Goal: Task Accomplishment & Management: Use online tool/utility

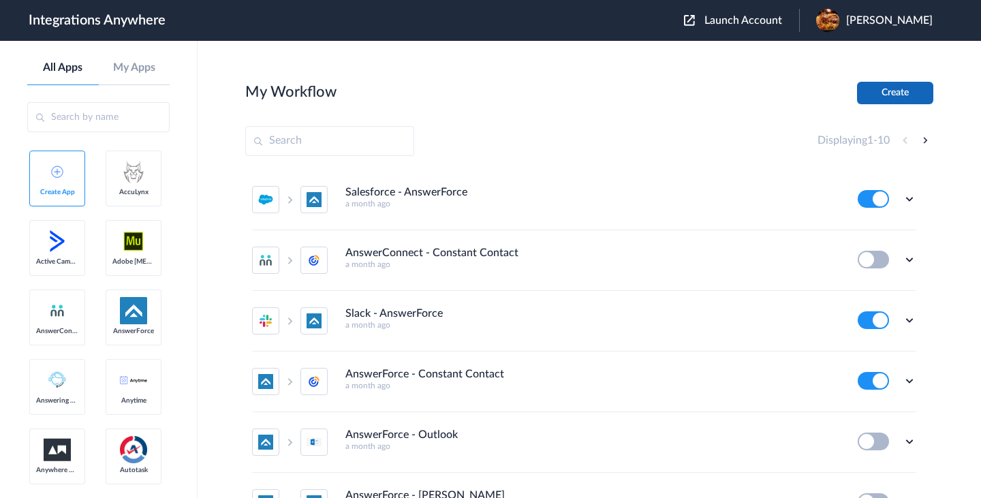
click at [887, 94] on button "Create" at bounding box center [895, 93] width 76 height 22
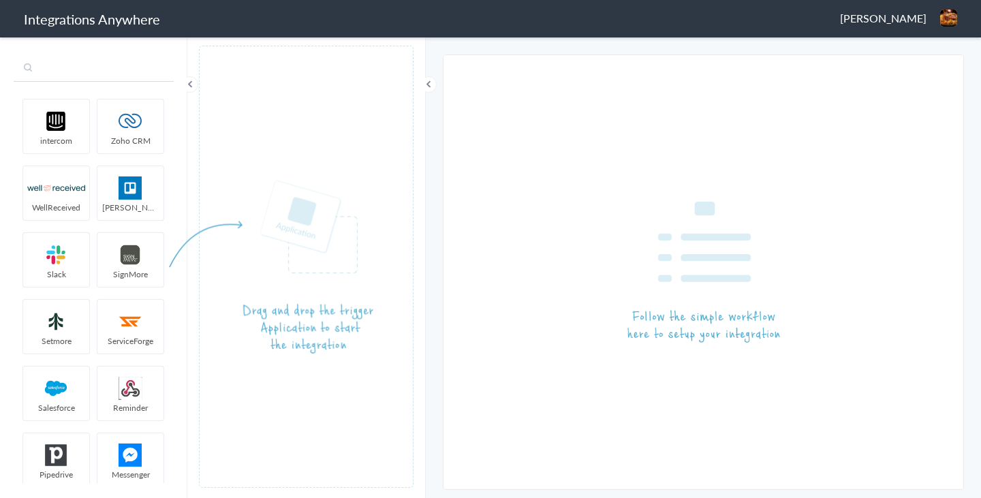
click at [110, 71] on input "text" at bounding box center [94, 69] width 160 height 26
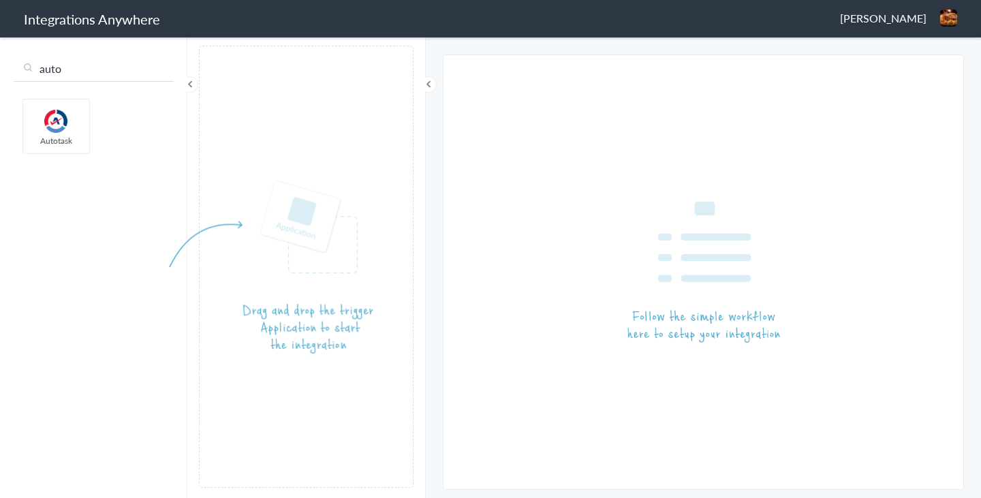
type input "auto"
click at [63, 67] on input "auto" at bounding box center [94, 69] width 160 height 26
type input "conne"
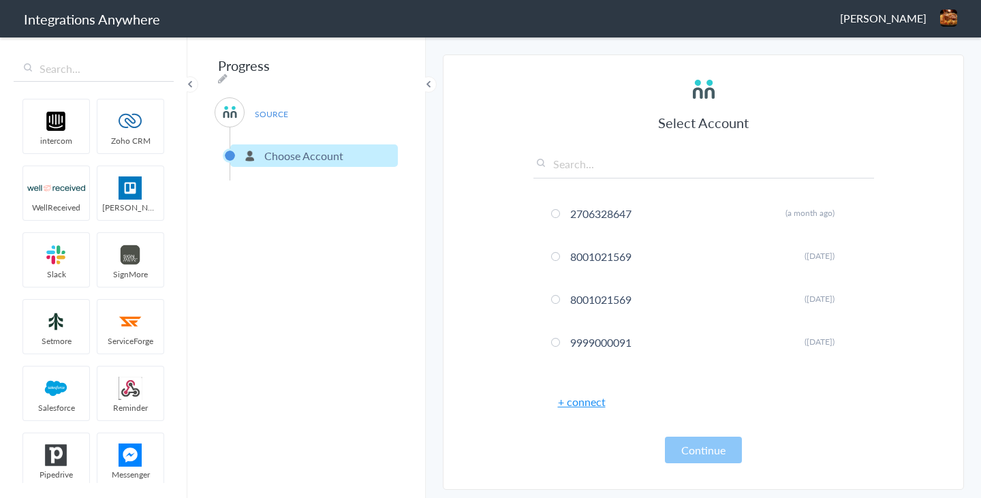
click at [583, 405] on link "+ connect" at bounding box center [582, 402] width 48 height 16
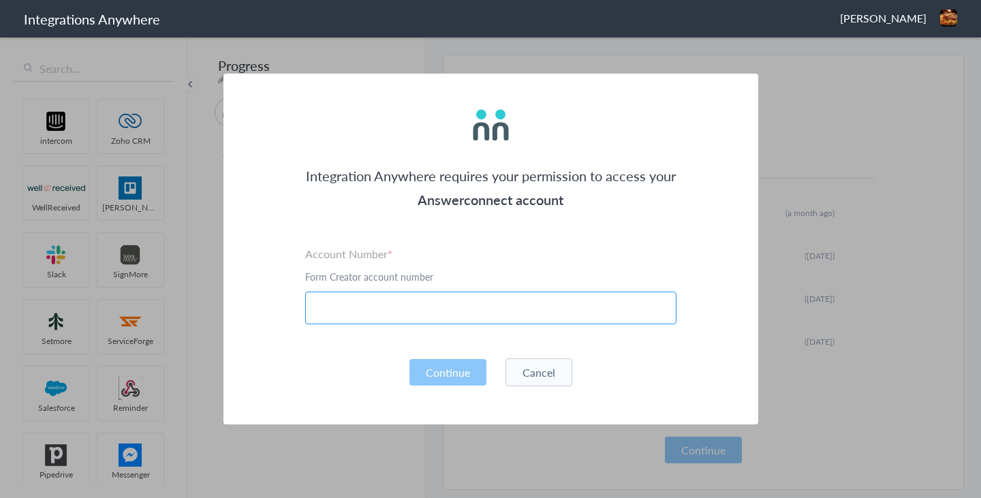
click at [508, 306] on input "text" at bounding box center [490, 308] width 371 height 33
paste input "8000121017"
type input "8000121017"
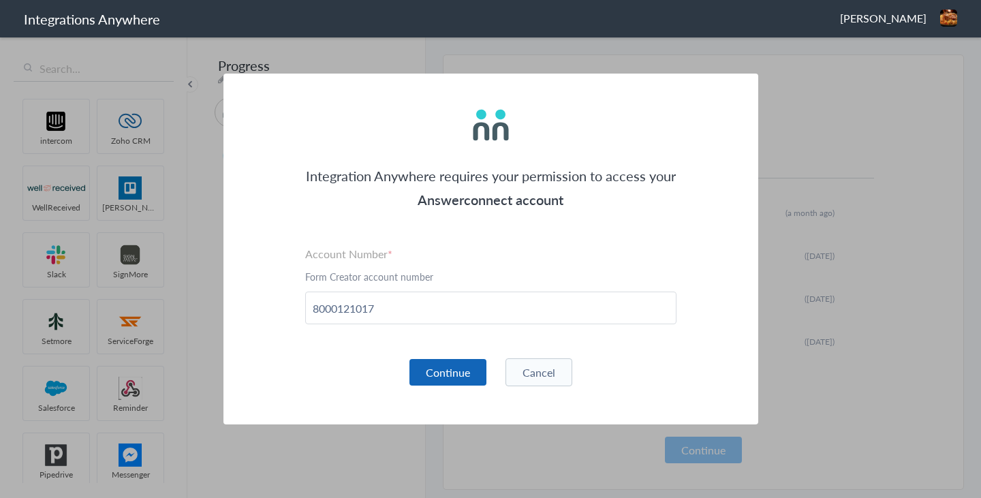
click at [448, 378] on button "Continue" at bounding box center [448, 372] width 77 height 27
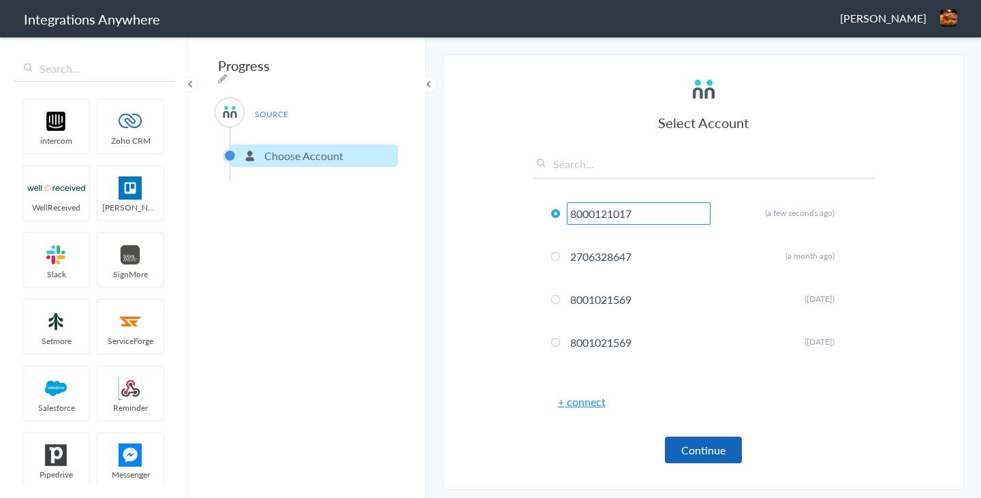
click at [709, 442] on button "Continue" at bounding box center [703, 450] width 77 height 27
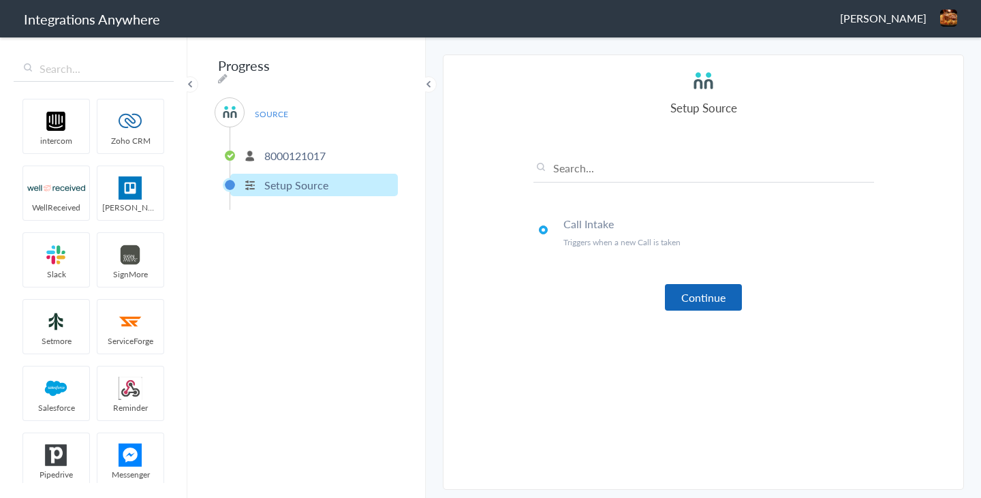
click at [698, 296] on button "Continue" at bounding box center [703, 297] width 77 height 27
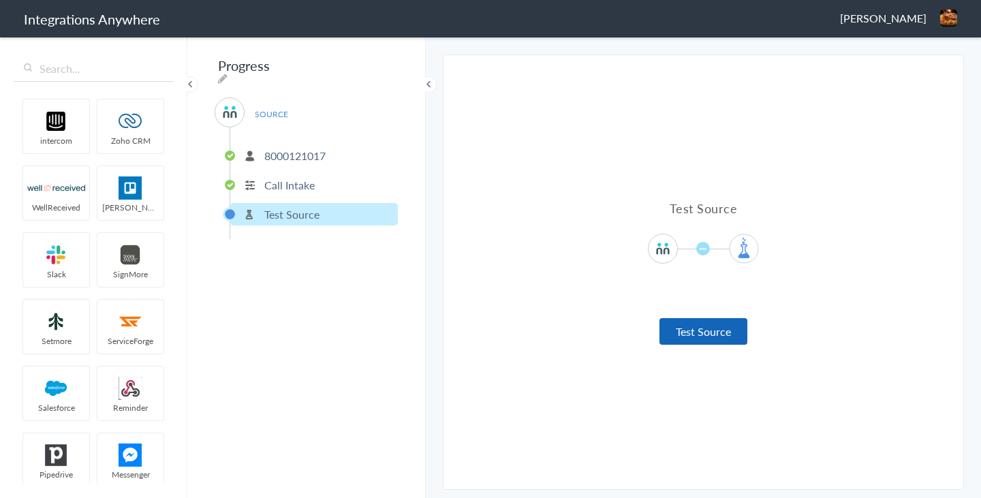
click at [705, 328] on button "Test Source" at bounding box center [704, 331] width 88 height 27
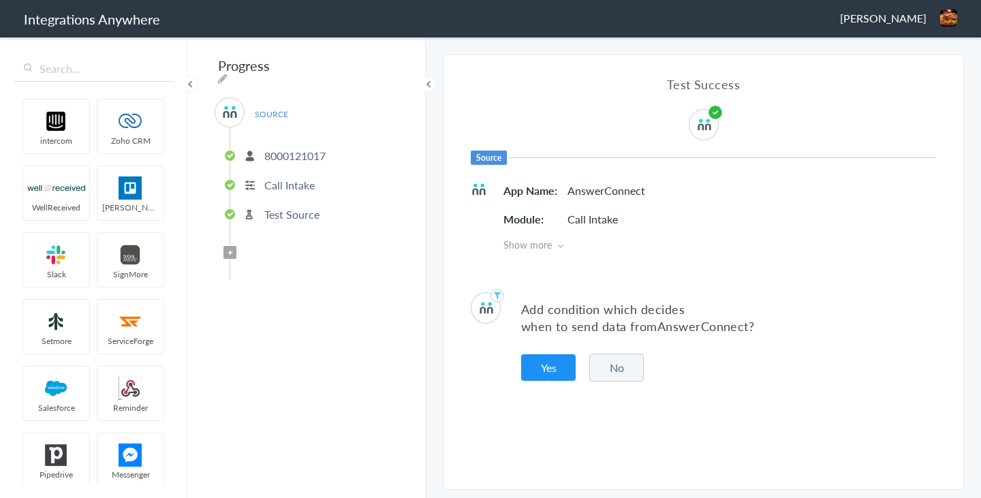
click at [617, 371] on button "No" at bounding box center [616, 368] width 55 height 28
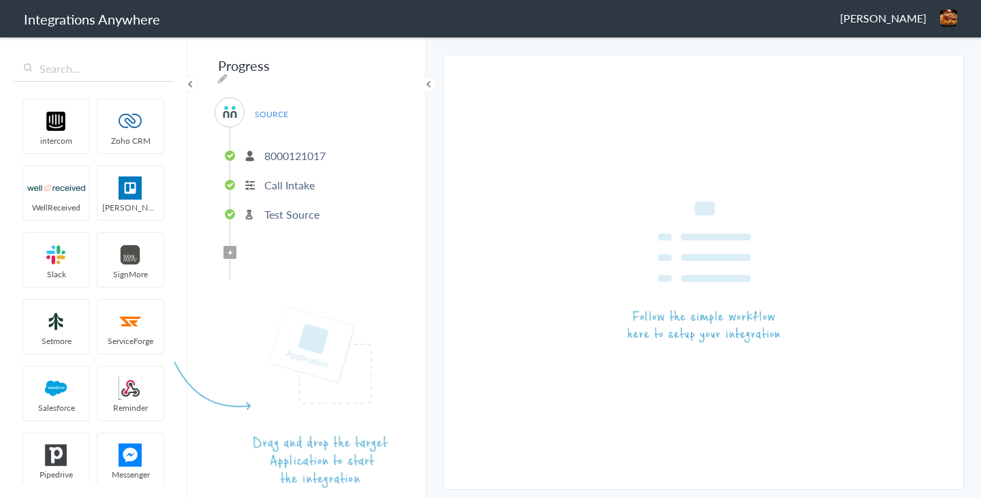
click at [614, 382] on article at bounding box center [704, 272] width 520 height 434
click at [617, 382] on article at bounding box center [704, 272] width 520 height 434
click at [106, 68] on input "text" at bounding box center [94, 69] width 160 height 26
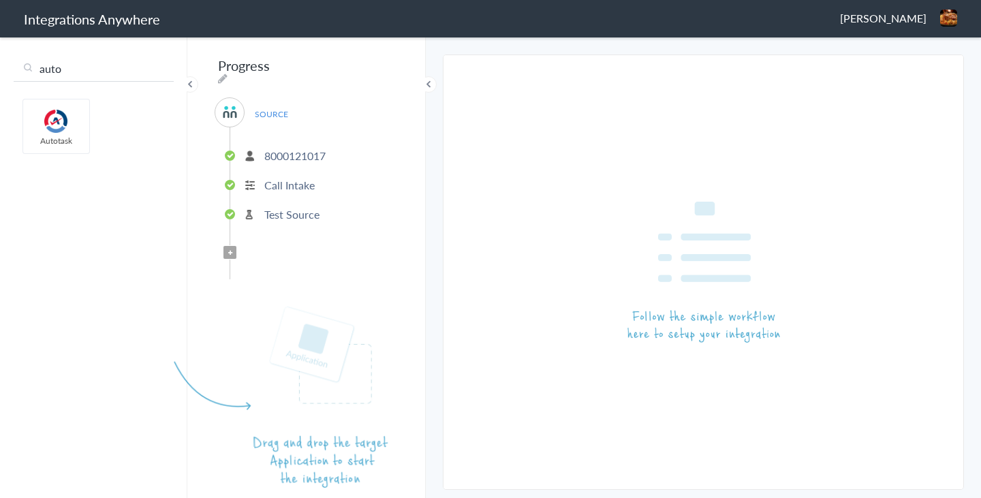
type input "auto"
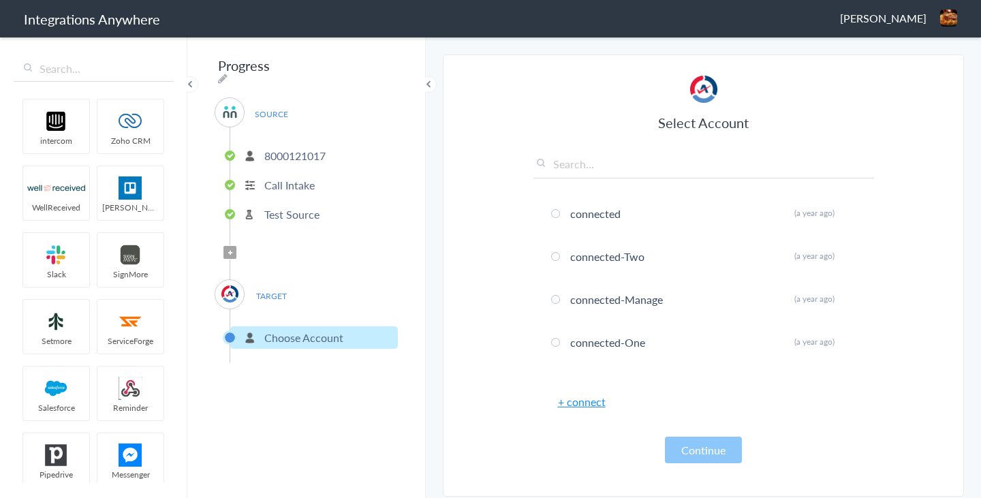
click at [581, 403] on link "+ connect" at bounding box center [582, 402] width 48 height 16
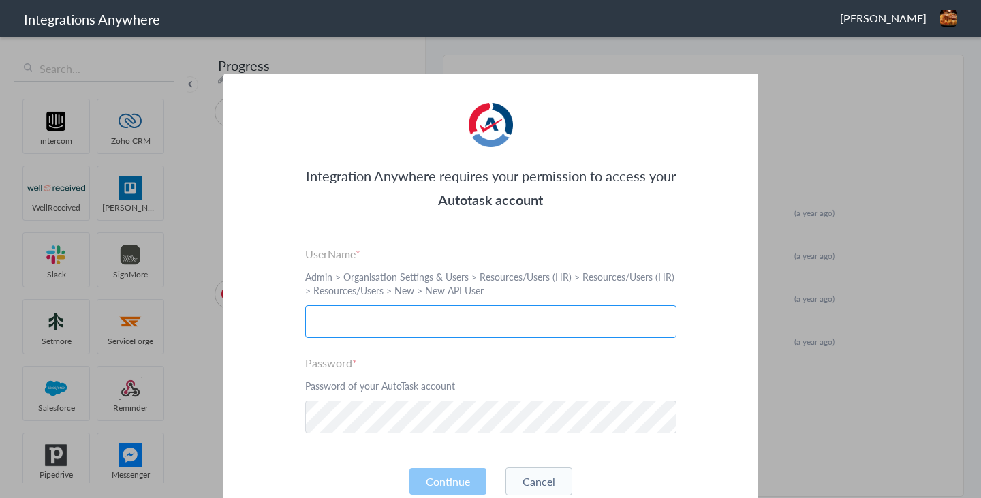
click at [403, 328] on input "text" at bounding box center [490, 321] width 371 height 33
paste input "tstaging@answerforcesandbox.com"
type input "tstaging@answerforcesandbox.com"
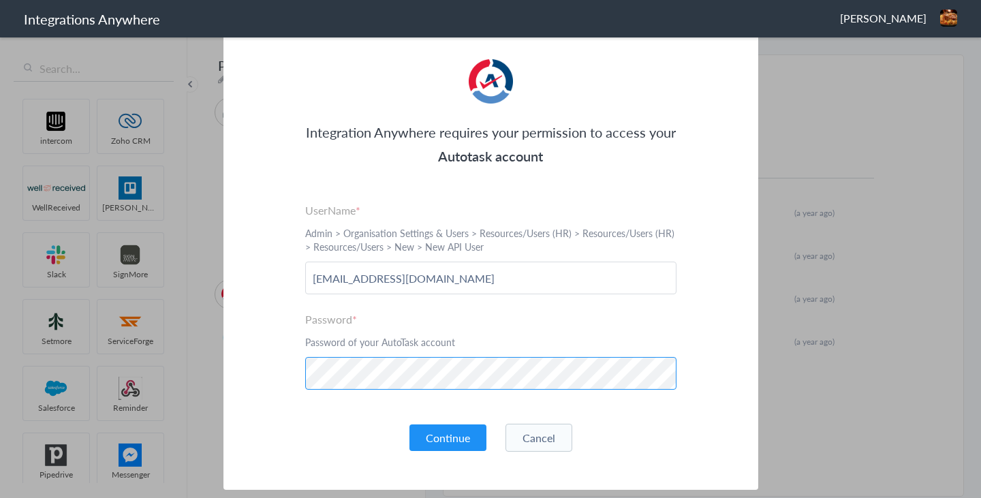
scroll to position [104, 0]
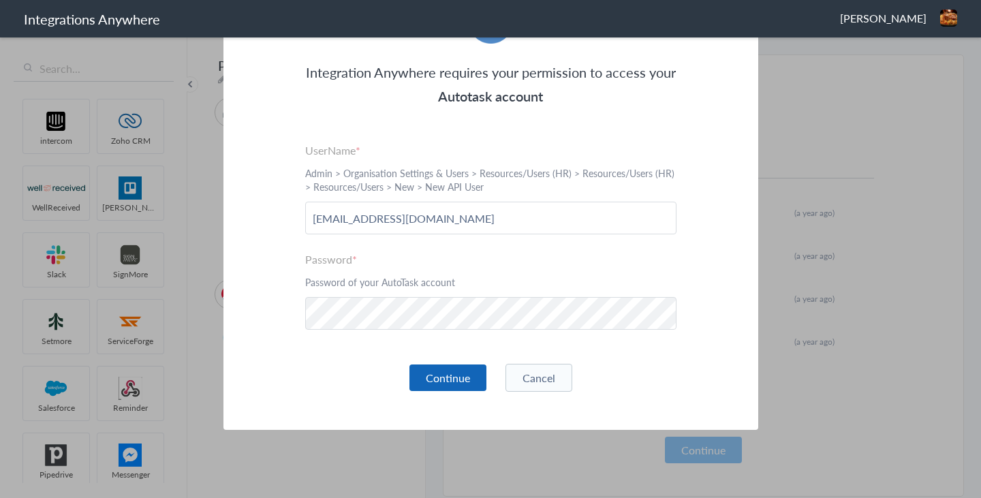
click at [444, 382] on button "Continue" at bounding box center [448, 378] width 77 height 27
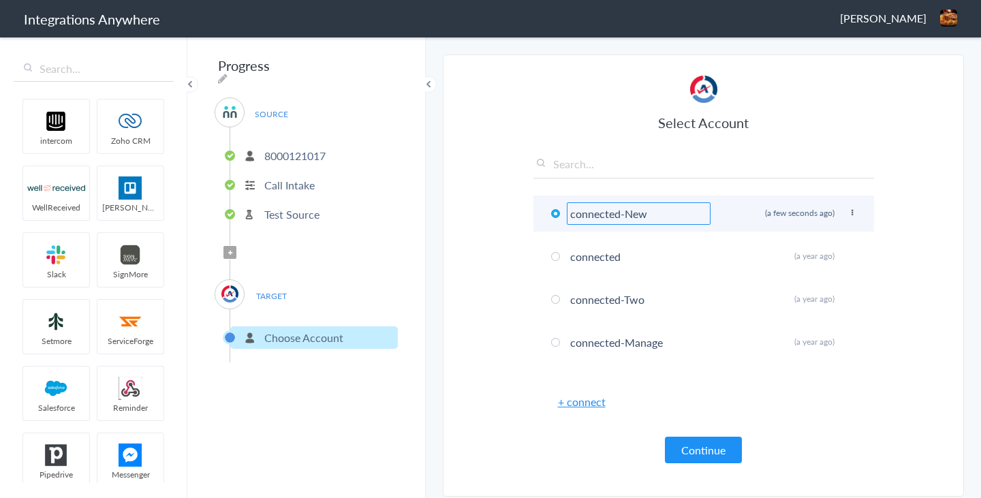
type input "connected-New"
click at [722, 215] on li "connected-New Rename Delete (a few seconds ago)" at bounding box center [704, 214] width 341 height 36
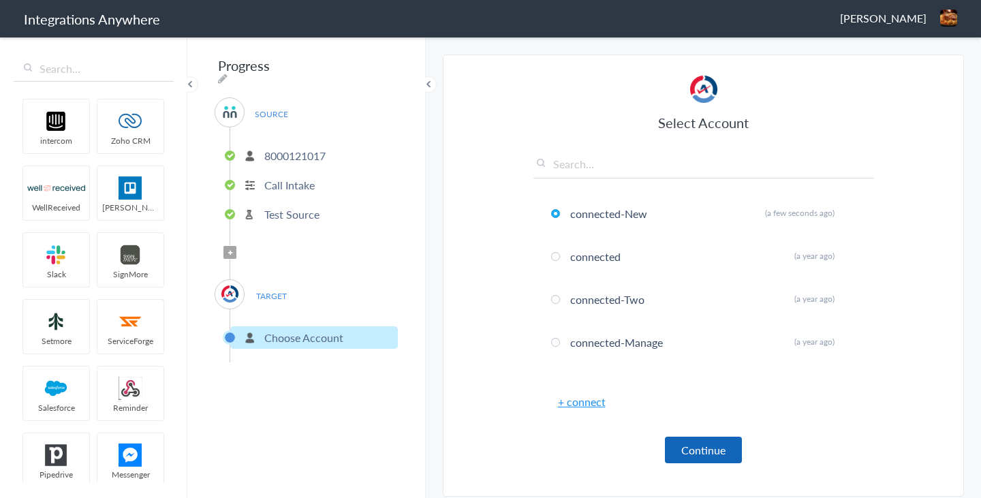
click at [707, 449] on button "Continue" at bounding box center [703, 450] width 77 height 27
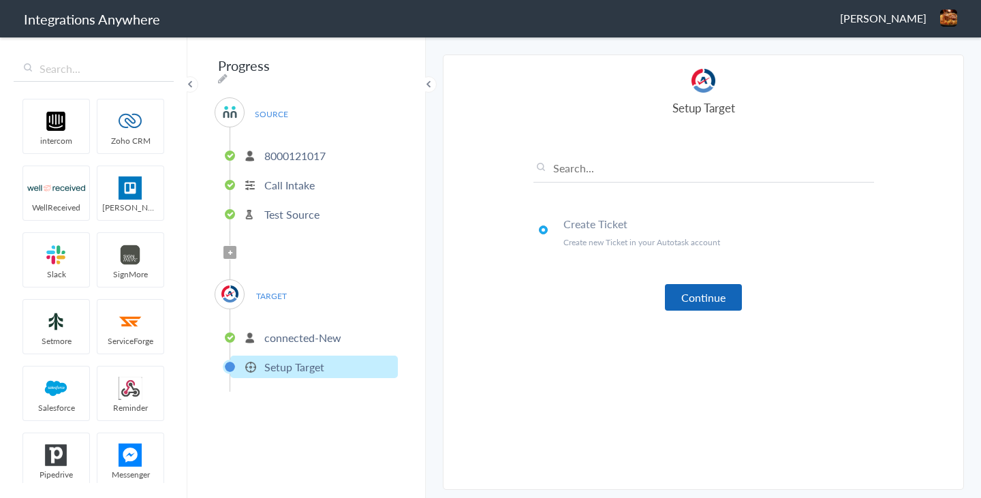
click at [700, 302] on button "Continue" at bounding box center [703, 297] width 77 height 27
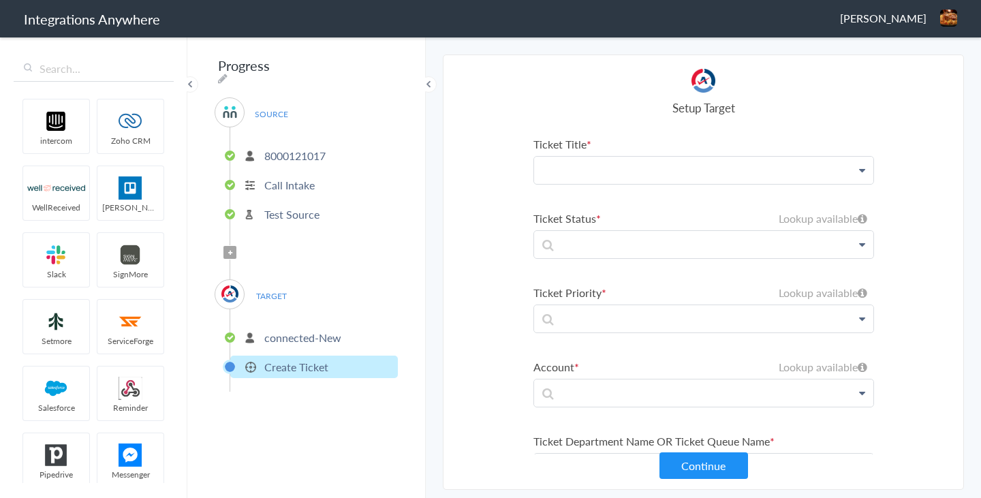
click at [692, 177] on p at bounding box center [703, 170] width 339 height 27
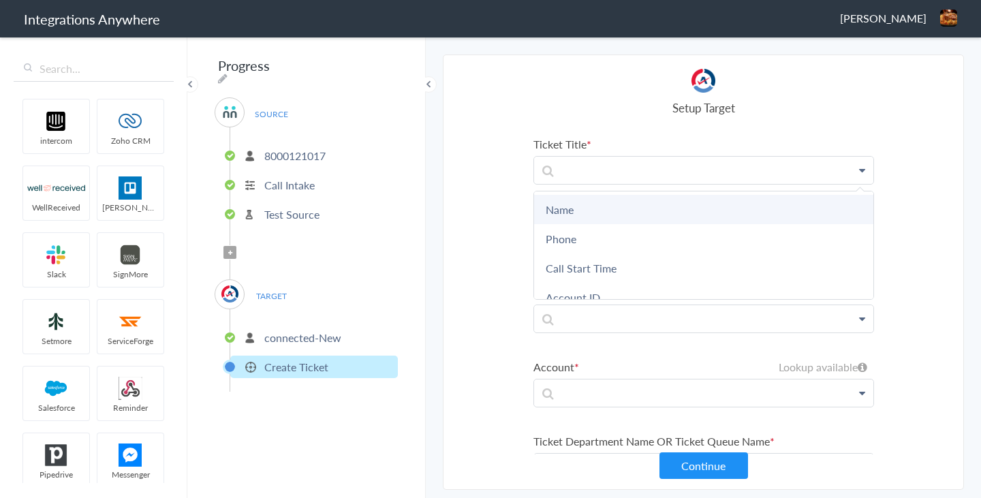
click at [670, 202] on link "Name" at bounding box center [703, 209] width 339 height 29
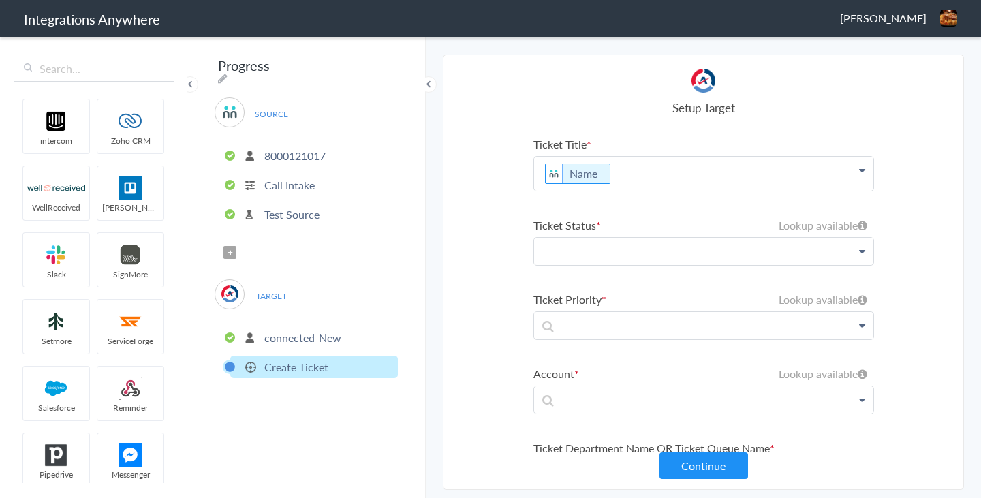
click at [659, 260] on p at bounding box center [703, 251] width 339 height 27
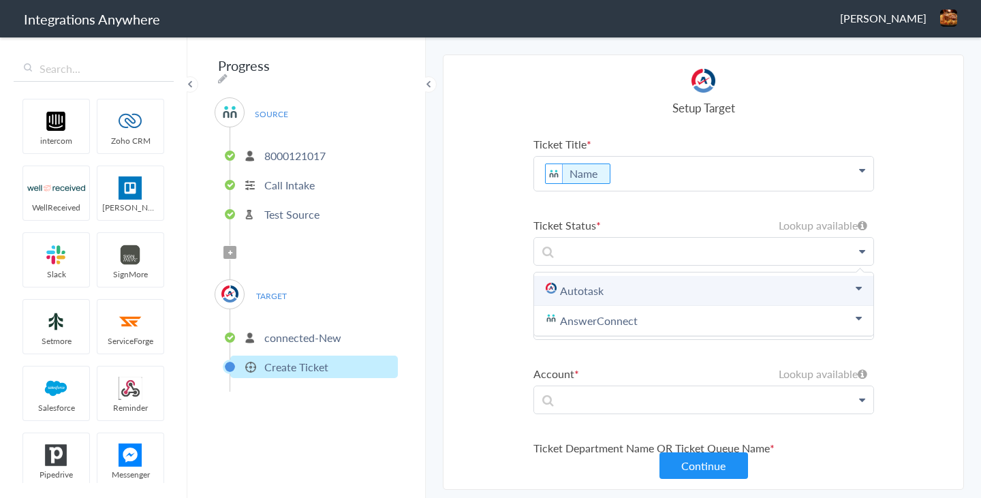
click at [649, 281] on link "Autotask" at bounding box center [703, 291] width 339 height 30
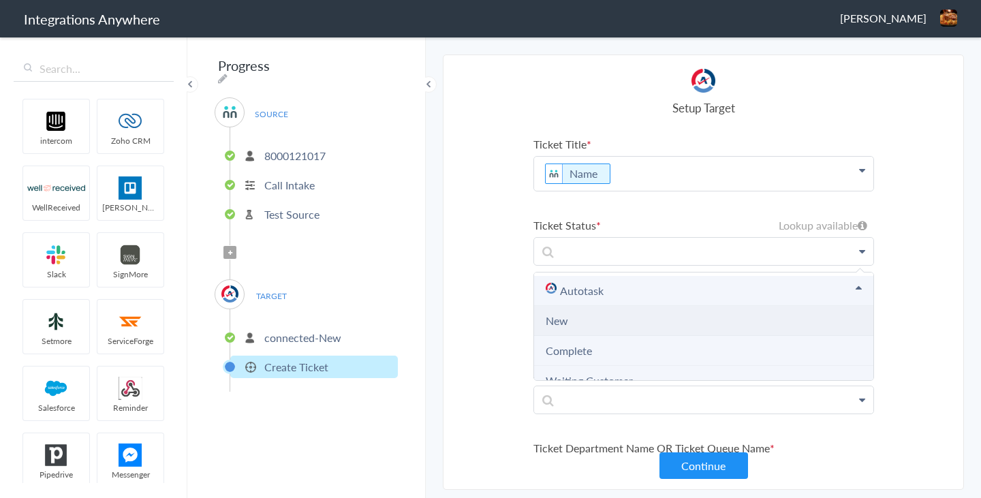
click at [630, 318] on li "New" at bounding box center [703, 321] width 339 height 30
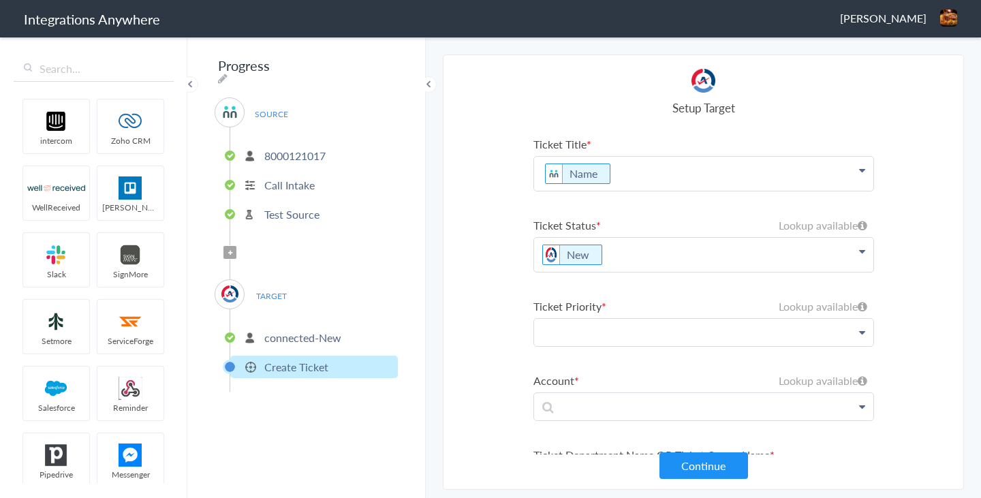
click at [626, 336] on p at bounding box center [703, 332] width 339 height 27
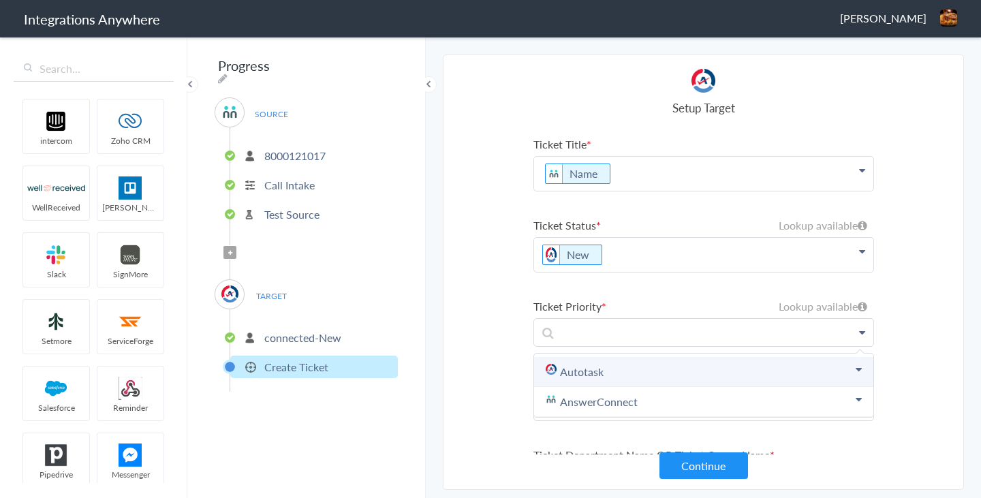
click at [604, 369] on link "Autotask" at bounding box center [703, 372] width 339 height 30
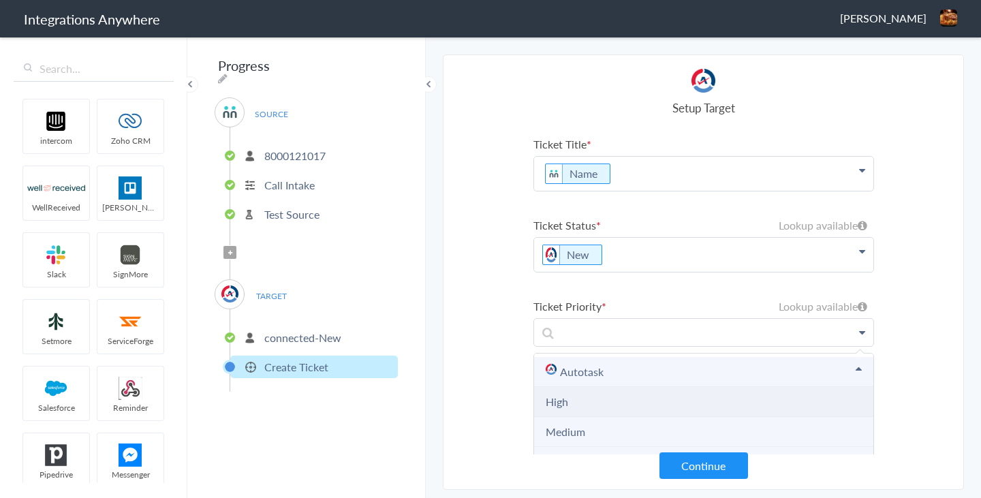
click at [585, 397] on li "High" at bounding box center [703, 402] width 339 height 30
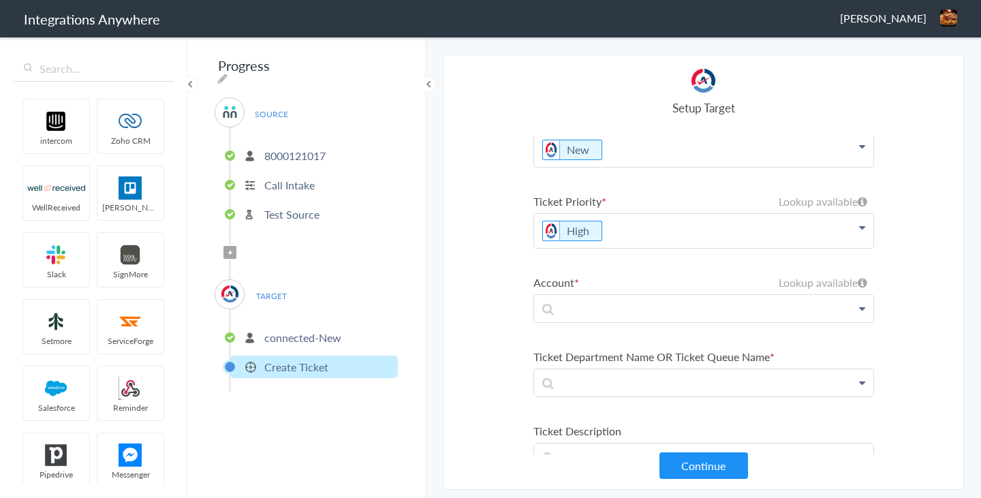
scroll to position [114, 0]
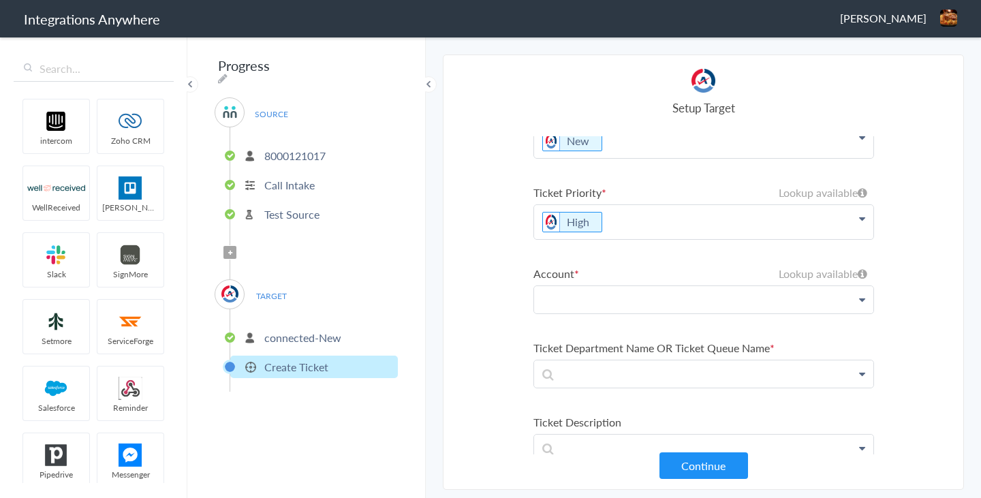
click at [635, 301] on p at bounding box center [703, 299] width 339 height 27
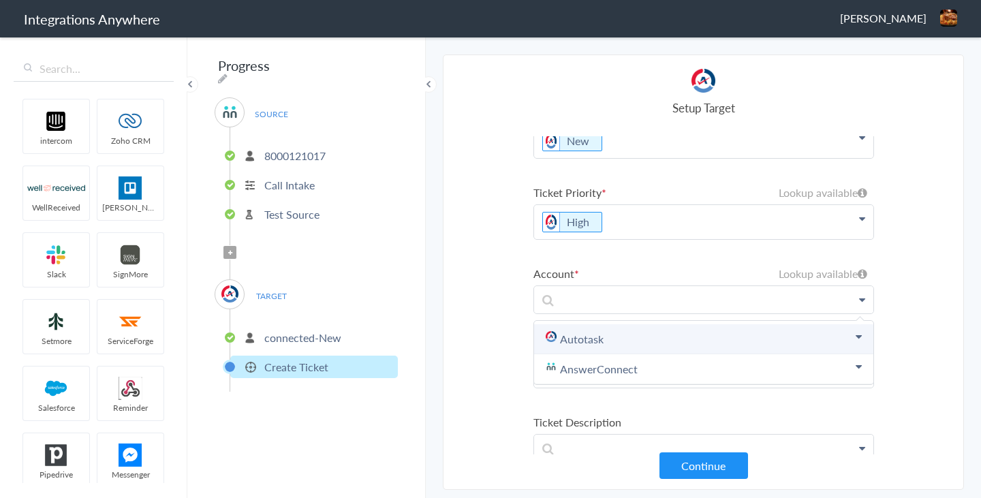
click at [619, 334] on link "Autotask" at bounding box center [703, 339] width 339 height 30
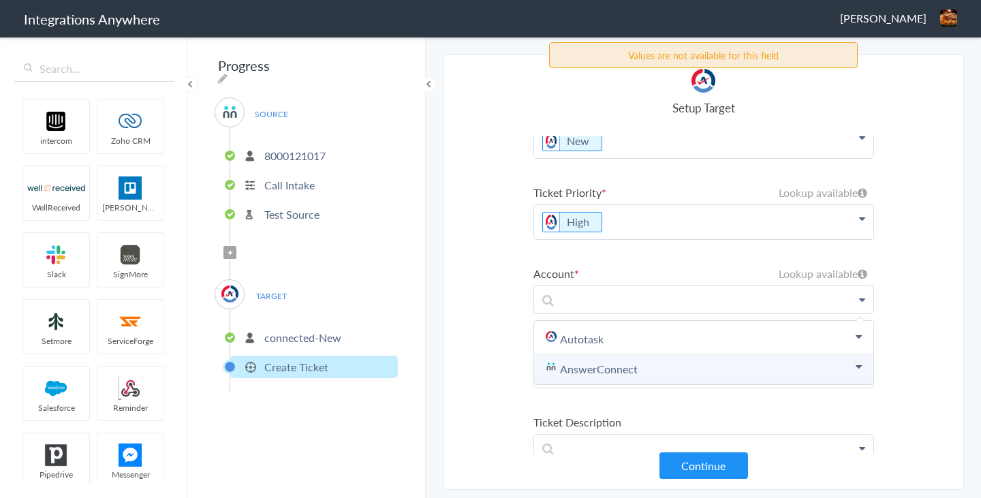
click at [619, 367] on link "AnswerConnect" at bounding box center [703, 369] width 339 height 30
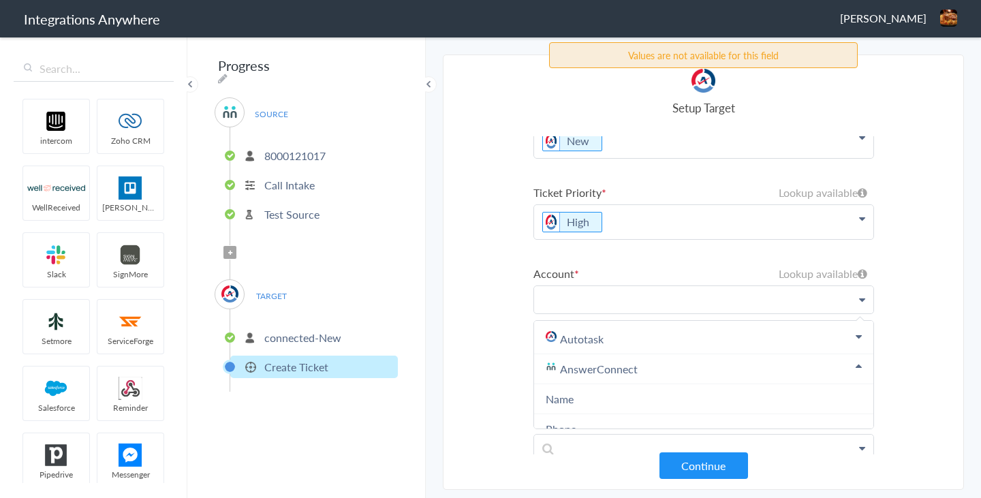
click at [623, 294] on p at bounding box center [703, 299] width 339 height 27
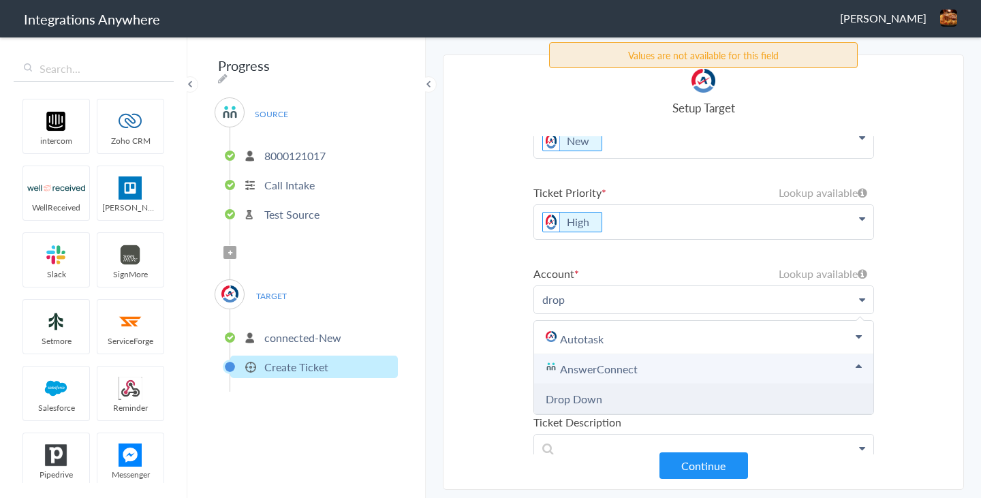
click at [592, 401] on link "Drop Down" at bounding box center [574, 399] width 57 height 16
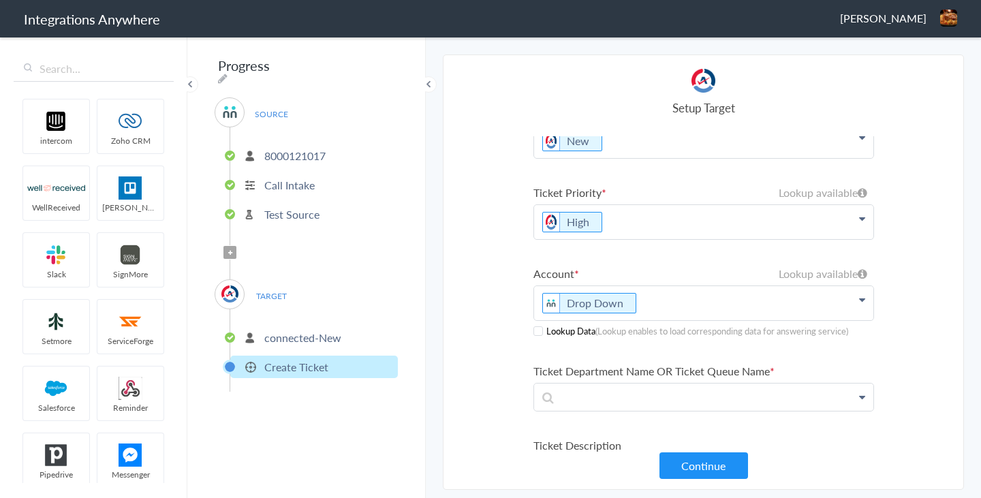
click at [538, 331] on span at bounding box center [539, 331] width 10 height 10
click at [666, 402] on p at bounding box center [703, 397] width 339 height 27
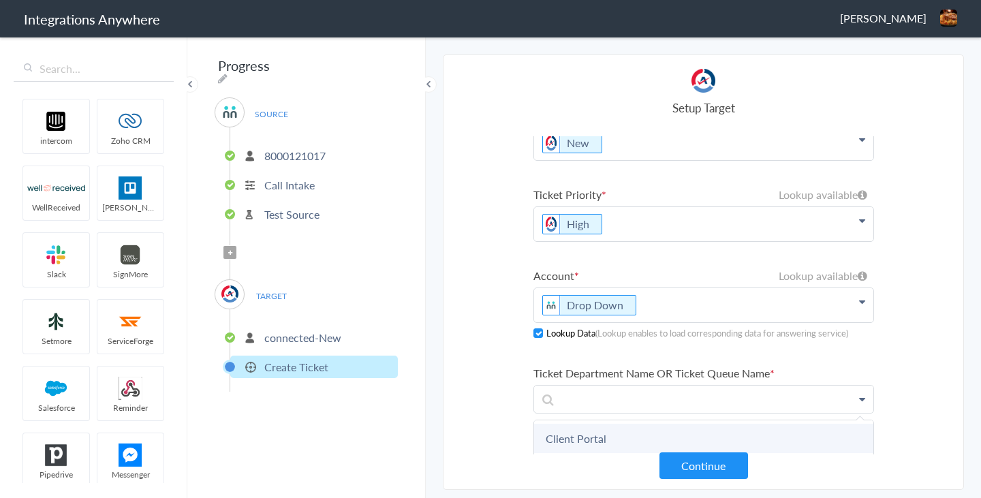
click at [656, 431] on link "Client Portal" at bounding box center [703, 438] width 339 height 29
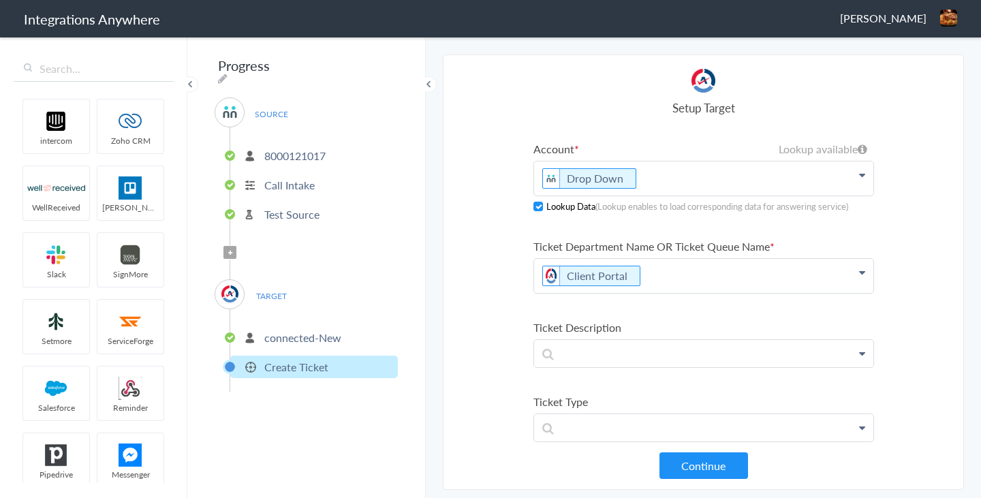
scroll to position [316, 0]
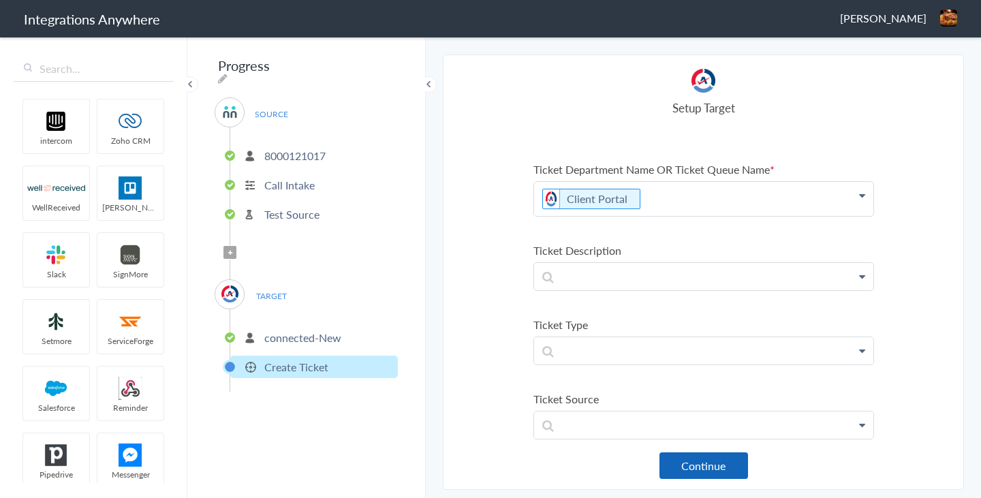
click at [692, 458] on button "Continue" at bounding box center [704, 466] width 89 height 27
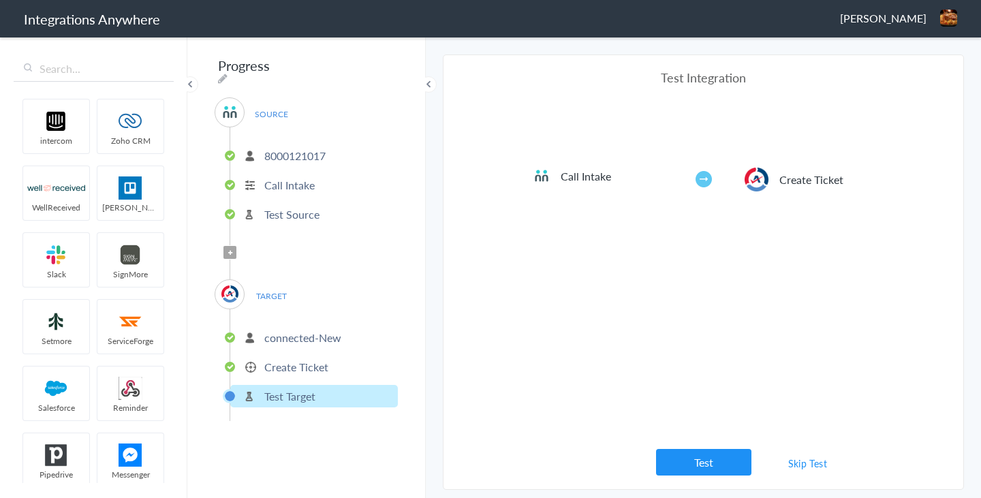
click at [726, 457] on button "Test" at bounding box center [703, 462] width 95 height 27
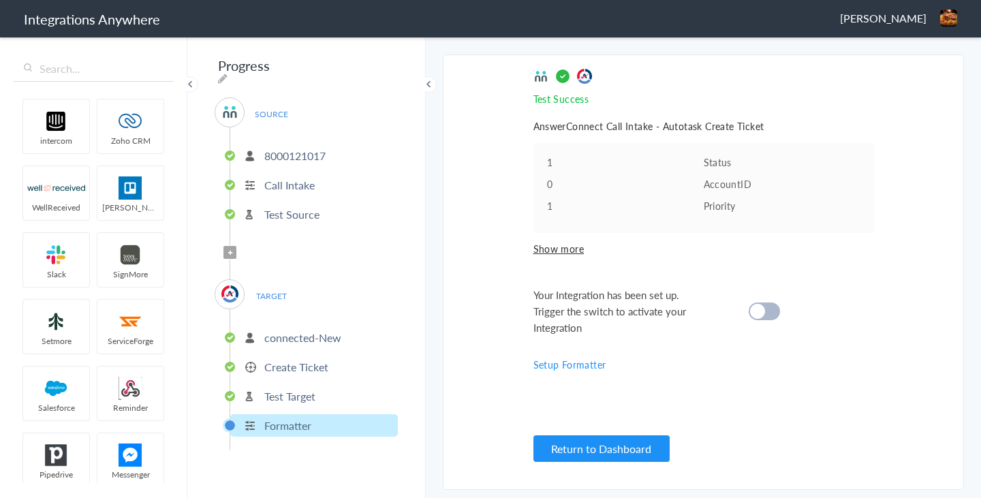
click at [768, 313] on div at bounding box center [764, 312] width 31 height 18
click at [609, 450] on button "Return to Dashboard" at bounding box center [602, 448] width 136 height 27
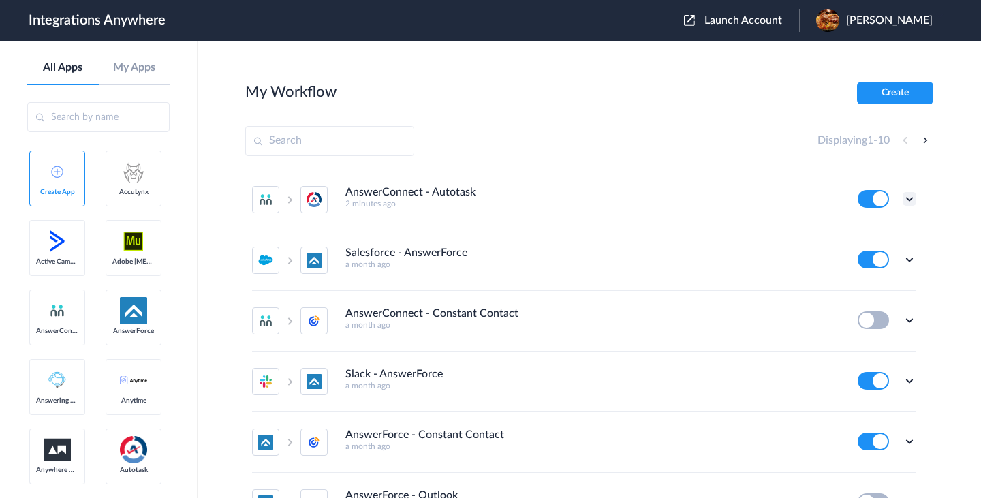
click at [908, 200] on icon at bounding box center [910, 199] width 14 height 14
click at [868, 260] on link "Task history" at bounding box center [870, 256] width 65 height 10
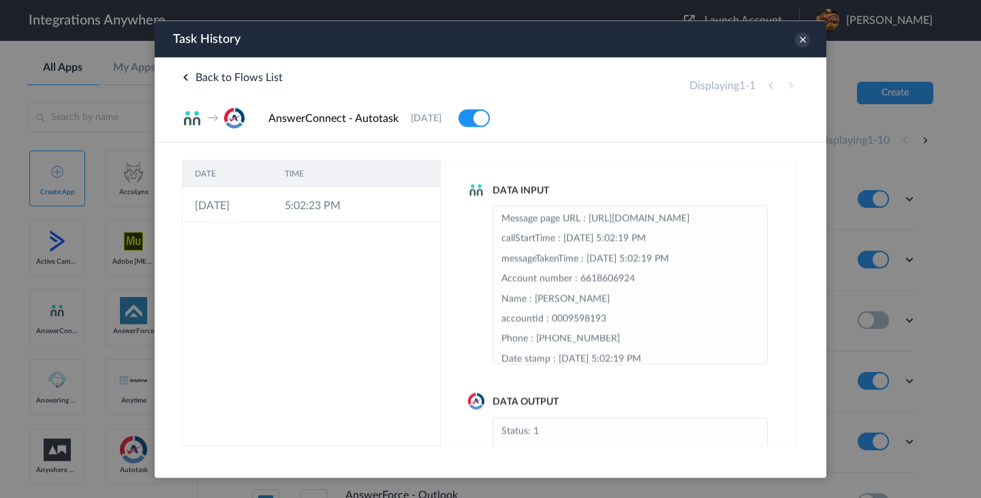
scroll to position [123, 0]
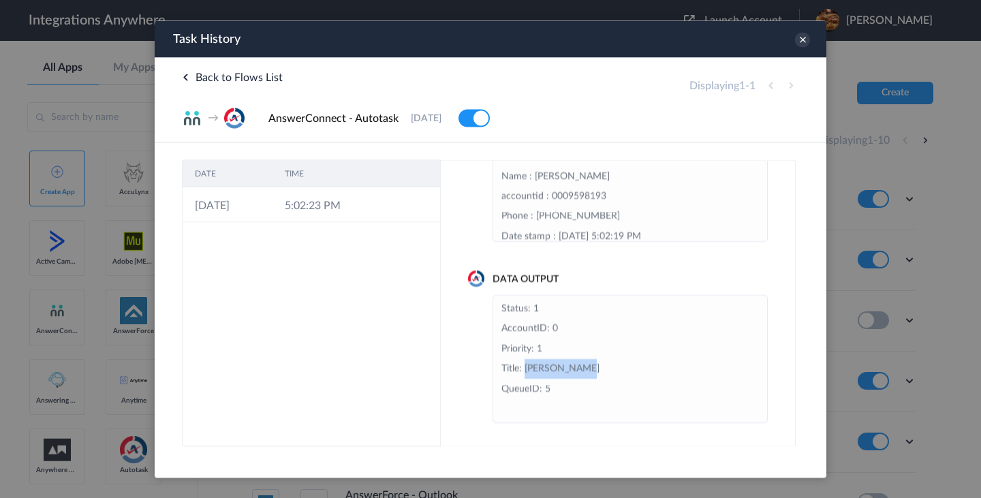
drag, startPoint x: 525, startPoint y: 369, endPoint x: 617, endPoint y: 369, distance: 92.7
click at [618, 369] on li "Status: 1 AccountID: 0 Priority: 1 Title: [PERSON_NAME]: 5" at bounding box center [631, 358] width 258 height 120
click at [802, 40] on icon at bounding box center [802, 39] width 15 height 15
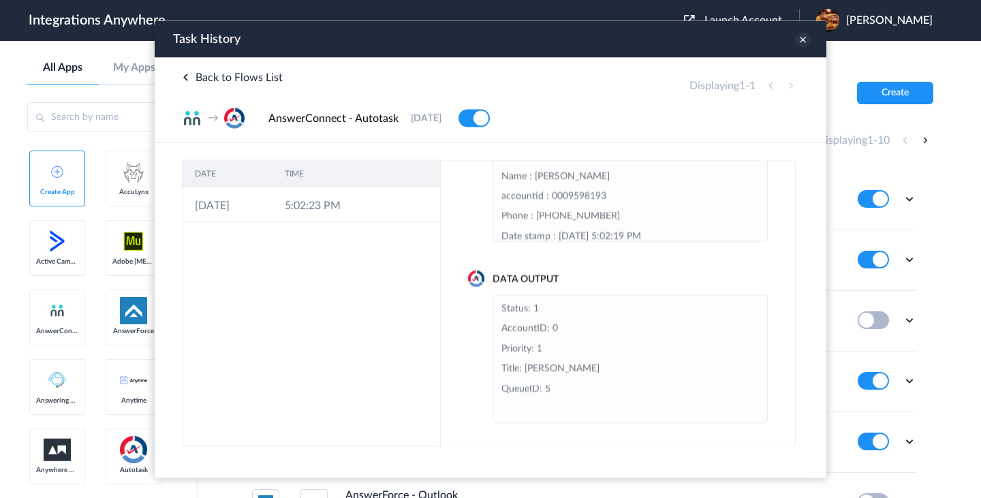
click at [802, 40] on icon at bounding box center [802, 39] width 15 height 15
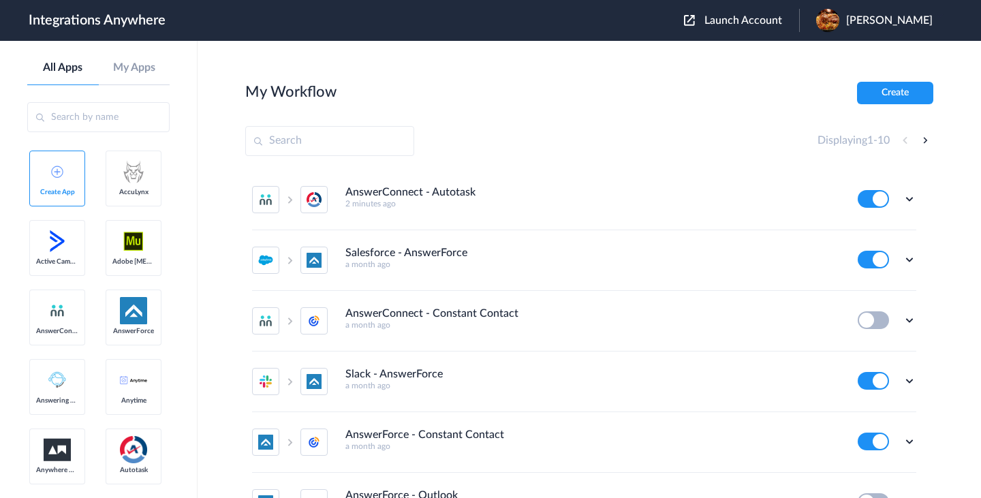
click at [870, 17] on span "[PERSON_NAME]" at bounding box center [889, 20] width 87 height 13
click at [744, 21] on span "Launch Account" at bounding box center [744, 20] width 78 height 11
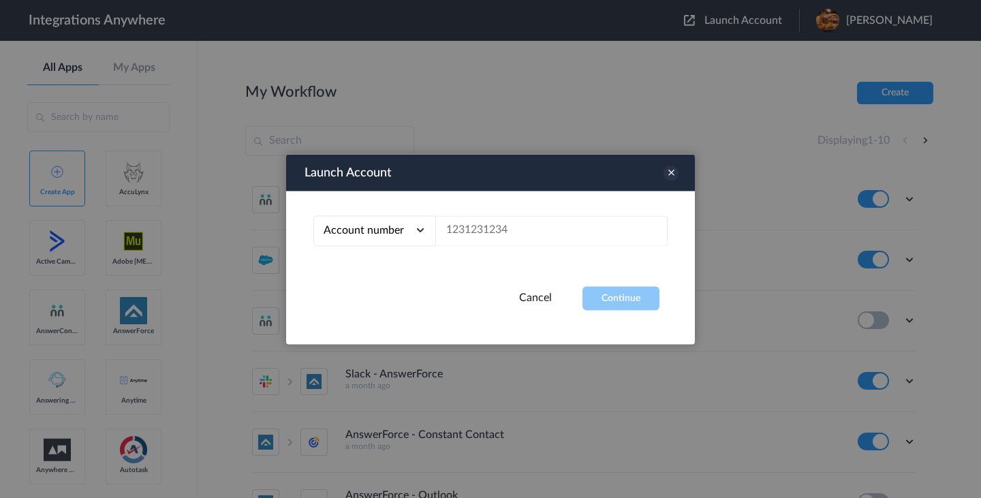
click at [669, 177] on icon at bounding box center [671, 173] width 15 height 15
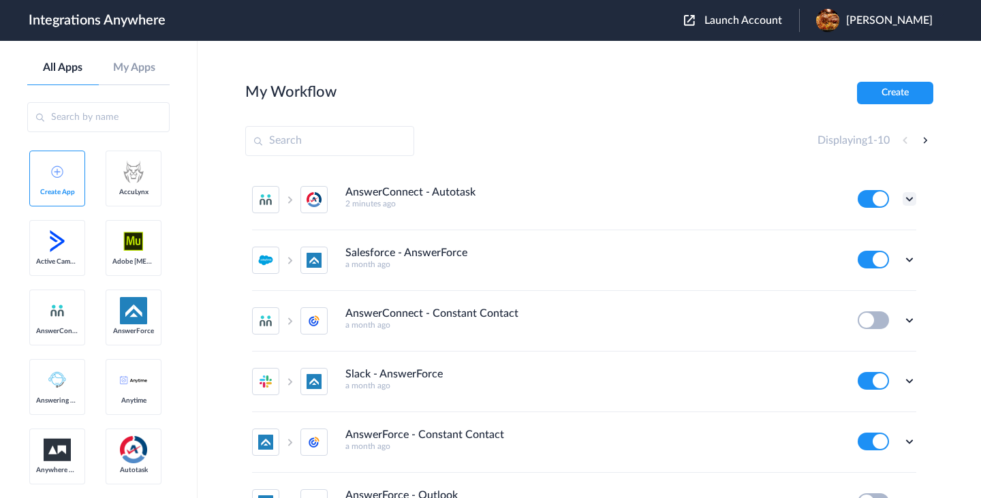
click at [908, 198] on icon at bounding box center [910, 199] width 14 height 14
click at [876, 254] on link "Task history" at bounding box center [870, 256] width 65 height 10
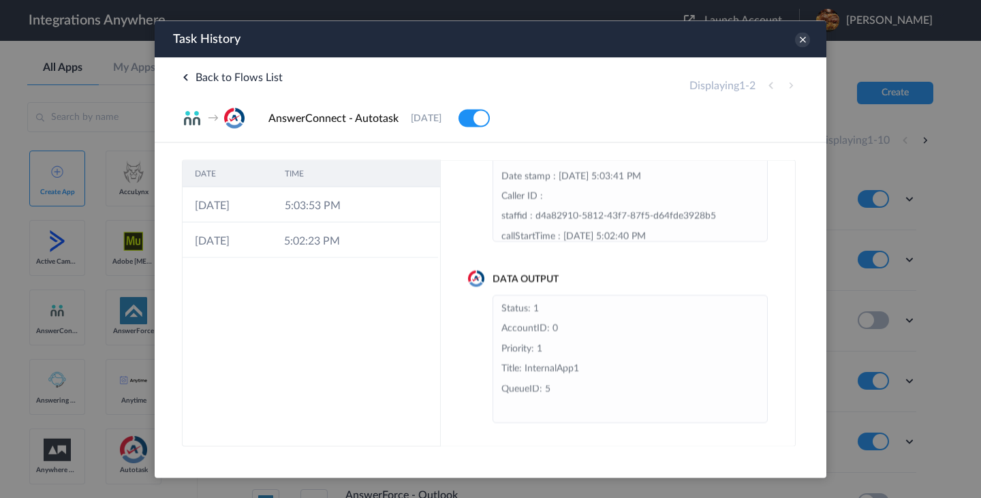
click at [536, 373] on li "Status: 1 AccountID: 0 Priority: 1 Title: InternalApp1 QueueID: 5" at bounding box center [631, 358] width 258 height 120
click at [803, 43] on icon at bounding box center [802, 39] width 15 height 15
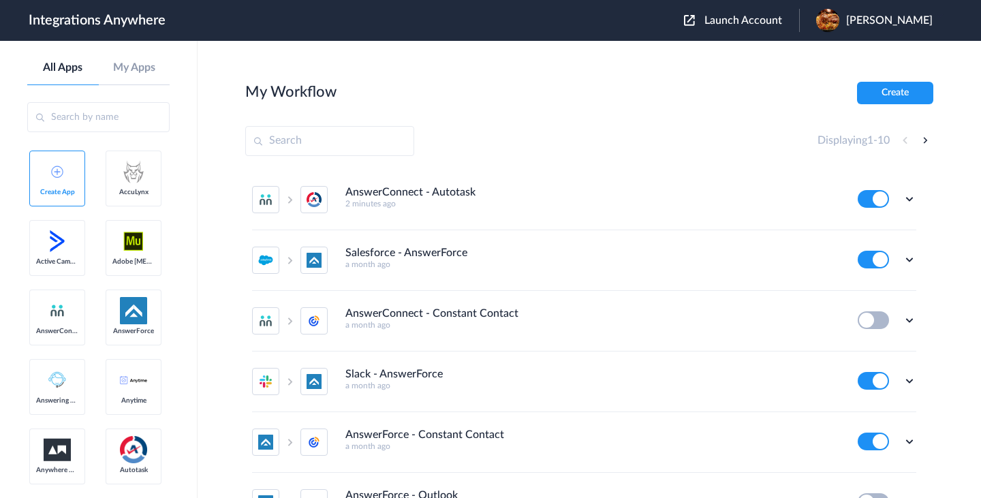
click at [803, 43] on main "My Workflow Create Displaying 1 - 10 AnswerConnect - Autotask 2 minutes ago Edi…" at bounding box center [590, 269] width 784 height 457
click at [872, 198] on button at bounding box center [873, 199] width 31 height 18
click at [910, 198] on icon at bounding box center [910, 199] width 14 height 14
click at [876, 199] on button at bounding box center [873, 199] width 31 height 18
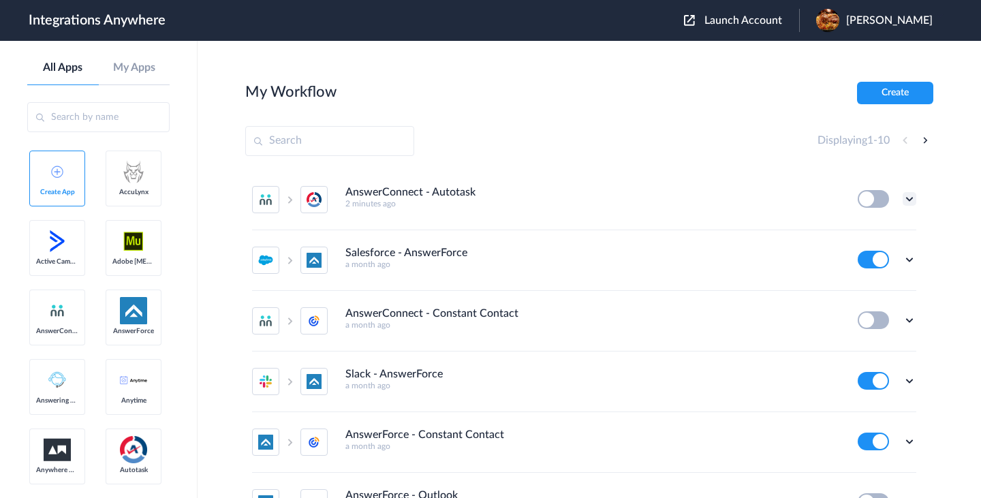
click at [915, 202] on icon at bounding box center [910, 199] width 14 height 14
click at [876, 253] on link "Task history" at bounding box center [870, 256] width 65 height 10
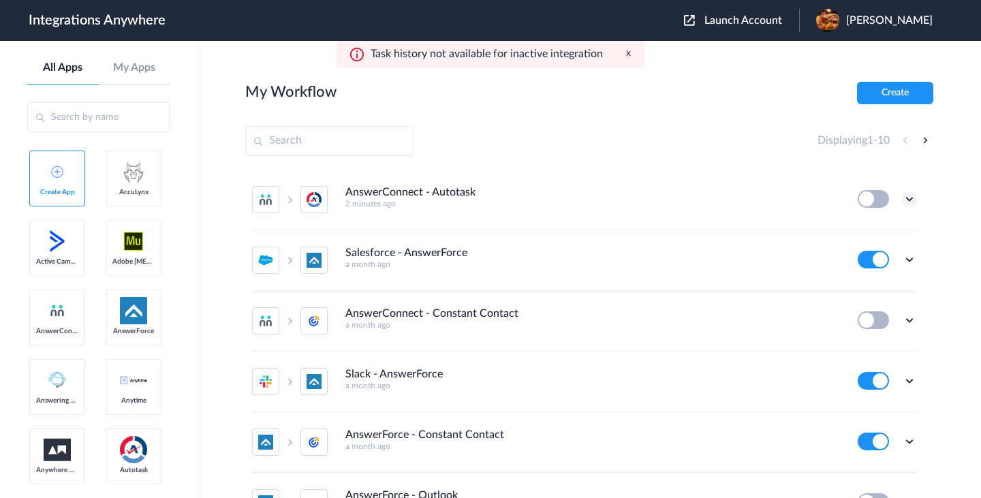
click at [911, 199] on icon at bounding box center [910, 199] width 14 height 14
click at [872, 228] on li "Edit" at bounding box center [872, 230] width 89 height 25
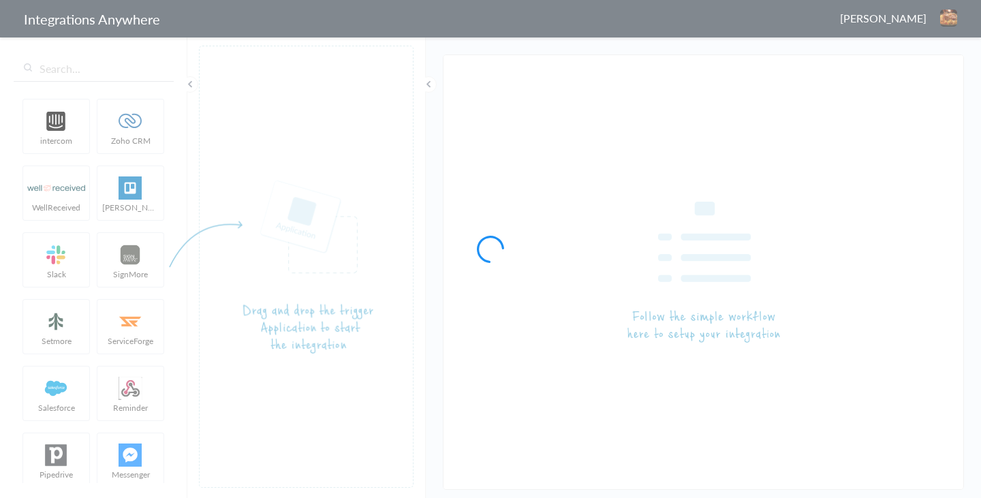
type input "AnswerConnect - Autotask"
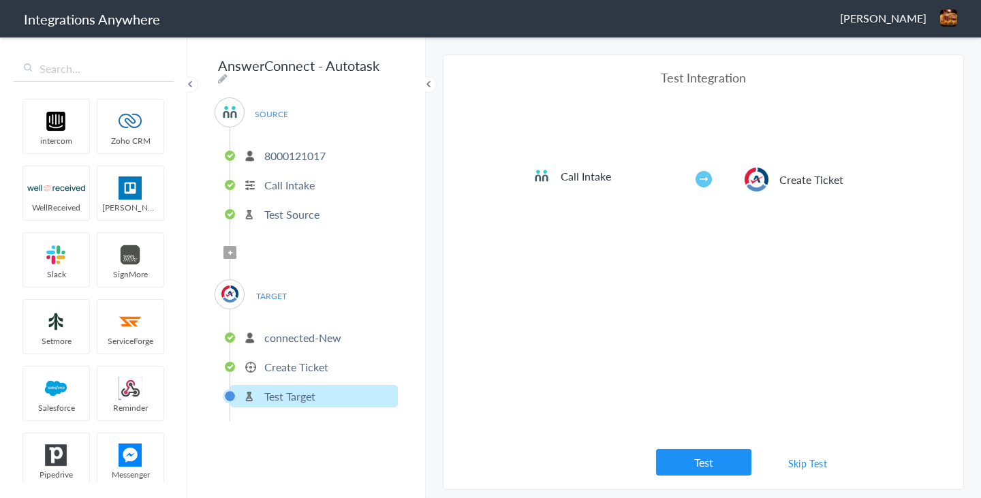
click at [307, 151] on p "8000121017" at bounding box center [294, 156] width 61 height 16
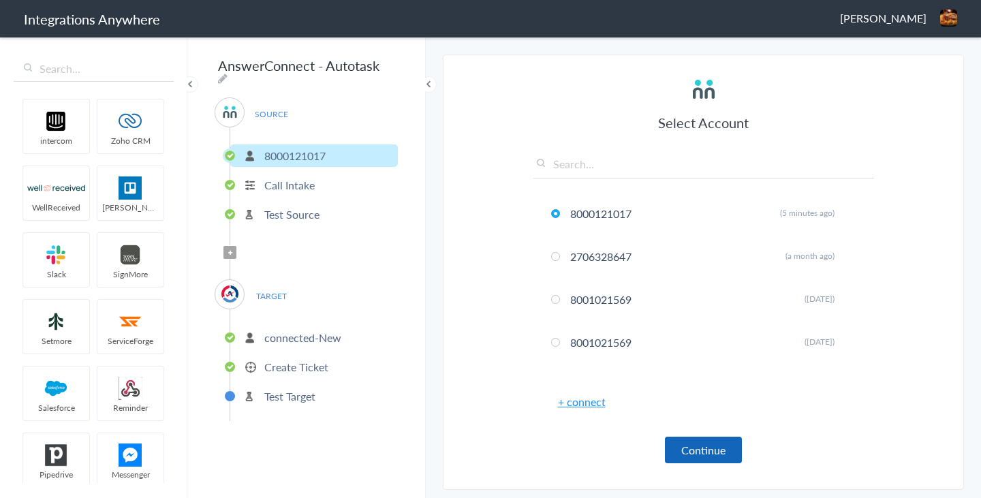
click at [696, 444] on button "Continue" at bounding box center [703, 450] width 77 height 27
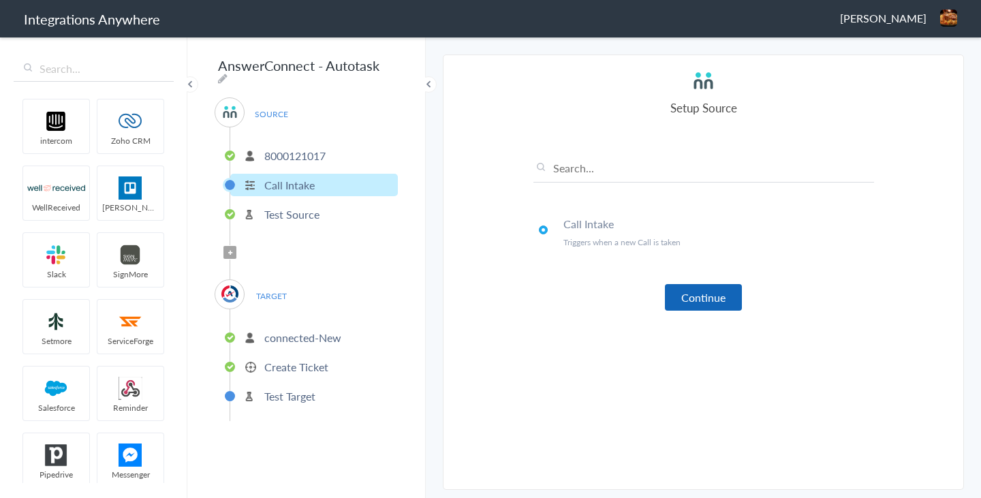
click at [699, 297] on button "Continue" at bounding box center [703, 297] width 77 height 27
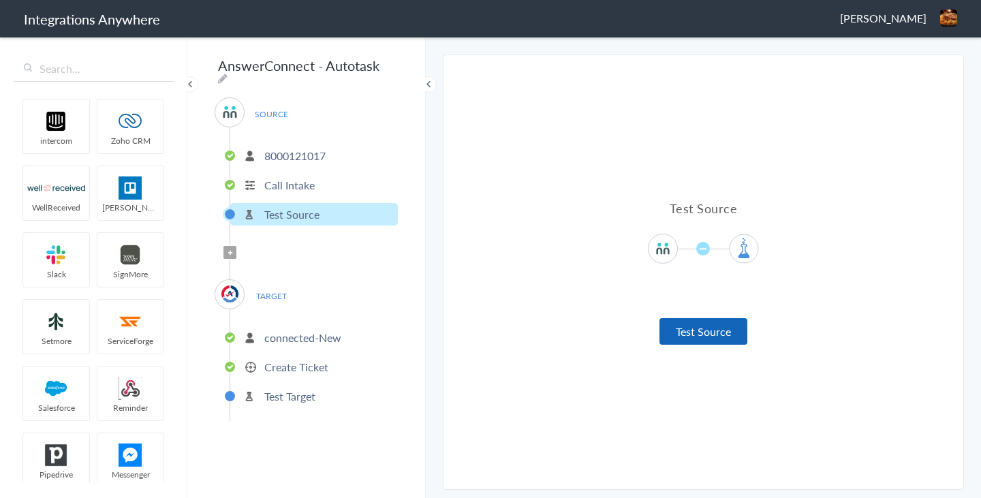
click at [719, 339] on button "Test Source" at bounding box center [704, 331] width 88 height 27
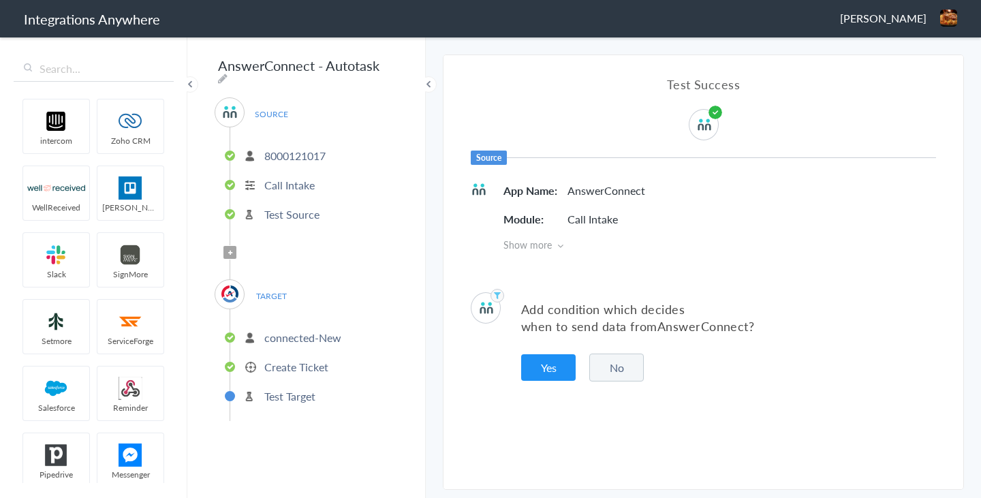
click at [622, 368] on button "No" at bounding box center [616, 368] width 55 height 28
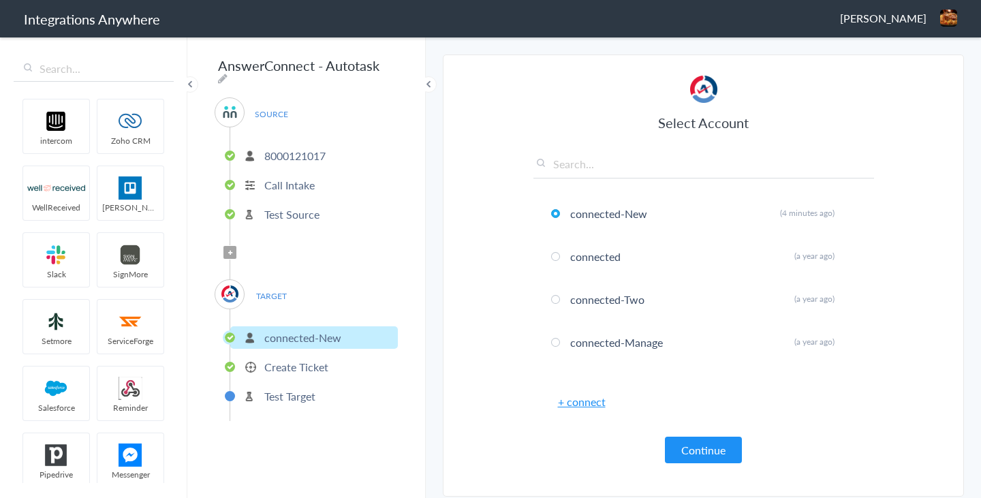
click at [583, 405] on link "+ connect" at bounding box center [582, 402] width 48 height 16
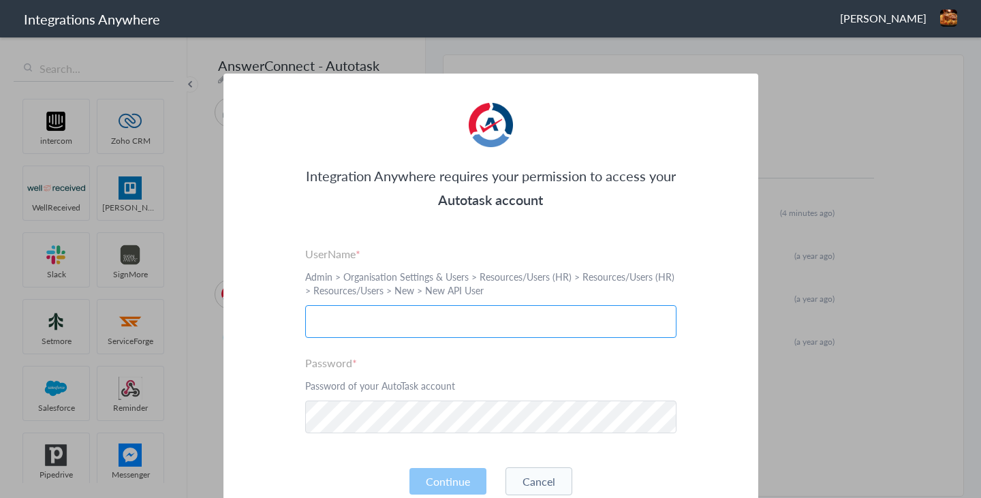
click at [380, 318] on input "text" at bounding box center [490, 321] width 371 height 33
paste input "tstaging@answerforcesandbox.com"
type input "tstaging@answerforcesandbox.com"
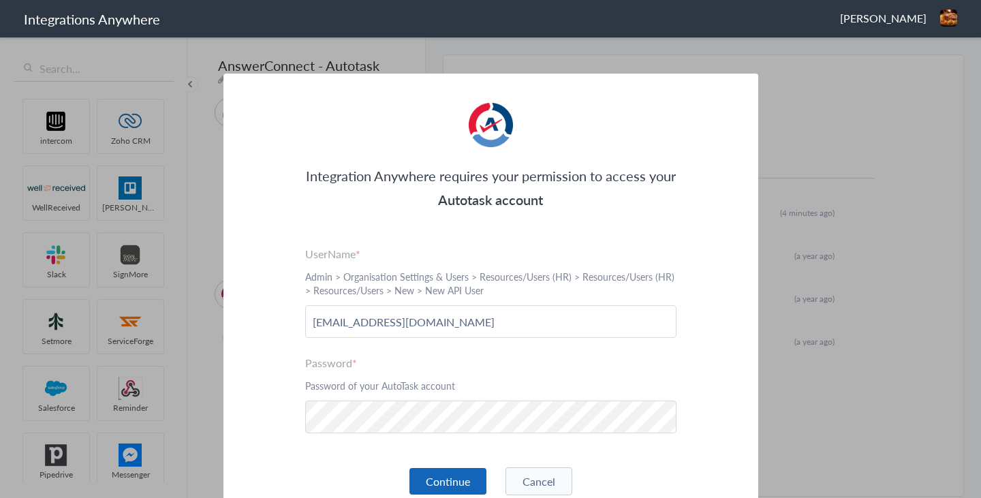
click at [448, 482] on button "Continue" at bounding box center [448, 481] width 77 height 27
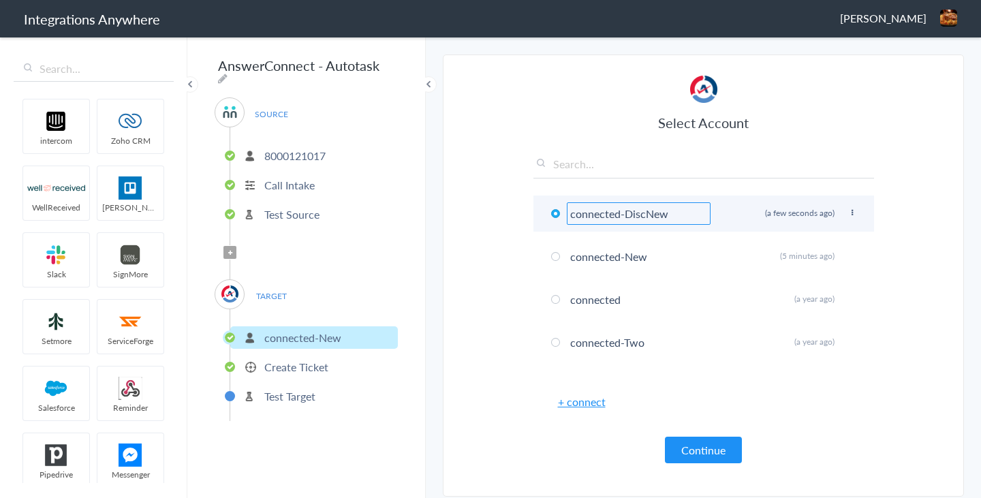
type input "connected-DiscNew"
click at [739, 218] on li "connected-DiscNew Rename Delete (a few seconds ago)" at bounding box center [704, 214] width 341 height 36
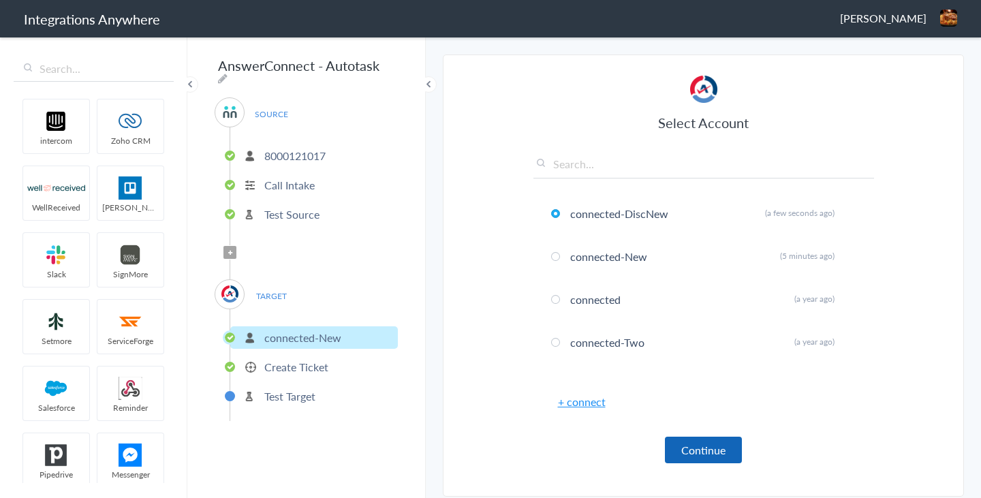
click at [704, 452] on button "Continue" at bounding box center [703, 450] width 77 height 27
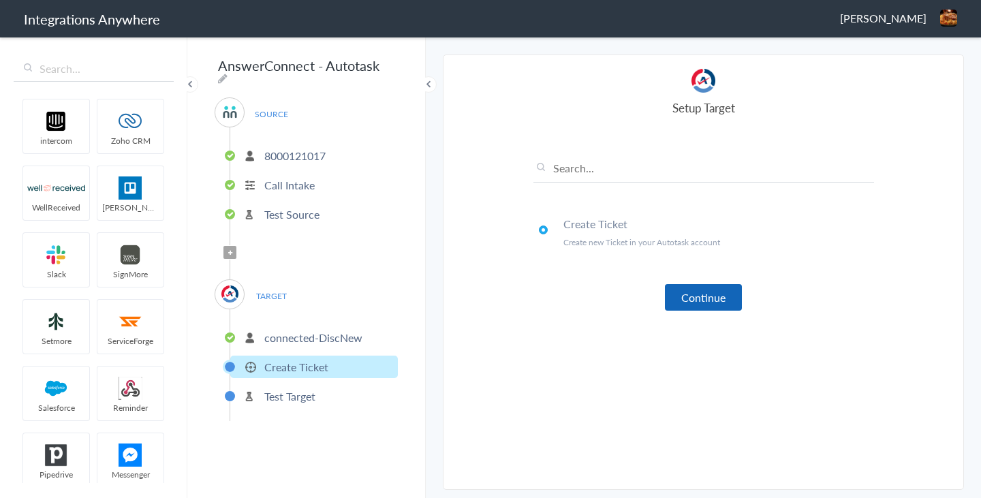
click at [700, 297] on button "Continue" at bounding box center [703, 297] width 77 height 27
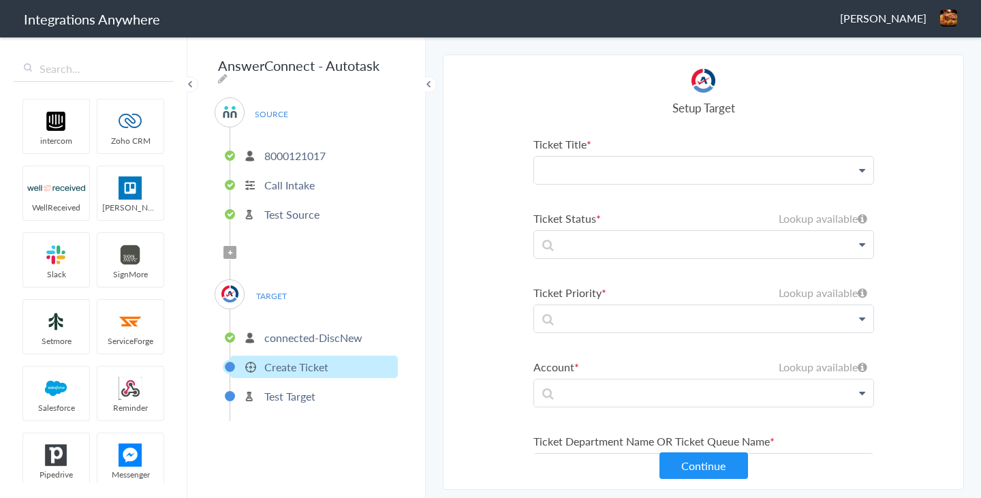
click at [640, 170] on p at bounding box center [703, 170] width 339 height 27
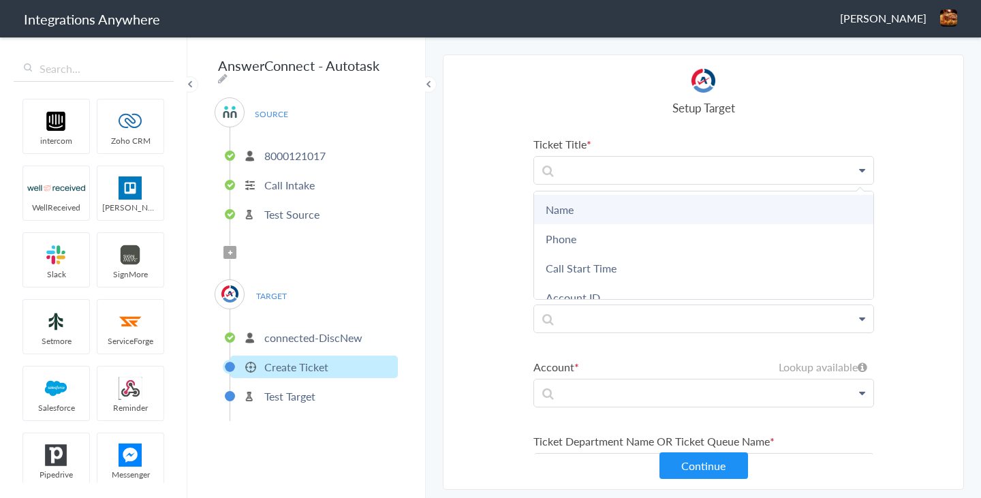
click at [616, 203] on link "Name" at bounding box center [703, 209] width 339 height 29
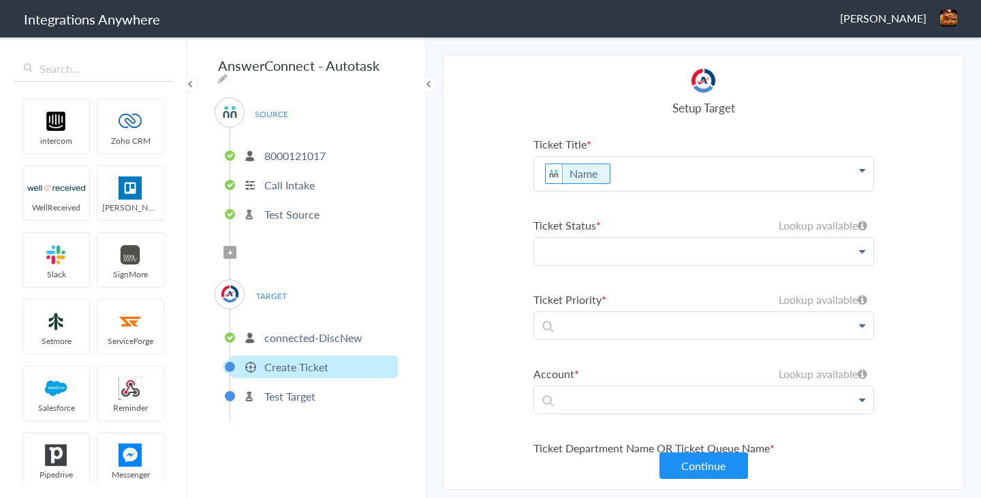
click at [611, 251] on p at bounding box center [703, 251] width 339 height 27
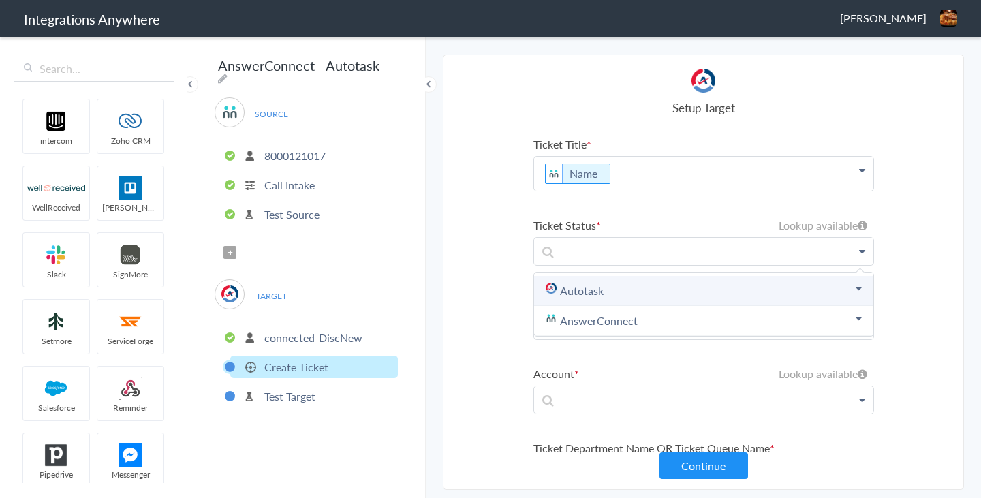
click at [602, 289] on link "Autotask" at bounding box center [703, 291] width 339 height 30
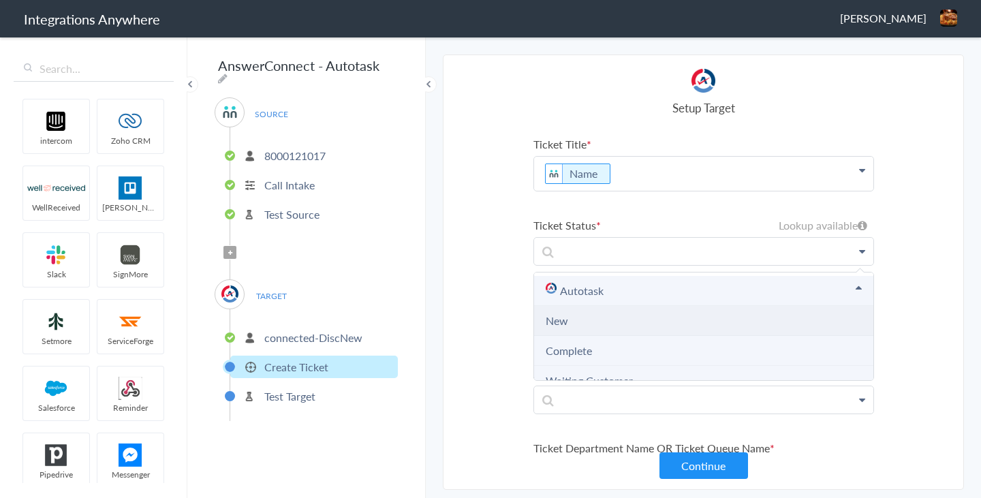
click at [594, 329] on li "New" at bounding box center [703, 321] width 339 height 30
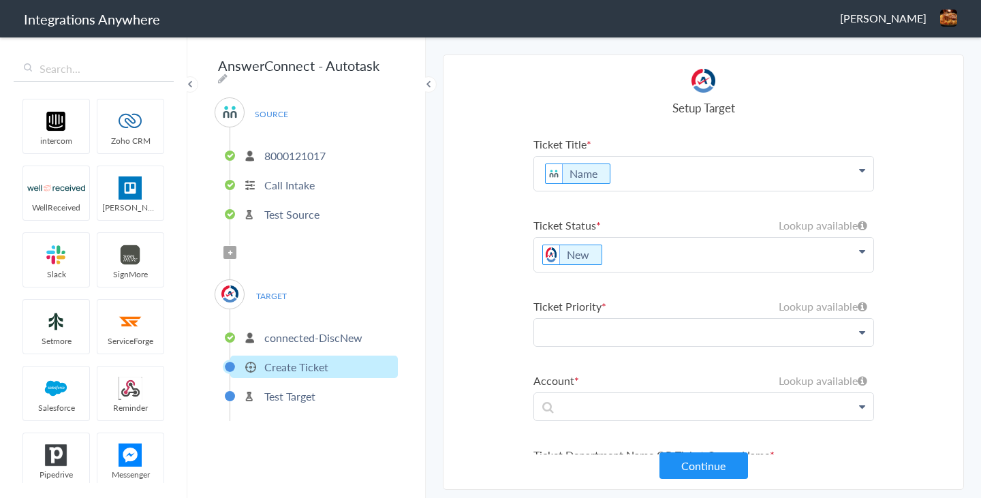
click at [591, 343] on p at bounding box center [703, 332] width 339 height 27
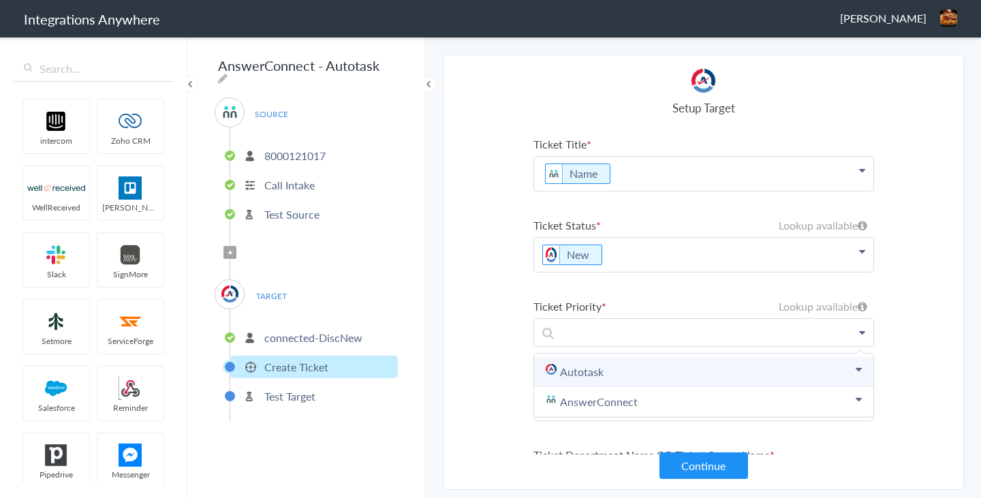
click at [589, 368] on link "Autotask" at bounding box center [703, 372] width 339 height 30
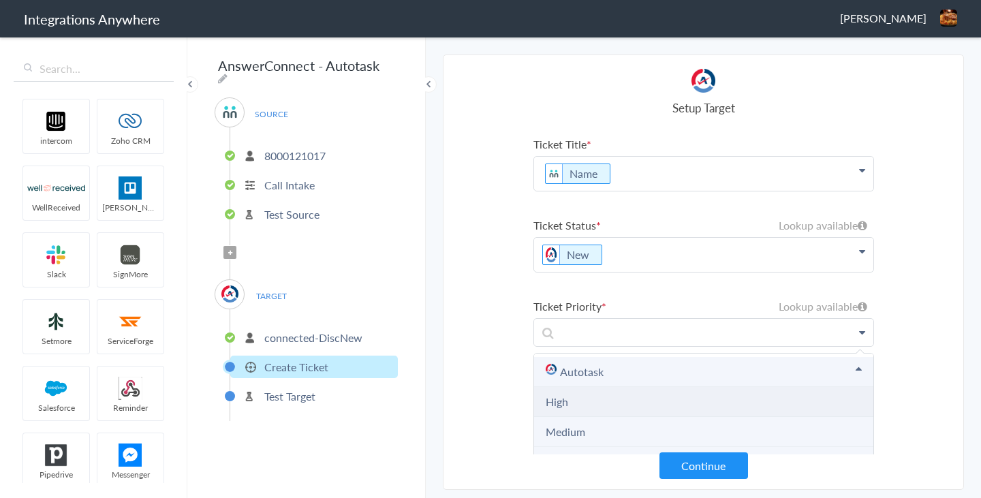
click at [590, 399] on li "High" at bounding box center [703, 402] width 339 height 30
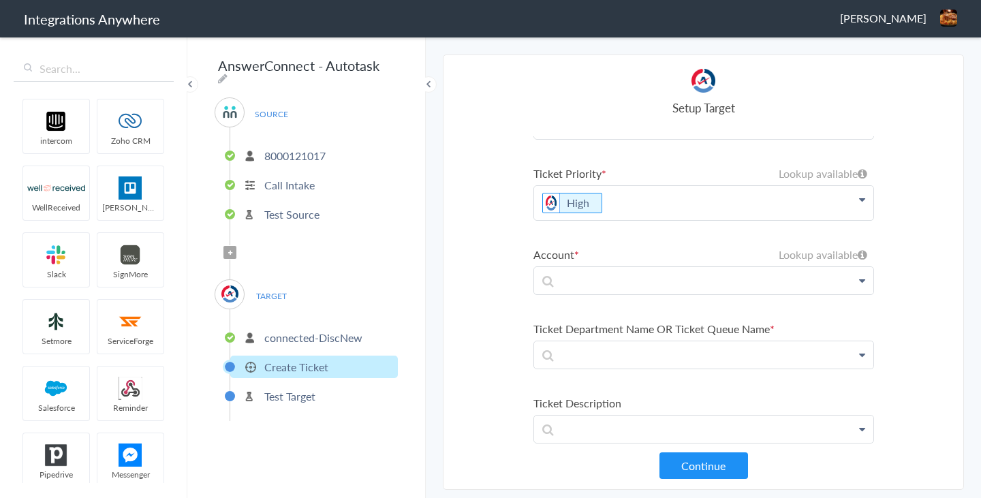
scroll to position [160, 0]
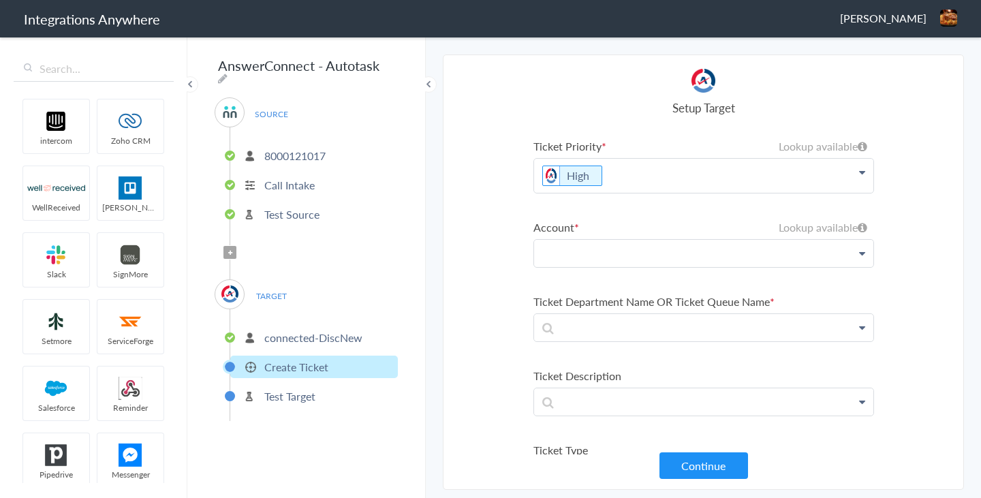
click at [669, 254] on p at bounding box center [703, 253] width 339 height 27
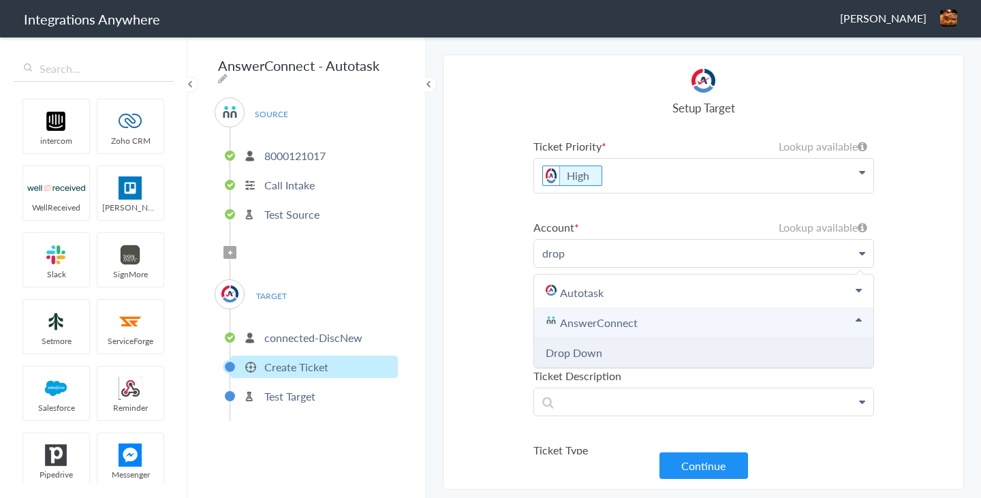
click at [623, 354] on Down "Drop Down" at bounding box center [703, 353] width 339 height 30
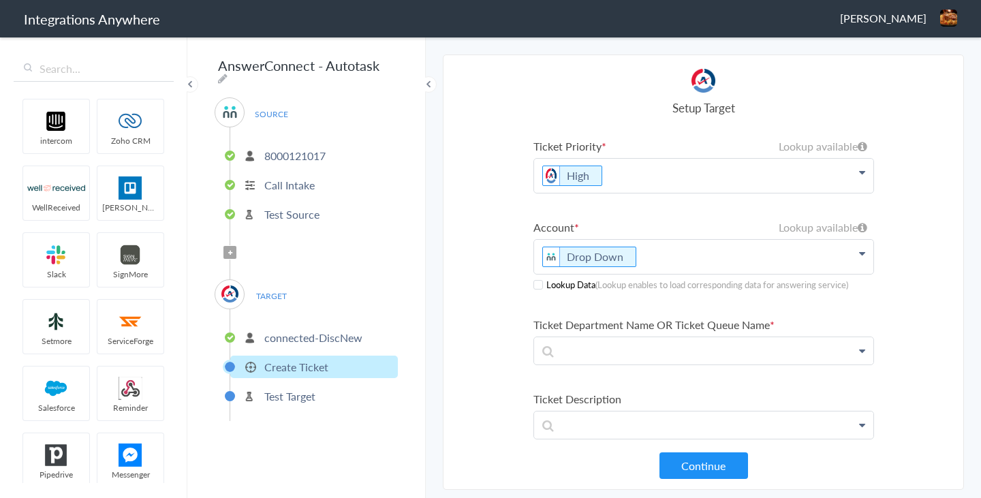
click at [538, 286] on span at bounding box center [539, 285] width 10 height 10
click at [621, 353] on p at bounding box center [703, 350] width 339 height 27
click at [612, 418] on link "Post Sale" at bounding box center [703, 419] width 339 height 29
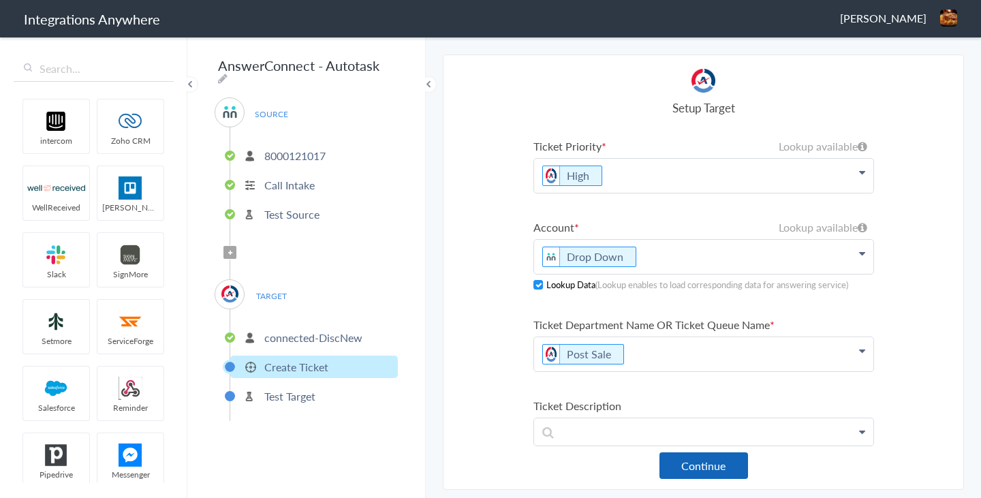
click at [706, 465] on button "Continue" at bounding box center [704, 466] width 89 height 27
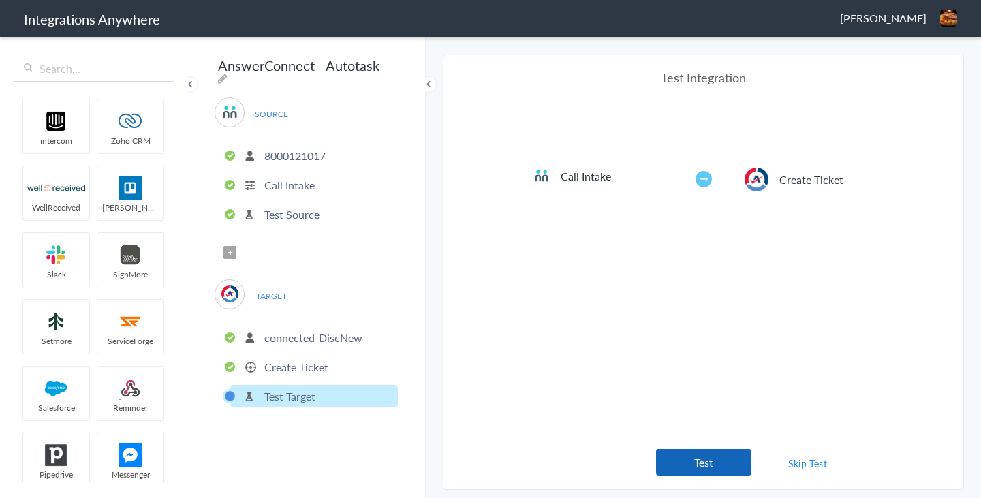
click at [705, 472] on button "Test" at bounding box center [703, 462] width 95 height 27
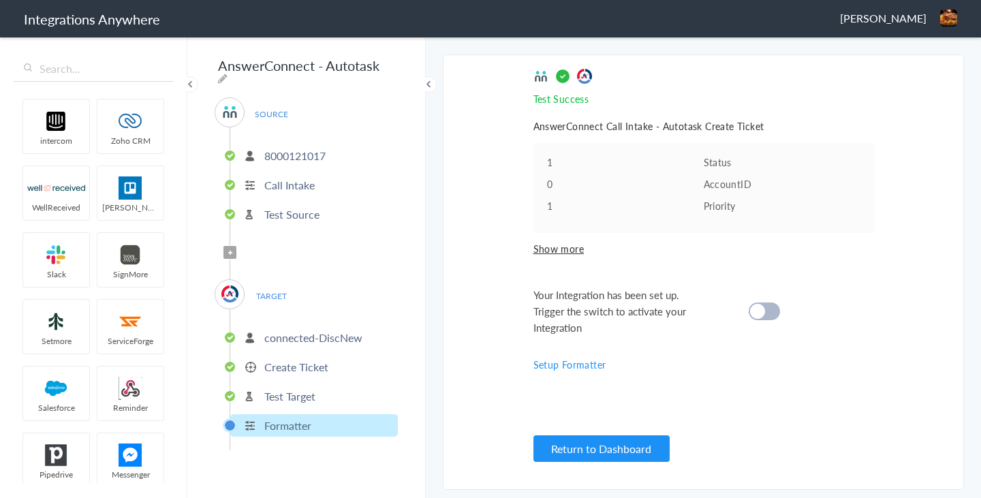
click at [767, 312] on div at bounding box center [764, 312] width 31 height 18
click at [607, 450] on button "Return to Dashboard" at bounding box center [602, 448] width 136 height 27
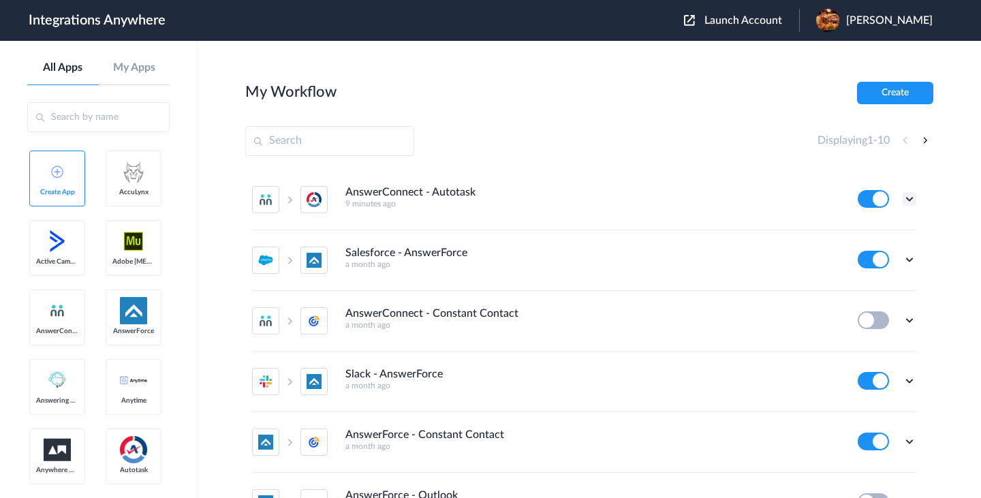
click at [908, 202] on icon at bounding box center [910, 199] width 14 height 14
click at [878, 253] on link "Task history" at bounding box center [870, 256] width 65 height 10
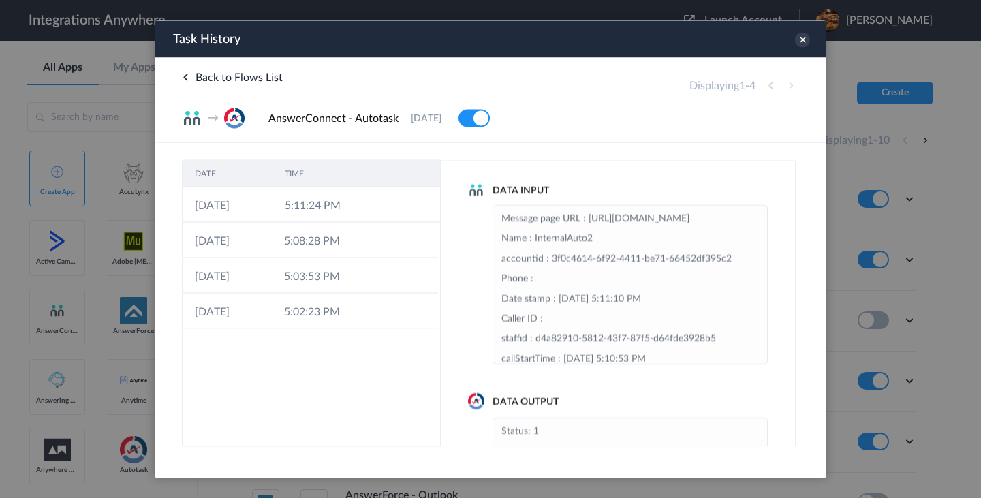
scroll to position [123, 0]
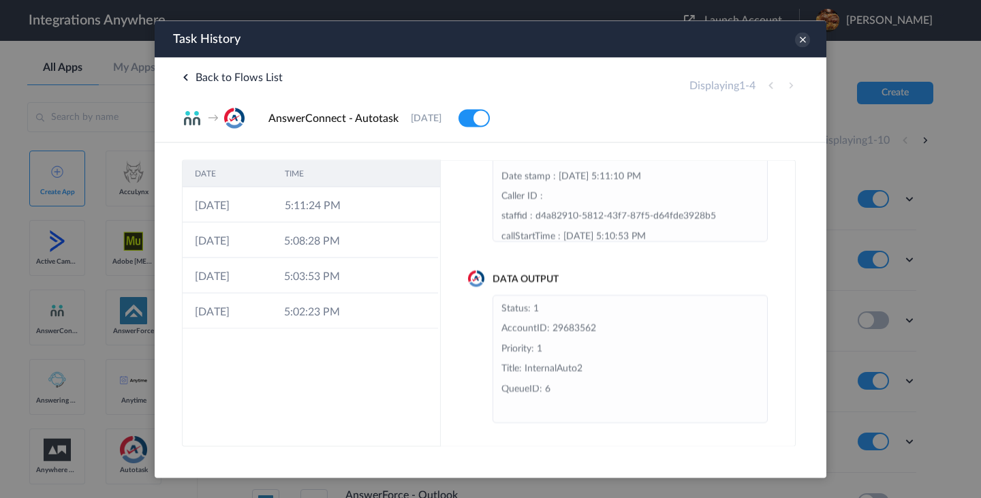
click at [463, 287] on div "Data Input Message page URL : https://my.staging.answerconnect.app/inbound/acco…" at bounding box center [618, 302] width 355 height 287
click at [478, 288] on div "Data Output Status: 1 AccountID: 29683562 Priority: 1 Title: InternalAuto2 Queu…" at bounding box center [618, 347] width 300 height 151
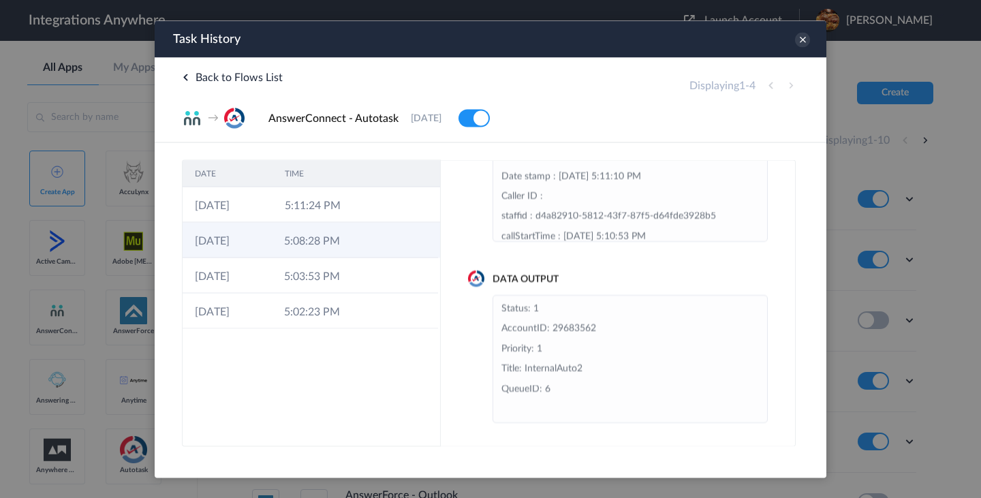
click at [378, 239] on icon at bounding box center [379, 241] width 11 height 11
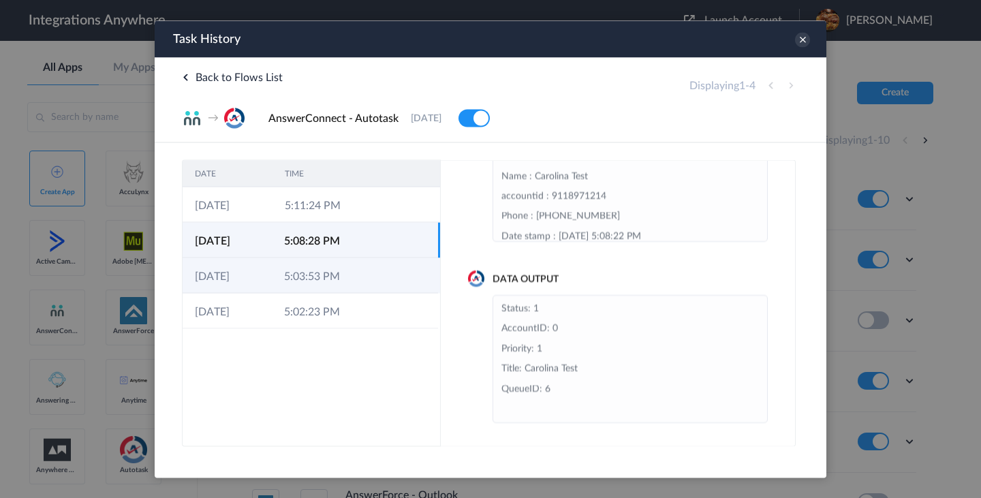
click at [371, 271] on td at bounding box center [375, 275] width 26 height 35
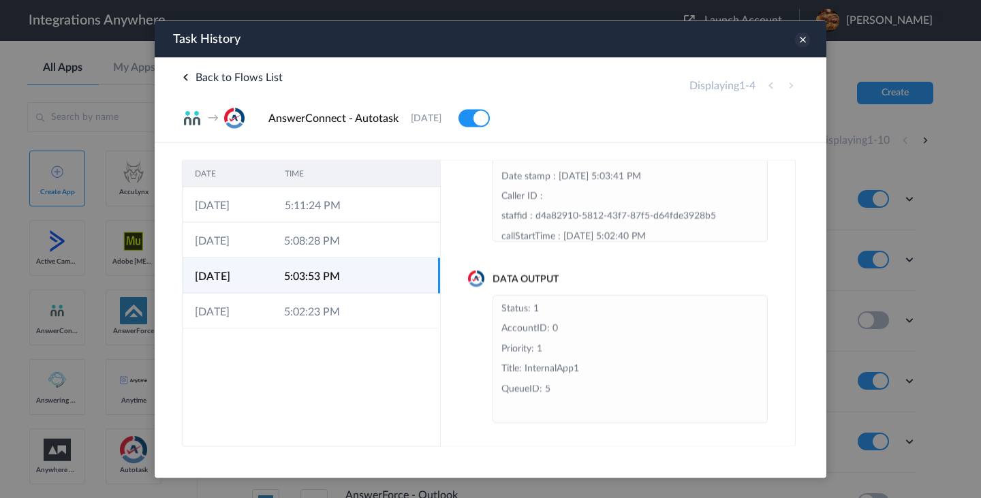
click at [803, 44] on icon at bounding box center [802, 39] width 15 height 15
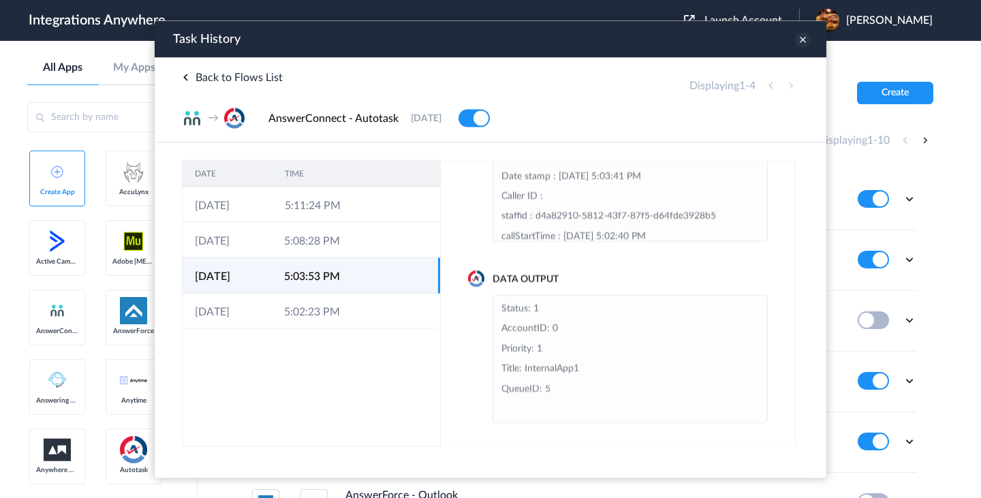
click at [803, 44] on icon at bounding box center [802, 39] width 15 height 15
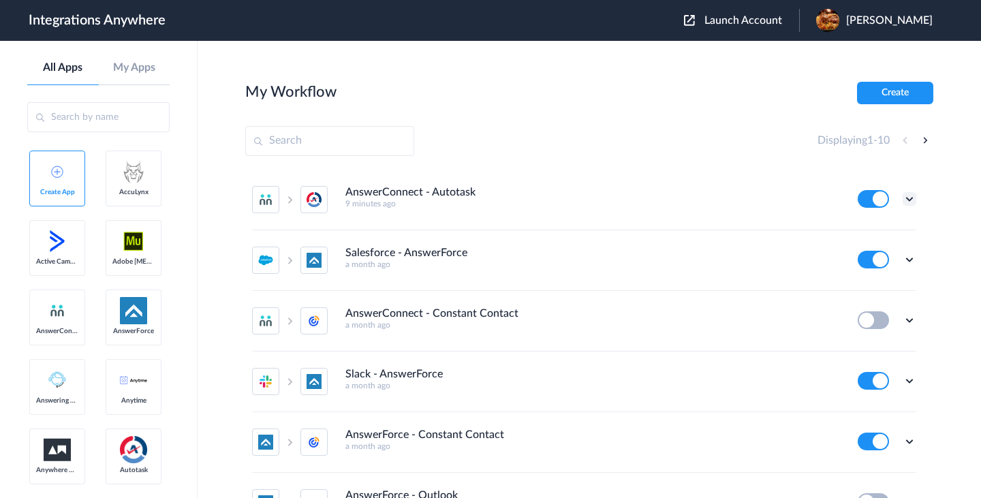
click at [908, 201] on icon at bounding box center [910, 199] width 14 height 14
click at [874, 239] on li "Edit" at bounding box center [872, 230] width 89 height 25
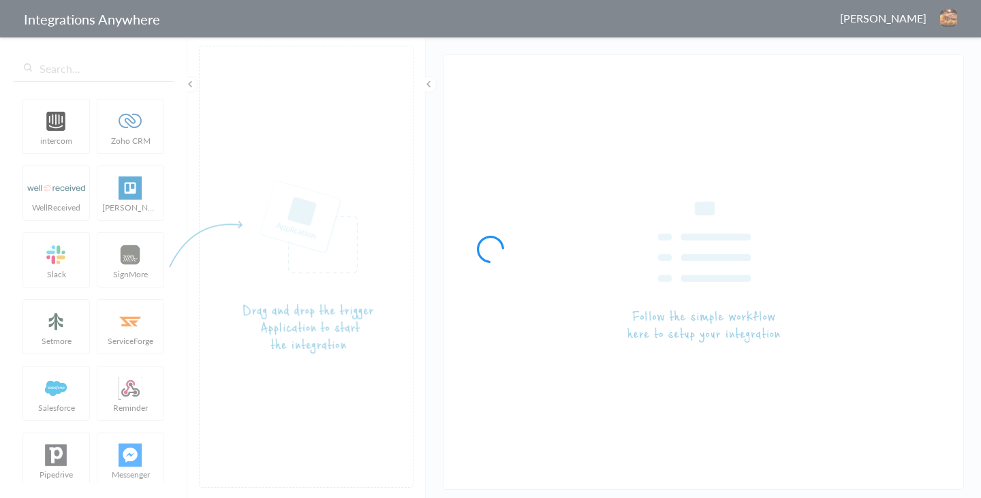
type input "AnswerConnect - Autotask"
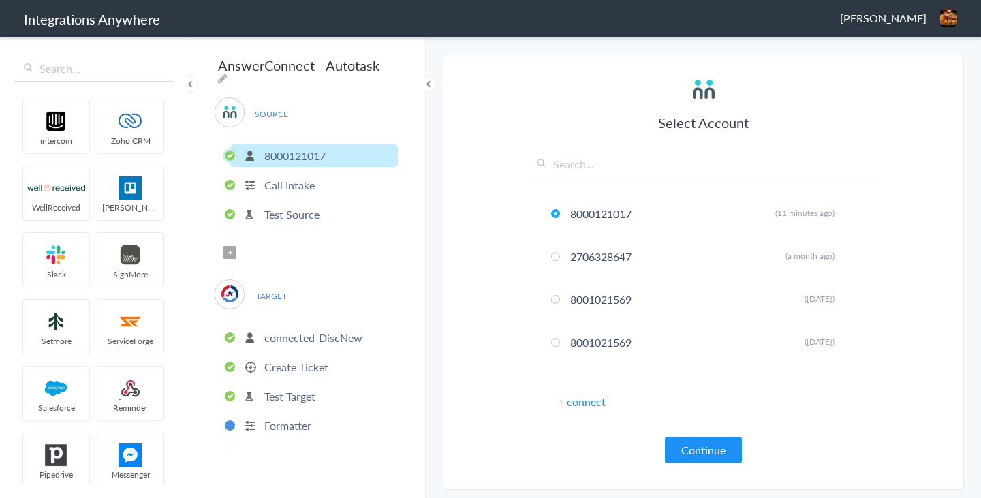
click at [588, 403] on link "+ connect" at bounding box center [582, 402] width 48 height 16
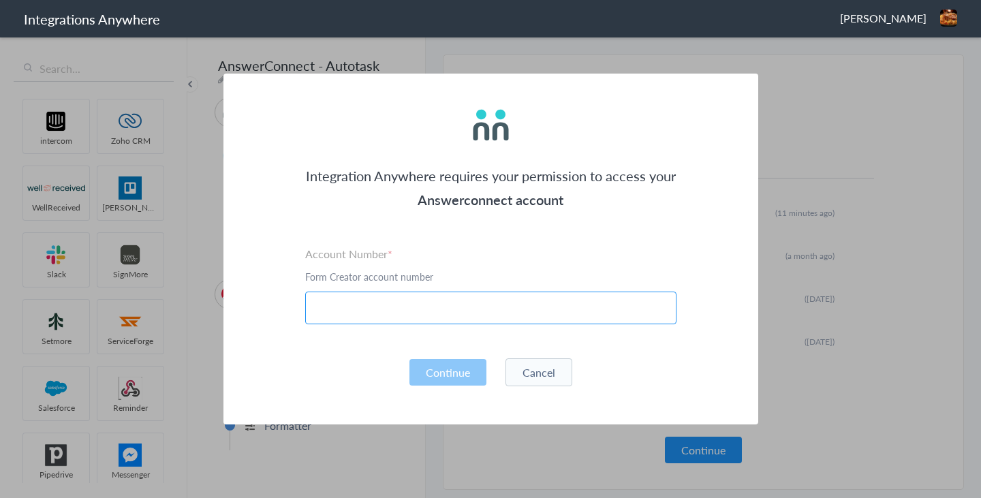
click at [494, 314] on input "text" at bounding box center [490, 308] width 371 height 33
paste input "8000121017"
type input "8000121017"
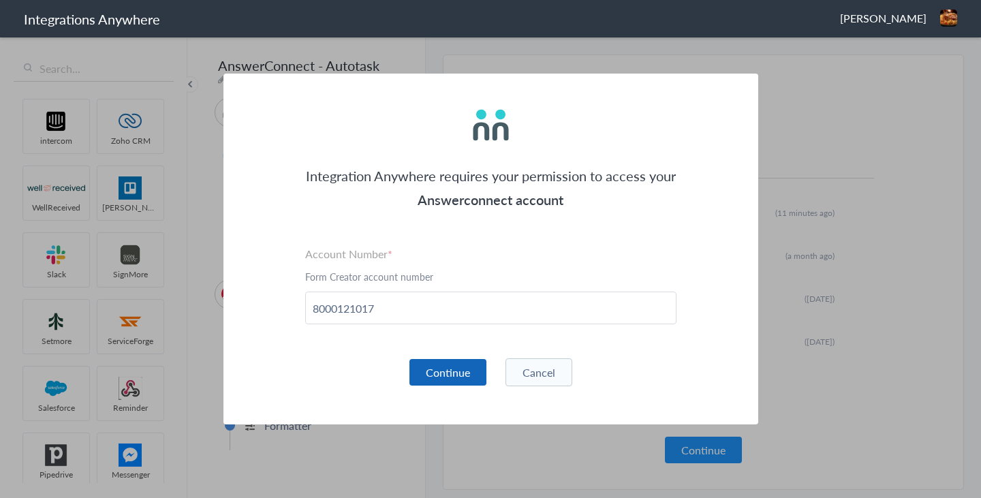
click at [456, 361] on button "Continue" at bounding box center [448, 372] width 77 height 27
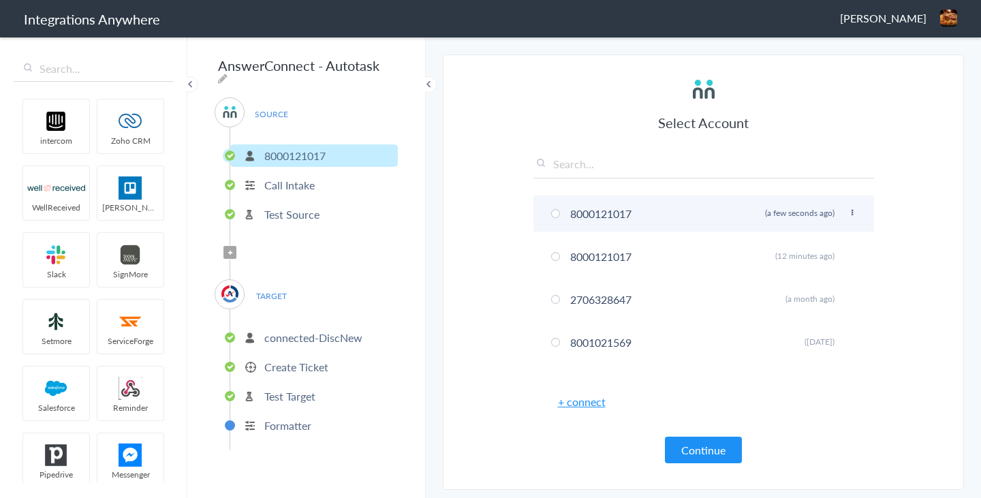
click at [720, 216] on li "8000121017 Rename Delete (a few seconds ago)" at bounding box center [704, 214] width 341 height 36
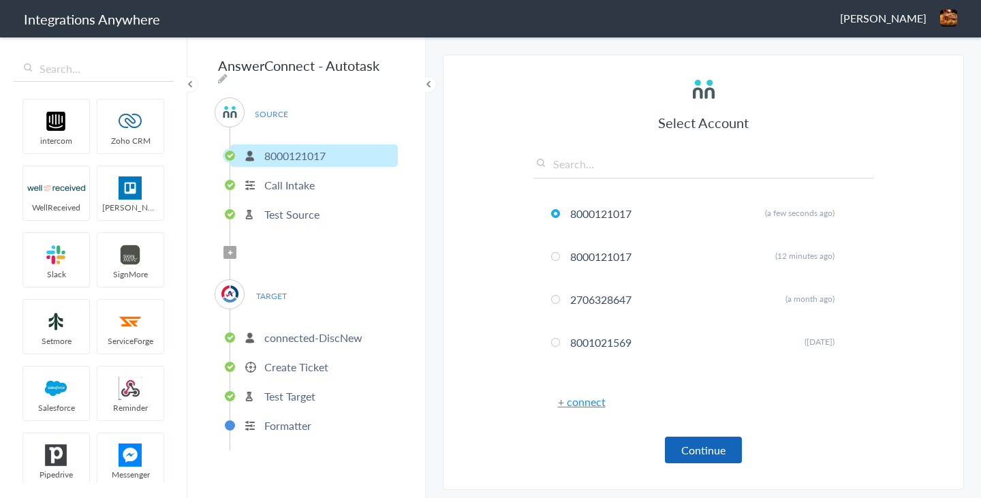
click at [707, 444] on button "Continue" at bounding box center [703, 450] width 77 height 27
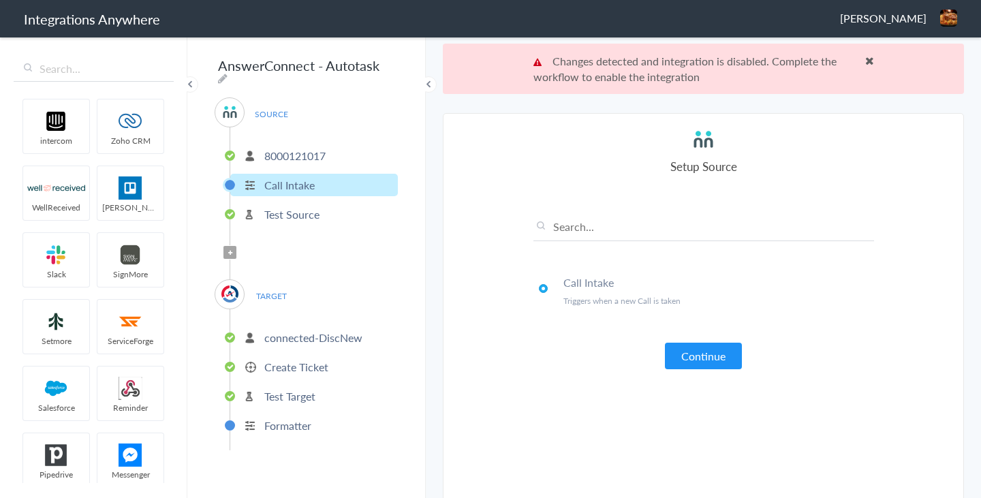
click at [868, 59] on span at bounding box center [869, 60] width 9 height 11
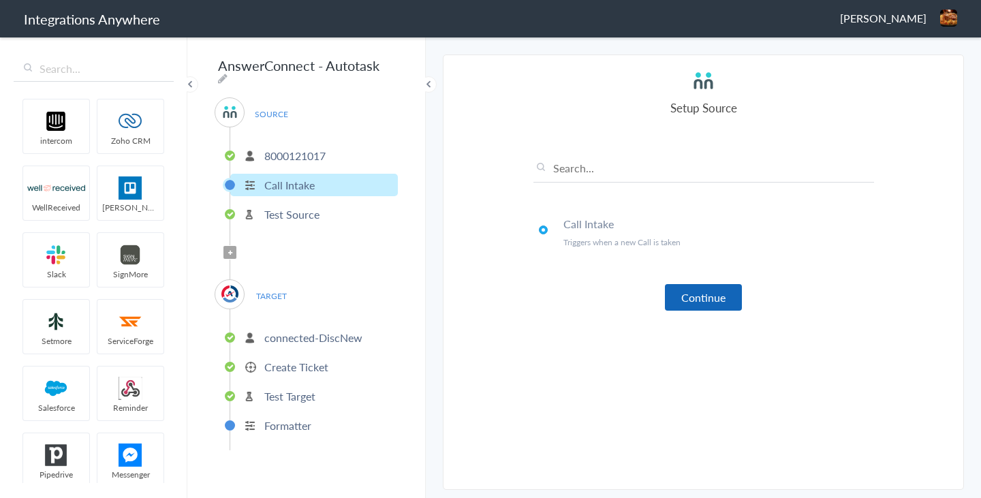
click at [711, 300] on button "Continue" at bounding box center [703, 297] width 77 height 27
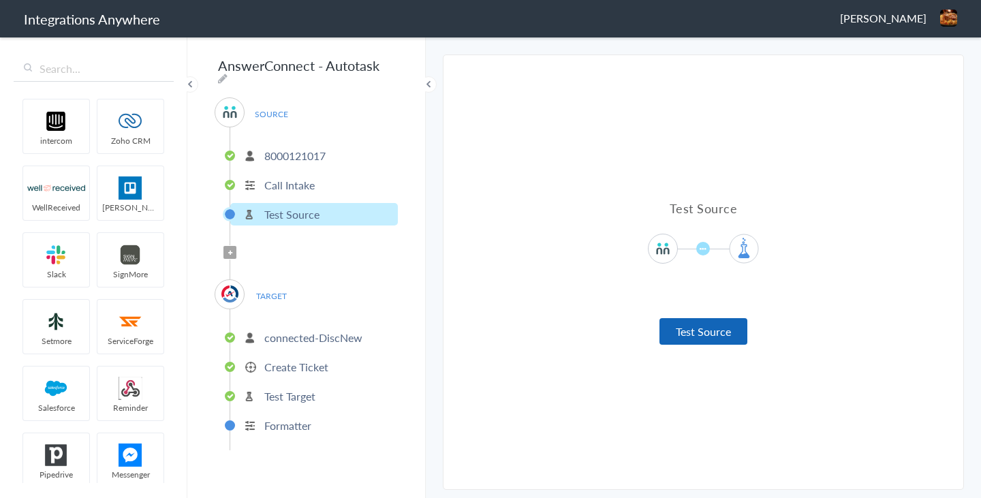
click at [696, 325] on button "Test Source" at bounding box center [704, 331] width 88 height 27
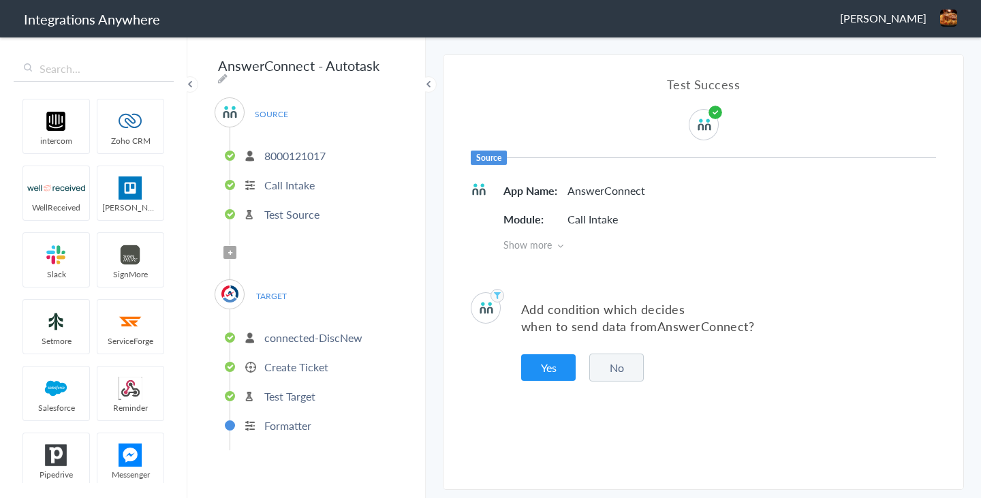
click at [613, 376] on button "No" at bounding box center [616, 368] width 55 height 28
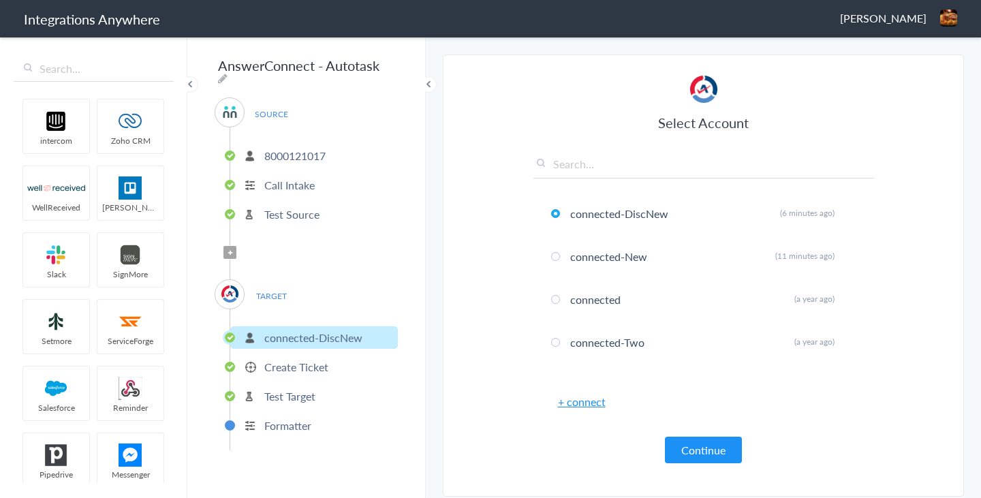
click at [581, 407] on link "+ connect" at bounding box center [582, 402] width 48 height 16
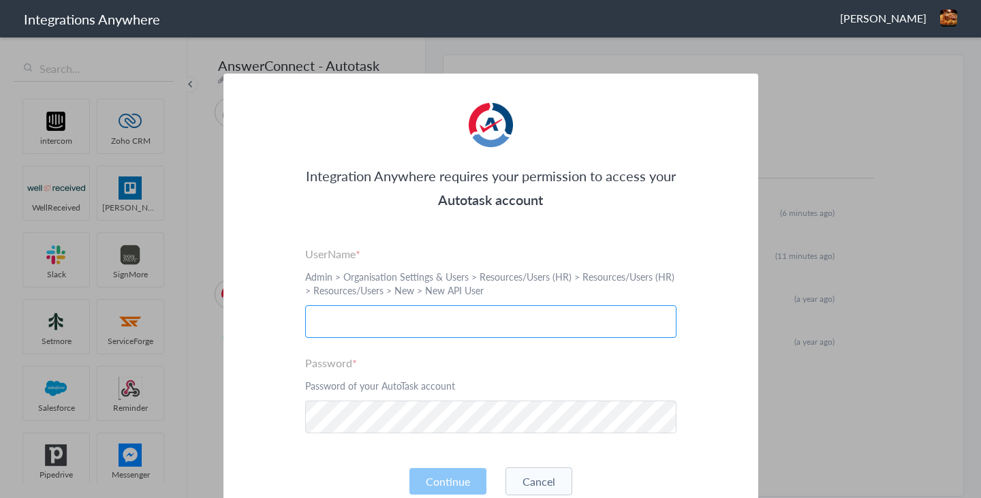
click at [432, 319] on input "text" at bounding box center [490, 321] width 371 height 33
paste input "tstaging@answerforcesandbox.com"
type input "tstaging@answerforcesandbox.com"
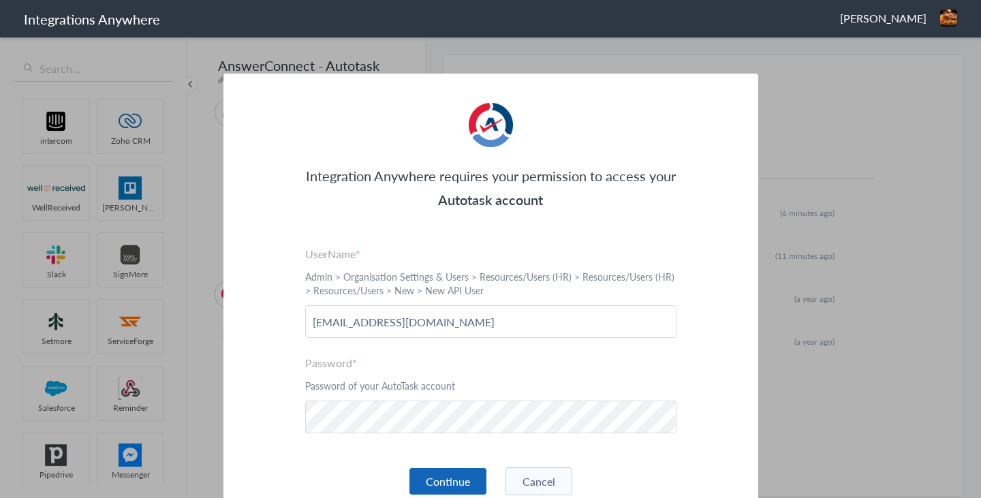
click at [440, 476] on button "Continue" at bounding box center [448, 481] width 77 height 27
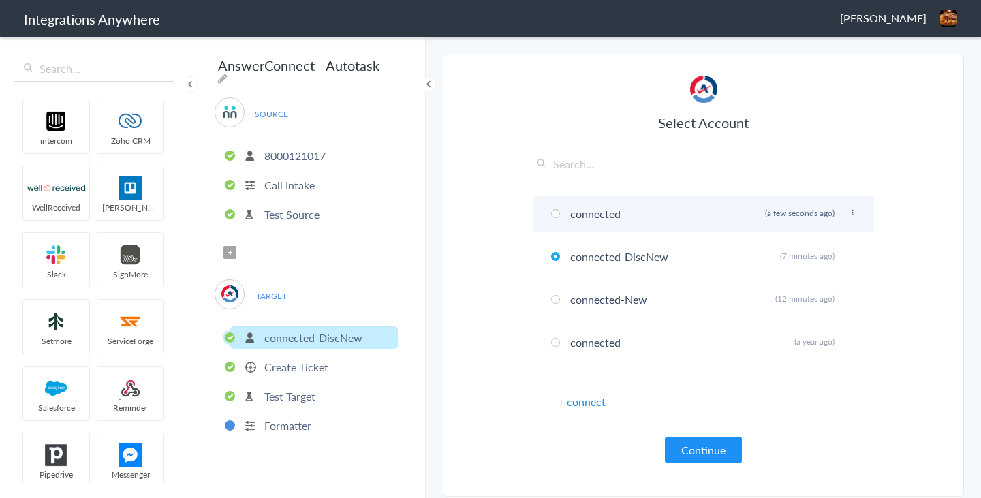
click at [708, 205] on li "connected Rename Delete (a few seconds ago)" at bounding box center [704, 214] width 341 height 36
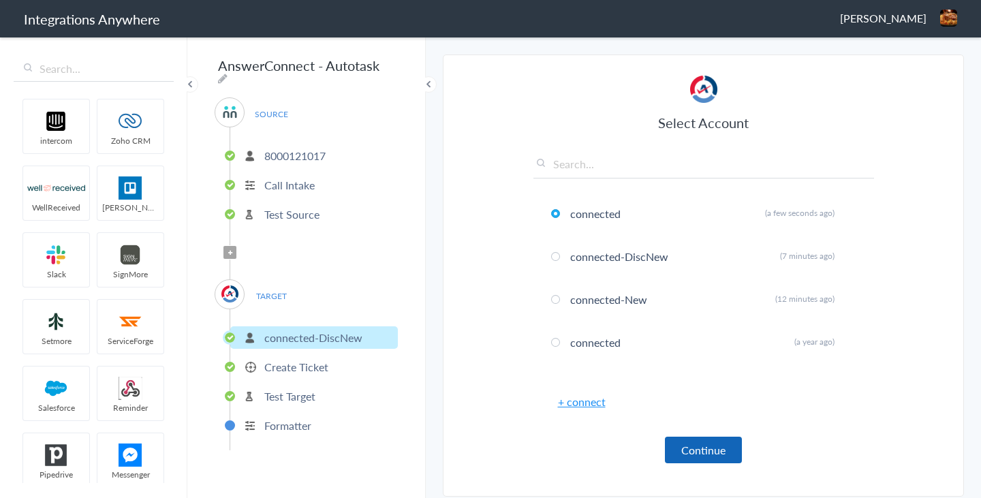
click at [703, 446] on button "Continue" at bounding box center [703, 450] width 77 height 27
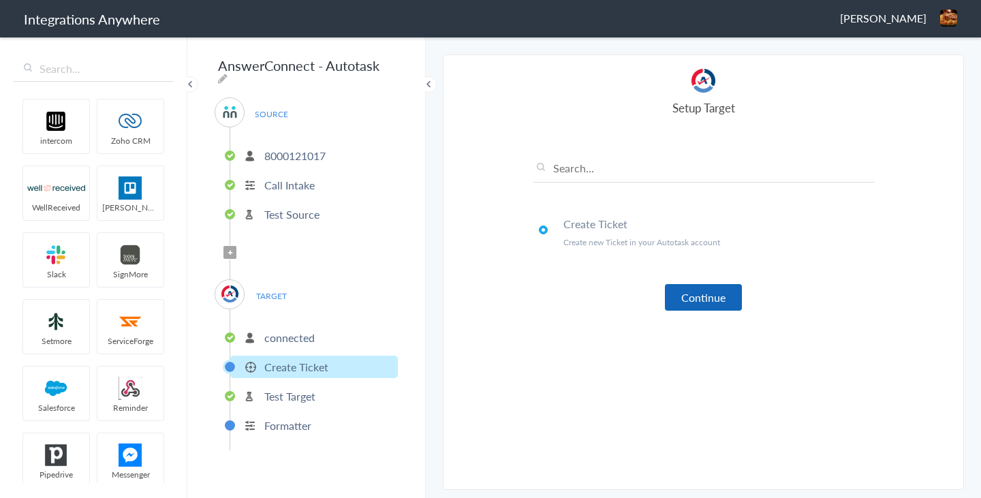
click at [701, 307] on button "Continue" at bounding box center [703, 297] width 77 height 27
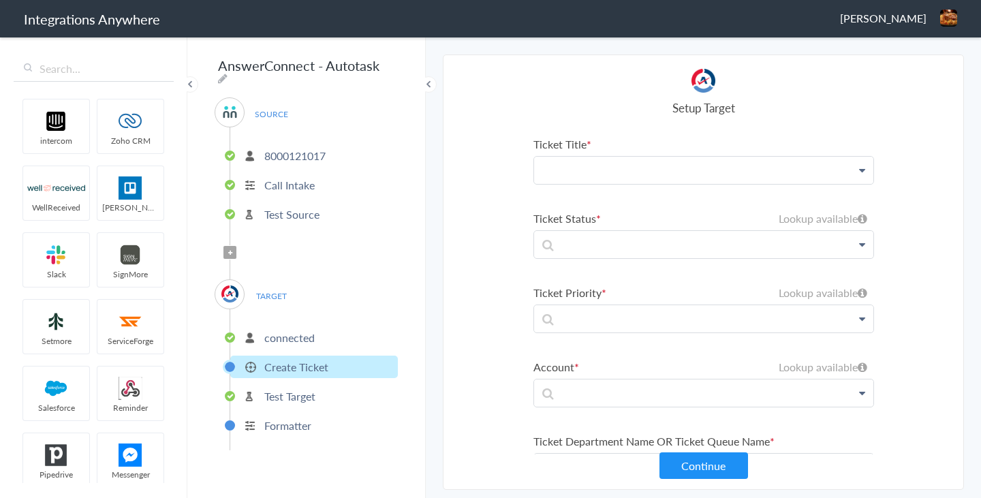
click at [688, 176] on p at bounding box center [703, 170] width 339 height 27
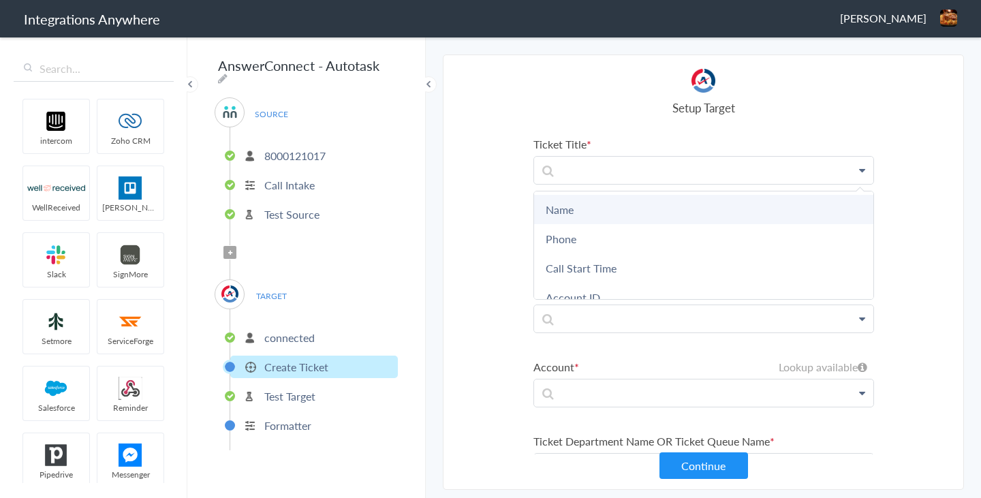
click at [665, 211] on link "Name" at bounding box center [703, 209] width 339 height 29
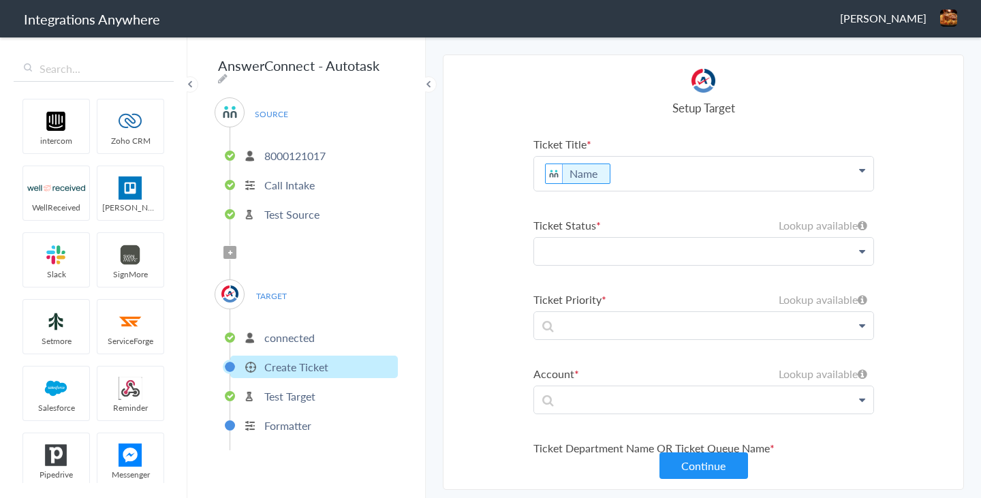
click at [665, 250] on p at bounding box center [703, 251] width 339 height 27
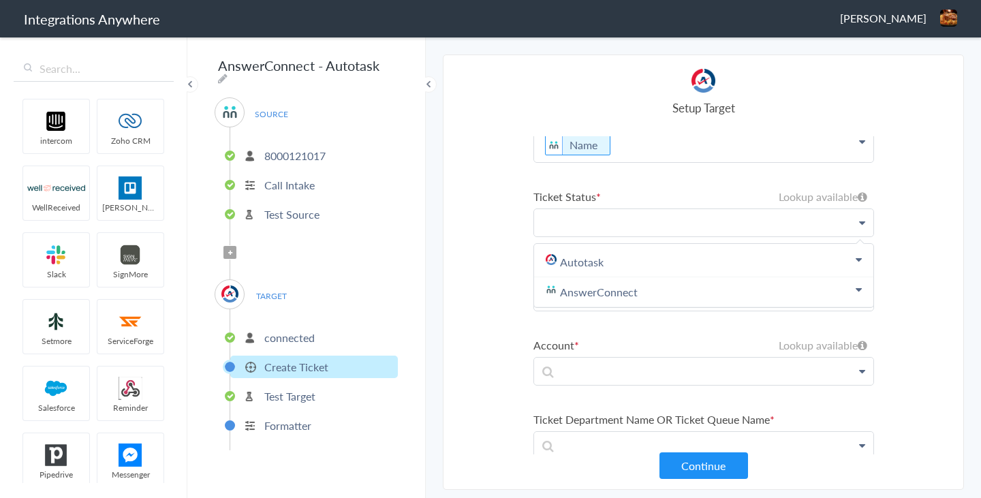
scroll to position [55, 0]
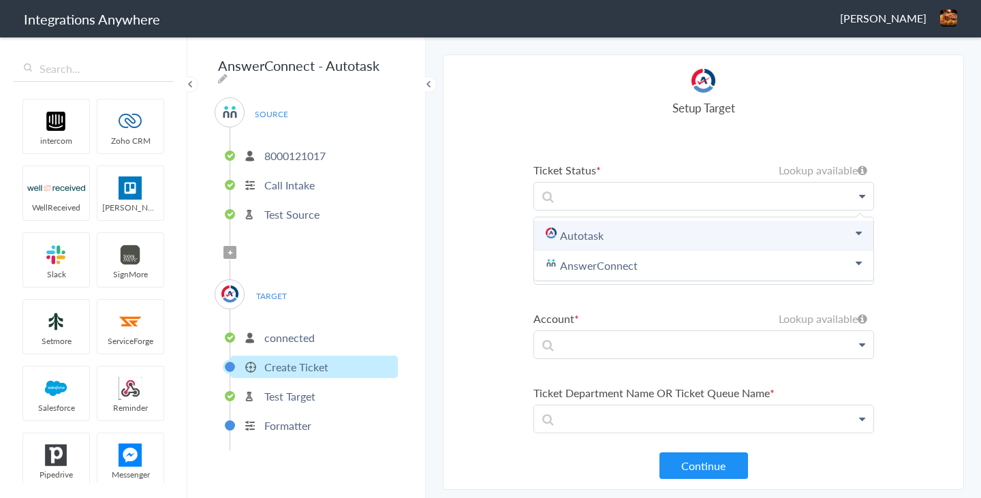
click at [643, 241] on link "Autotask" at bounding box center [703, 236] width 339 height 30
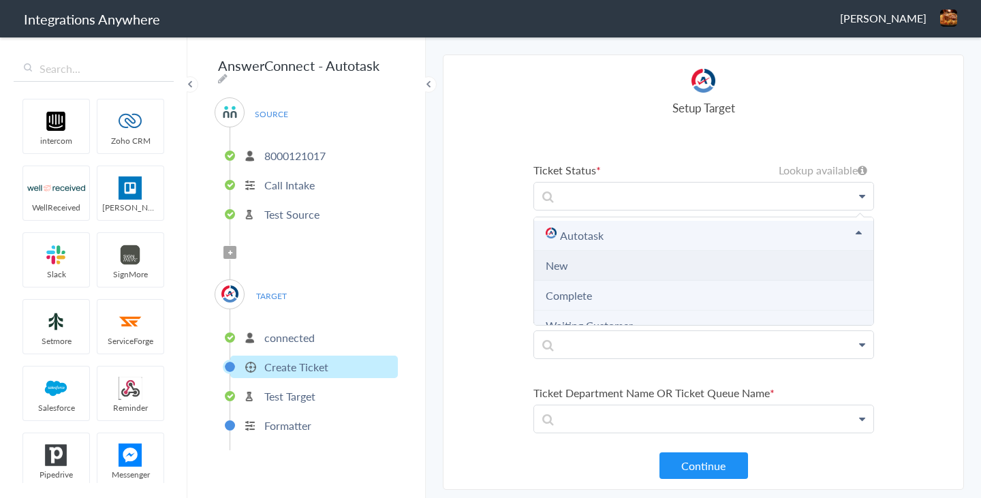
click at [624, 273] on li "New" at bounding box center [703, 266] width 339 height 30
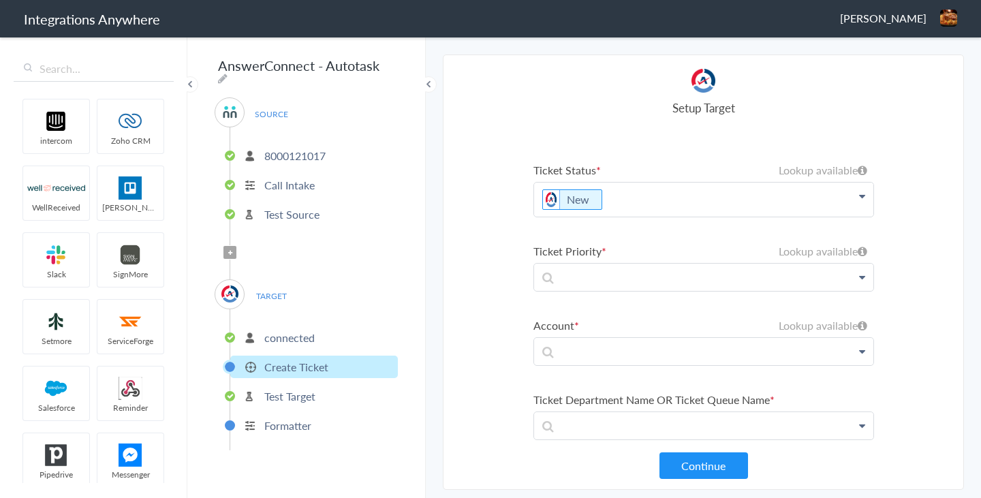
click at [619, 277] on p at bounding box center [703, 277] width 339 height 27
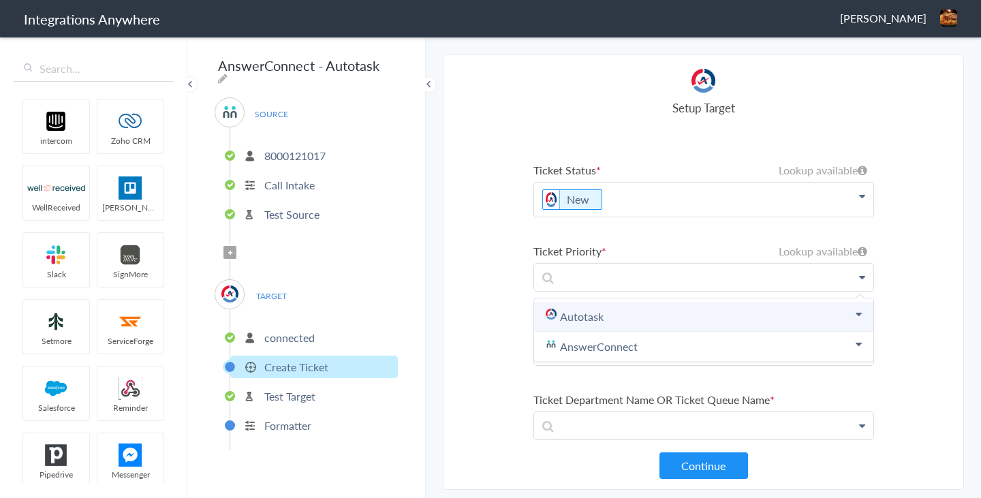
click at [614, 305] on link "Autotask" at bounding box center [703, 317] width 339 height 30
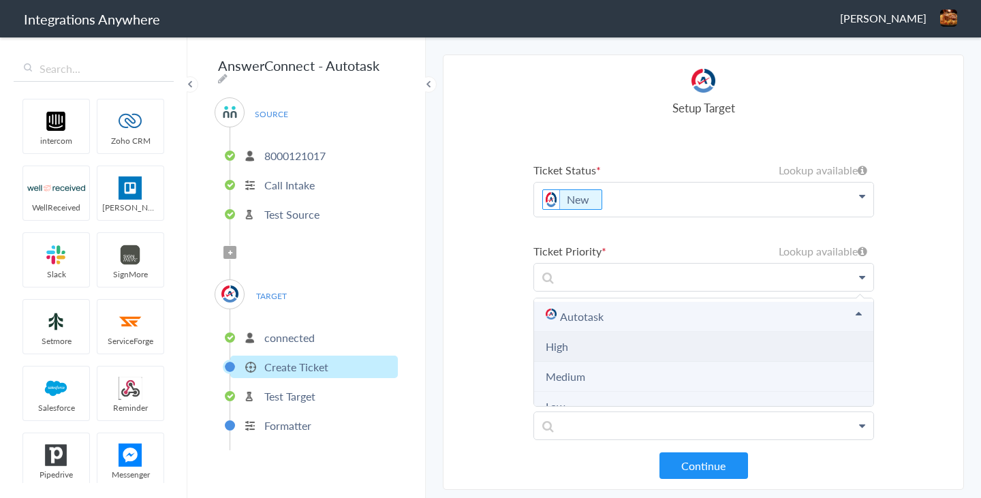
click at [606, 343] on li "High" at bounding box center [703, 347] width 339 height 30
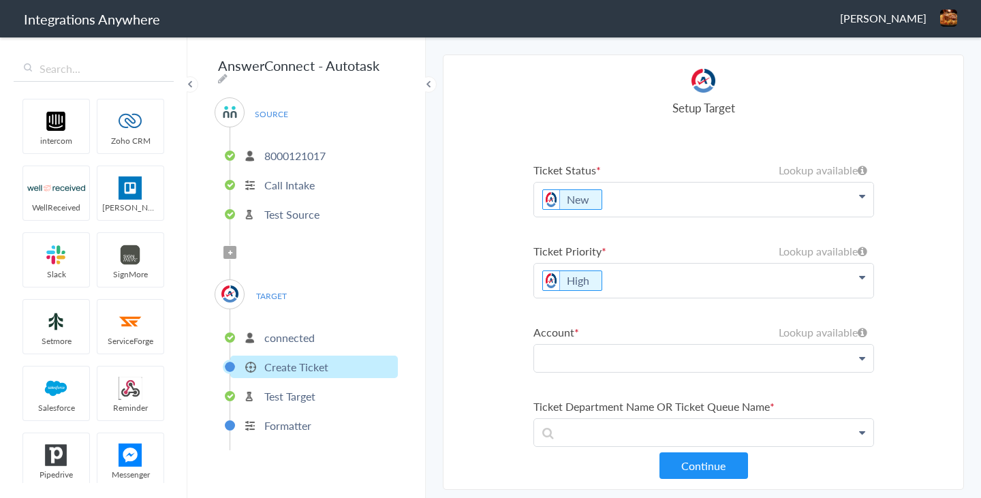
click at [607, 355] on p at bounding box center [703, 358] width 339 height 27
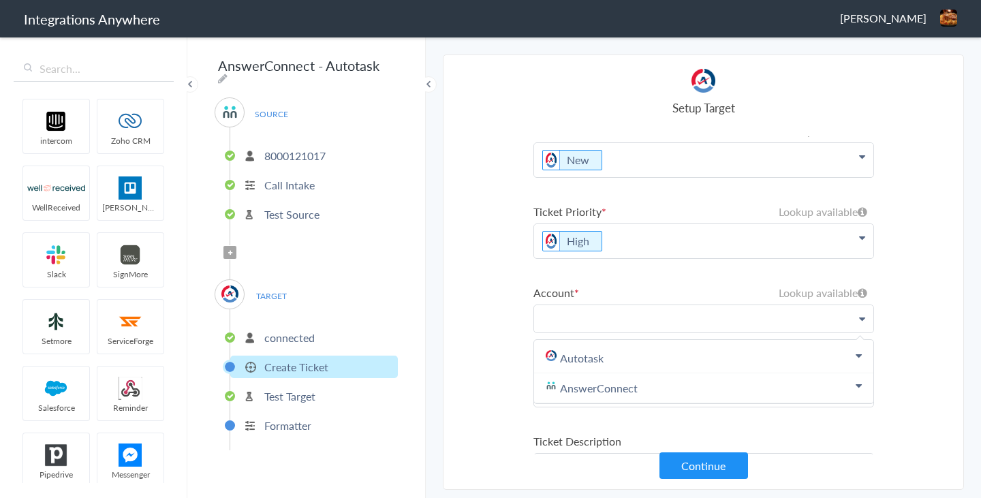
scroll to position [95, 0]
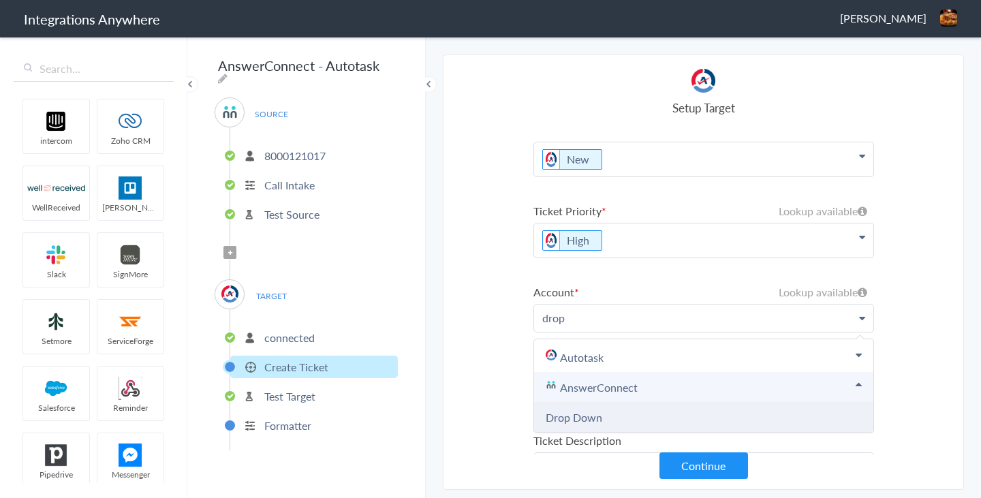
click at [591, 418] on link "Drop Down" at bounding box center [574, 418] width 57 height 16
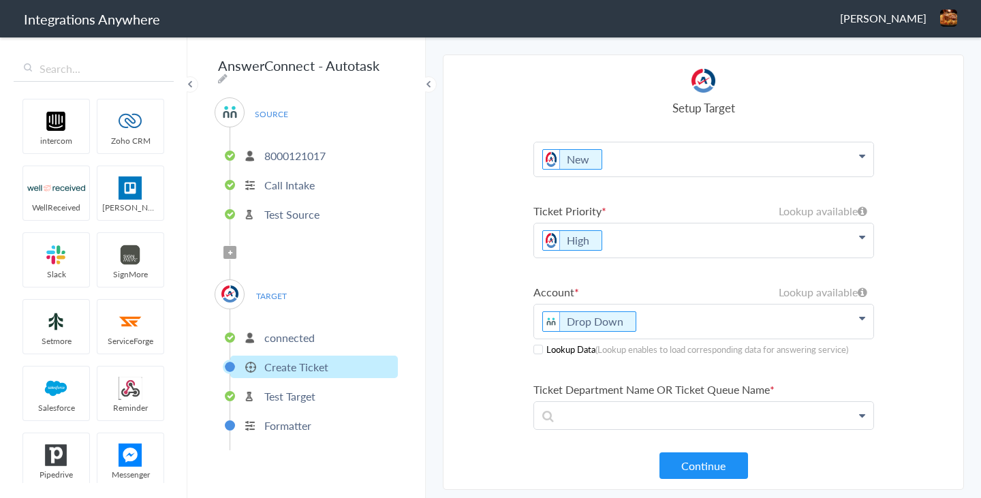
click at [539, 353] on span at bounding box center [539, 350] width 10 height 10
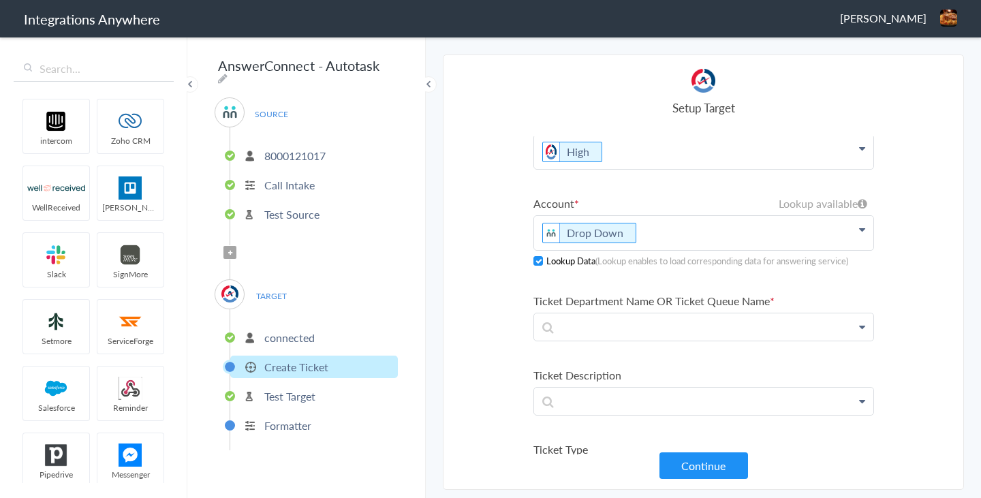
scroll to position [209, 0]
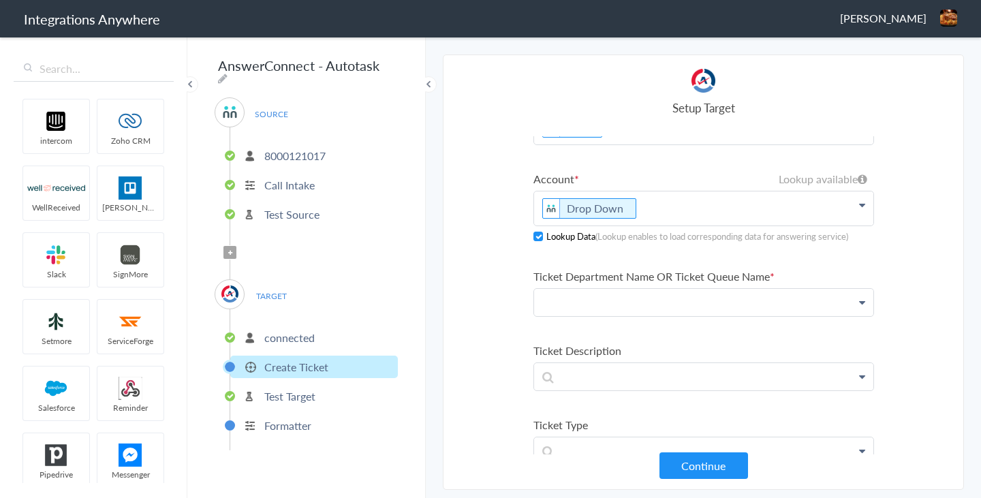
click at [622, 303] on p at bounding box center [703, 302] width 339 height 27
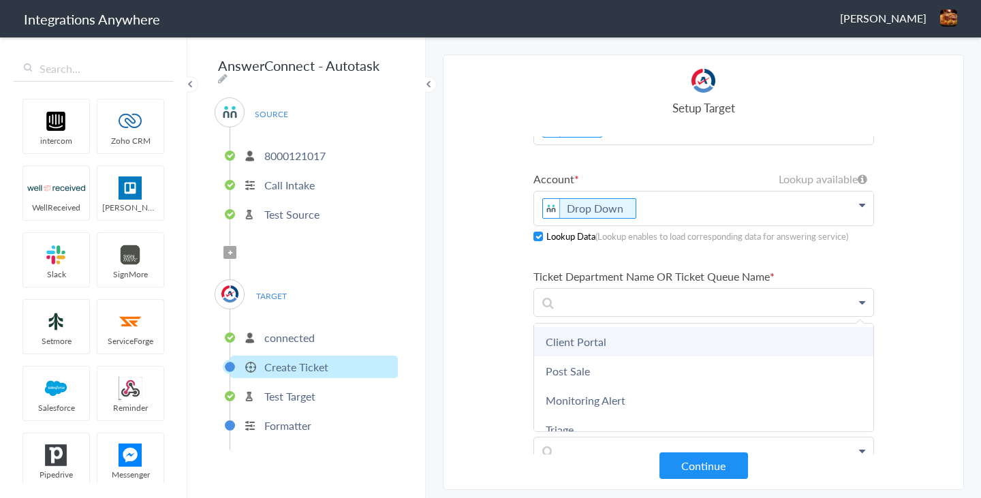
click at [600, 343] on link "Client Portal" at bounding box center [703, 341] width 339 height 29
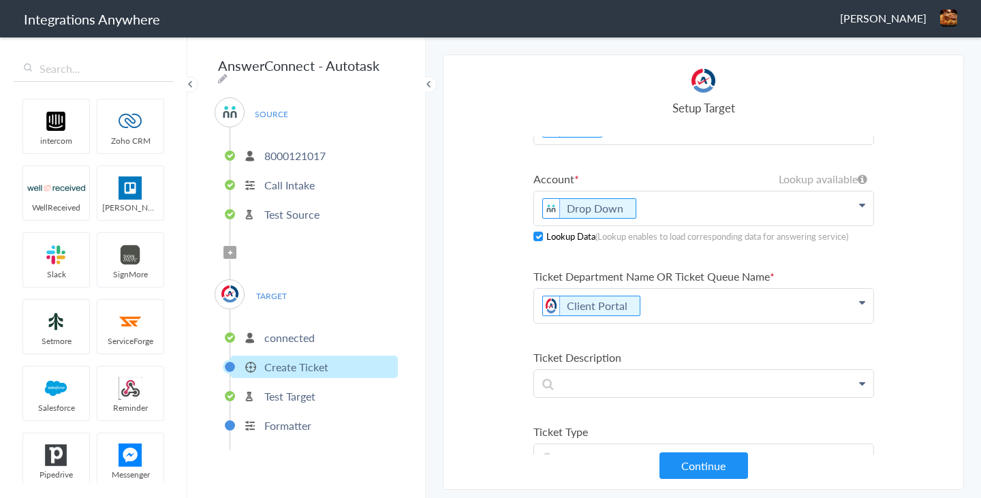
click at [677, 302] on p "Client Portal" at bounding box center [703, 306] width 339 height 34
click at [638, 304] on icon at bounding box center [640, 306] width 15 height 17
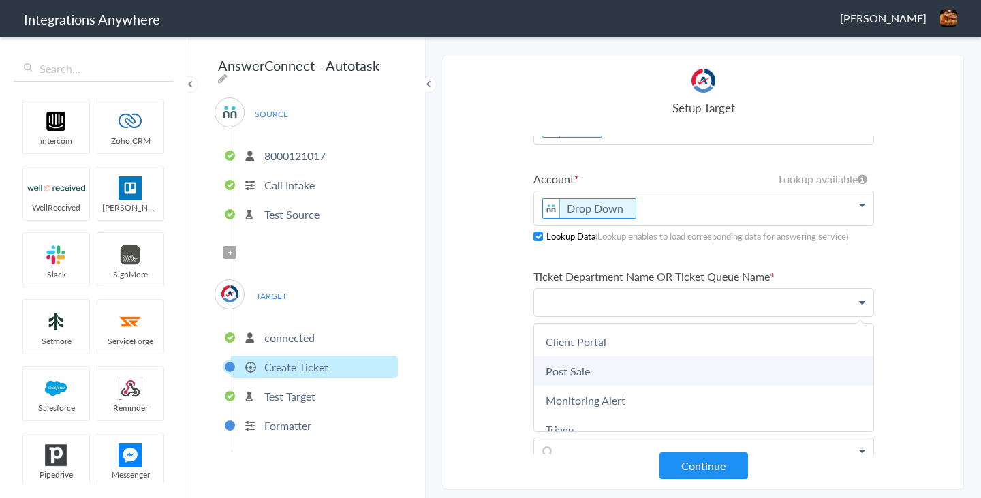
scroll to position [247, 0]
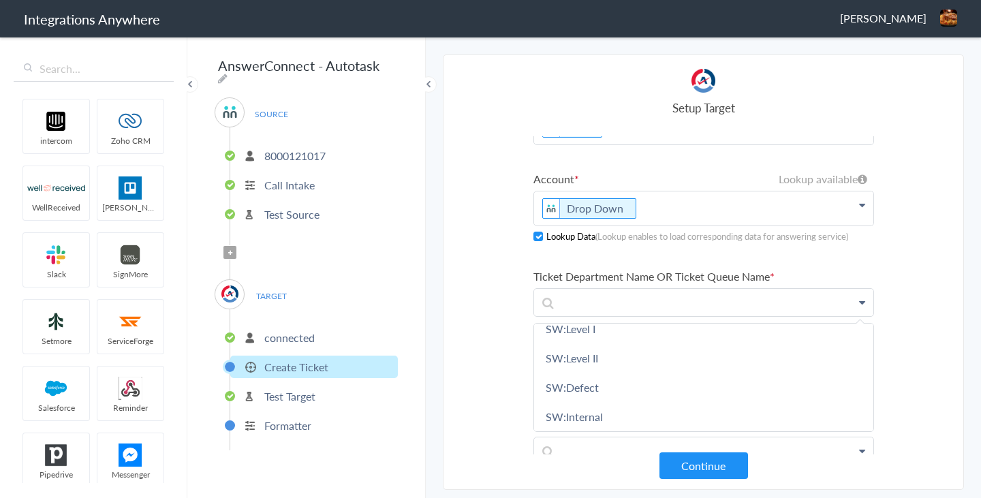
click at [628, 378] on link "SW:Defect" at bounding box center [703, 387] width 339 height 29
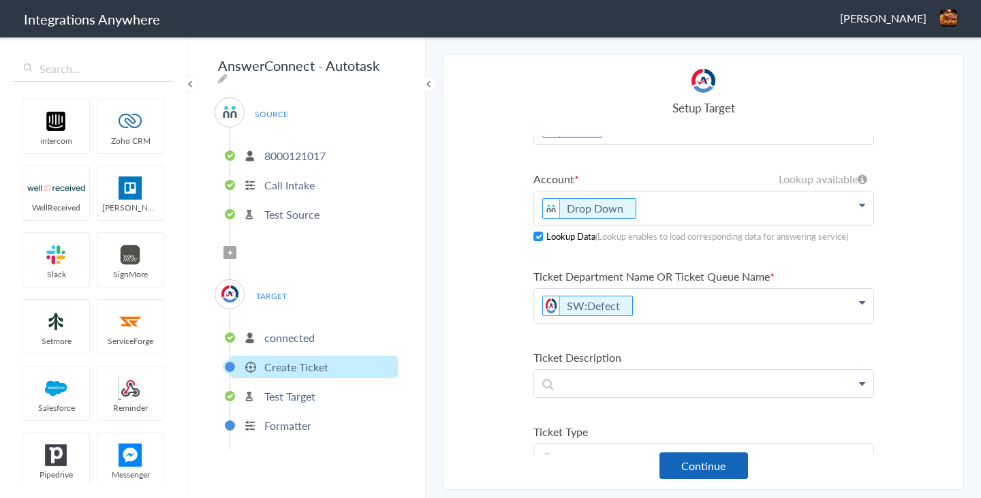
click at [698, 459] on button "Continue" at bounding box center [704, 466] width 89 height 27
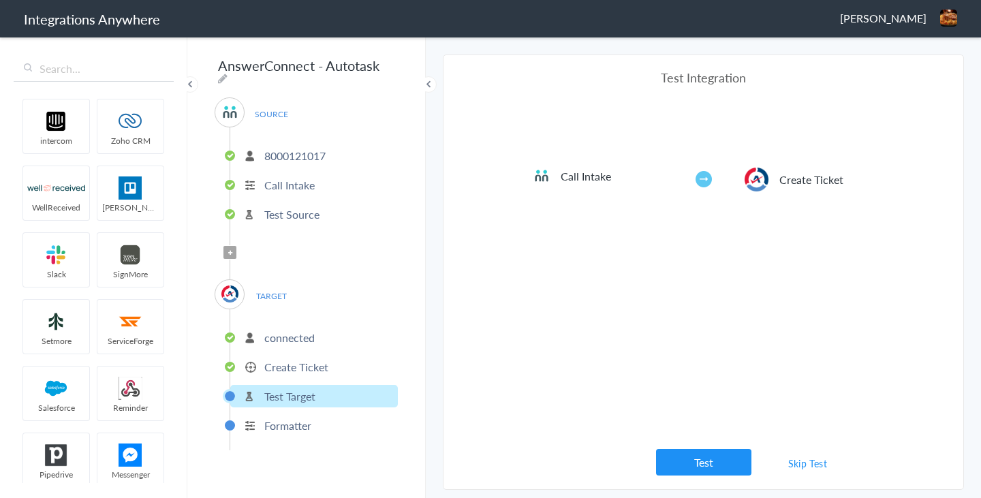
click at [806, 464] on link "Skip Test" at bounding box center [808, 463] width 72 height 25
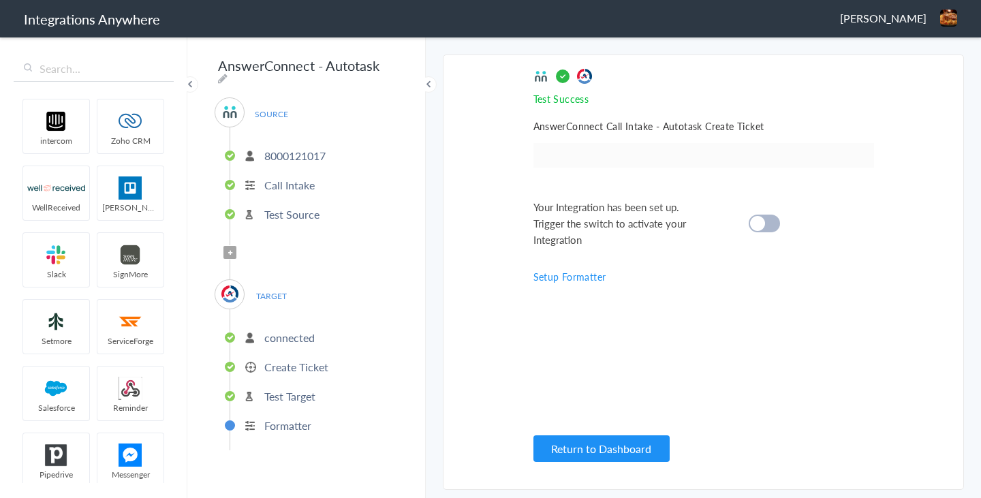
click at [763, 224] on cite at bounding box center [757, 223] width 15 height 15
click at [600, 451] on button "Return to Dashboard" at bounding box center [602, 448] width 136 height 27
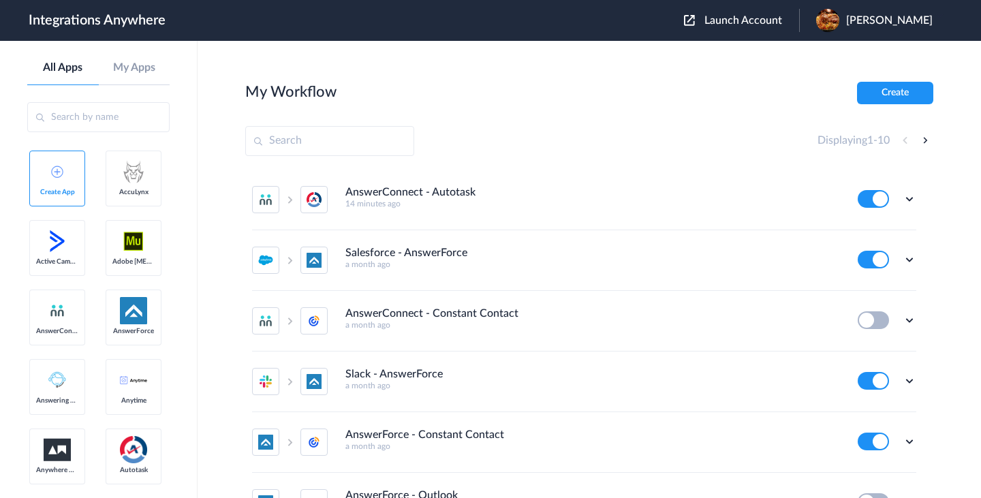
click at [686, 174] on li "AnswerConnect - Autotask 14 minutes ago Edit Task history Delete" at bounding box center [584, 200] width 664 height 61
click at [911, 196] on icon at bounding box center [910, 199] width 14 height 14
click at [874, 254] on link "Task history" at bounding box center [870, 256] width 65 height 10
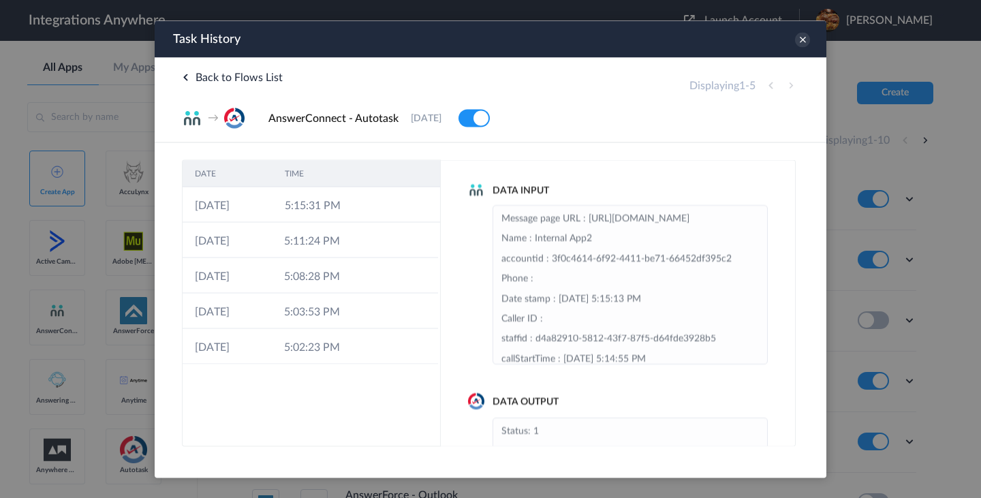
scroll to position [123, 0]
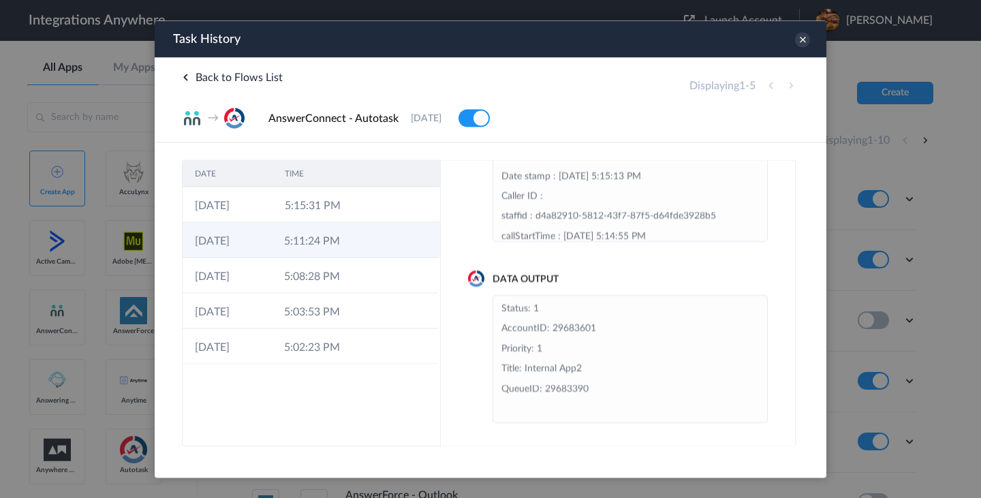
click at [362, 238] on td at bounding box center [375, 239] width 26 height 35
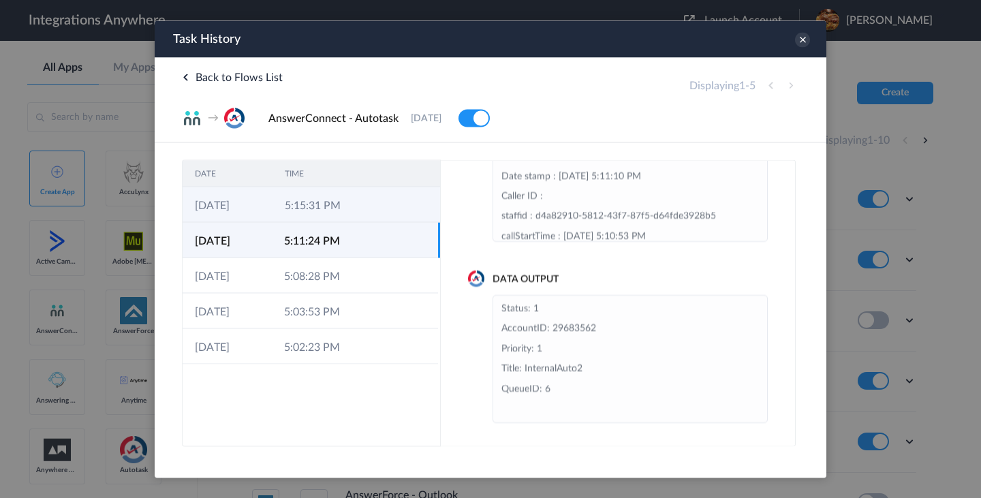
click at [343, 211] on td "5:15:31 PM" at bounding box center [318, 204] width 90 height 35
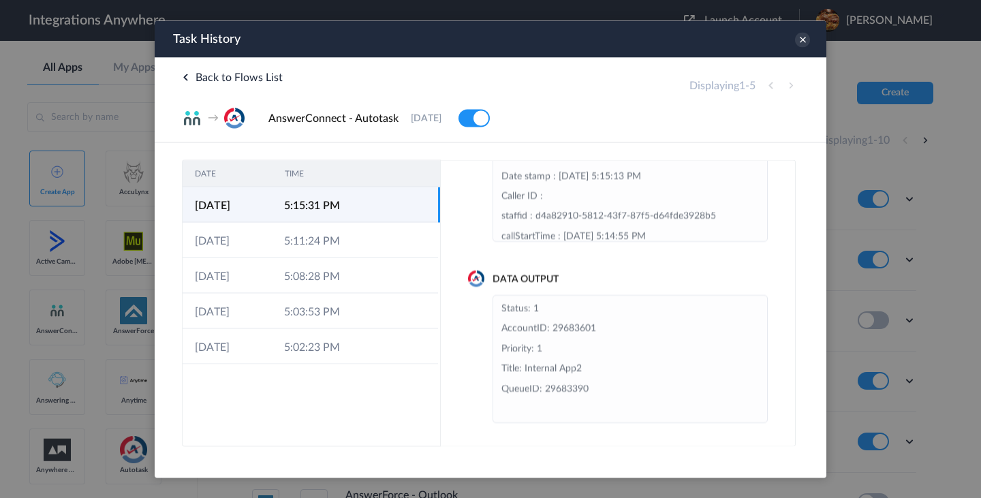
click at [343, 211] on td "5:15:31 PM" at bounding box center [316, 204] width 89 height 35
drag, startPoint x: 350, startPoint y: 206, endPoint x: 183, endPoint y: 203, distance: 167.0
click at [183, 203] on tr "09-09-2025 5:15:31 PM" at bounding box center [312, 204] width 258 height 35
click at [379, 204] on icon at bounding box center [380, 205] width 11 height 11
click at [803, 44] on icon at bounding box center [802, 39] width 15 height 15
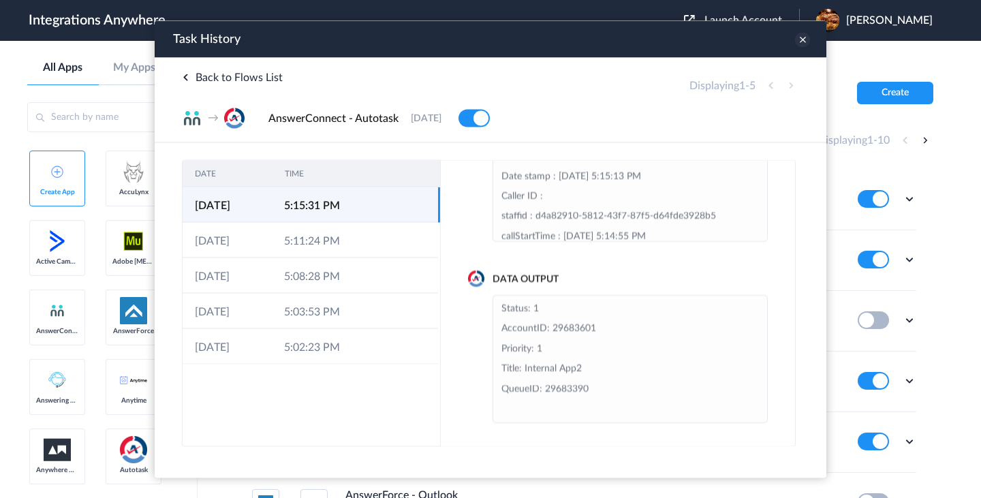
click at [803, 44] on icon at bounding box center [802, 39] width 15 height 15
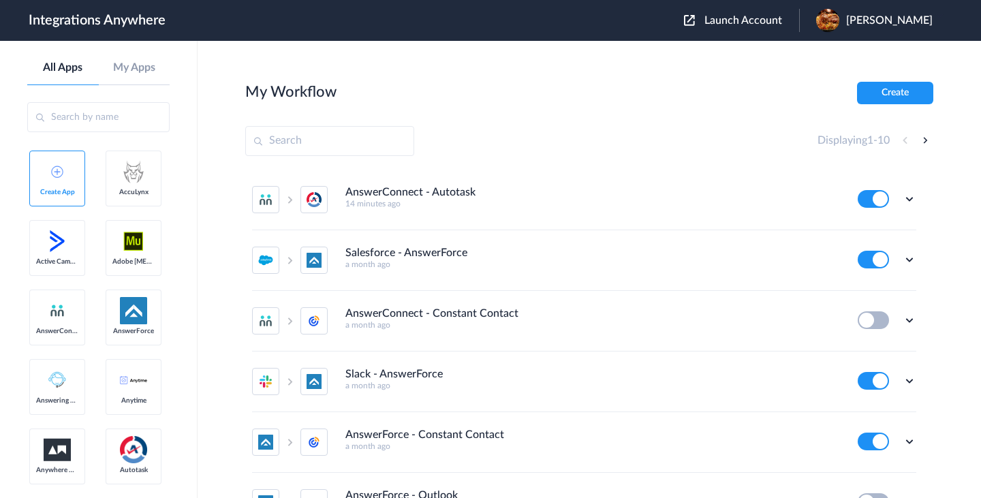
click at [602, 177] on li "AnswerConnect - Autotask 14 minutes ago Edit Task history Delete" at bounding box center [584, 200] width 664 height 61
click at [908, 199] on icon at bounding box center [910, 199] width 14 height 14
click at [856, 234] on link "Edit" at bounding box center [854, 231] width 33 height 10
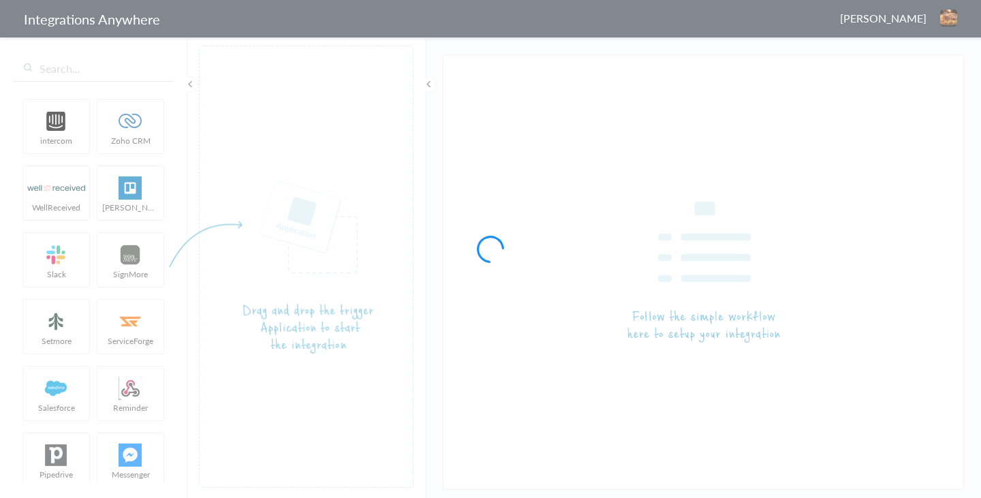
type input "AnswerConnect - Autotask"
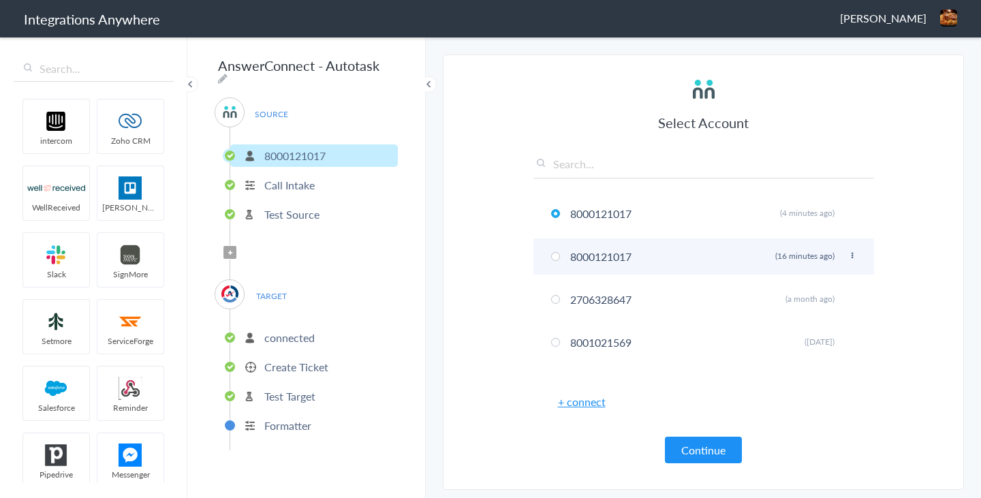
click at [645, 255] on li "8000121017 Rename Delete (16 minutes ago)" at bounding box center [704, 257] width 341 height 36
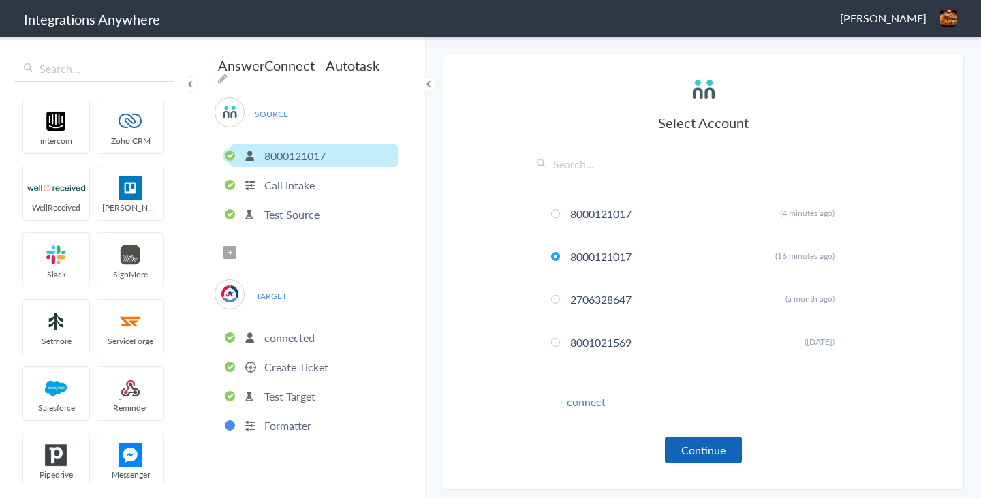
click at [703, 445] on button "Continue" at bounding box center [703, 450] width 77 height 27
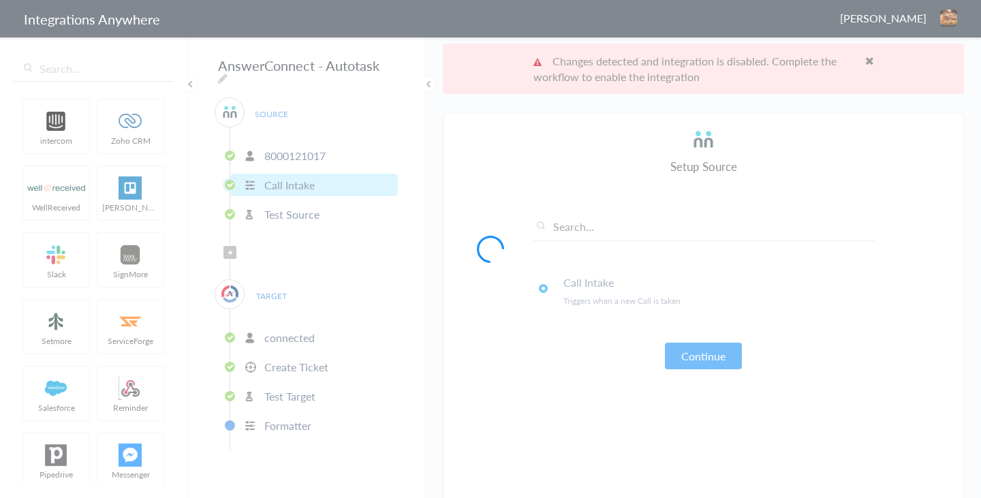
click at [870, 60] on div at bounding box center [490, 249] width 981 height 498
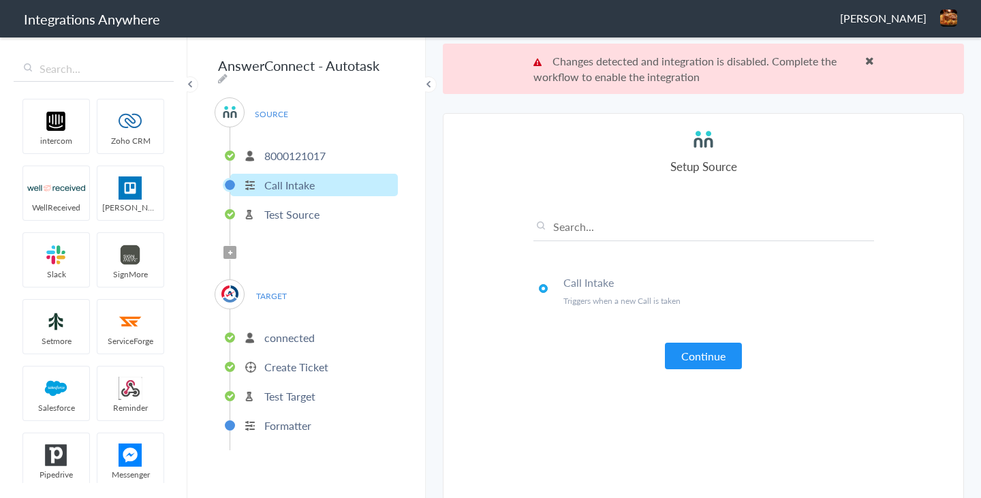
click at [870, 60] on span at bounding box center [869, 60] width 9 height 11
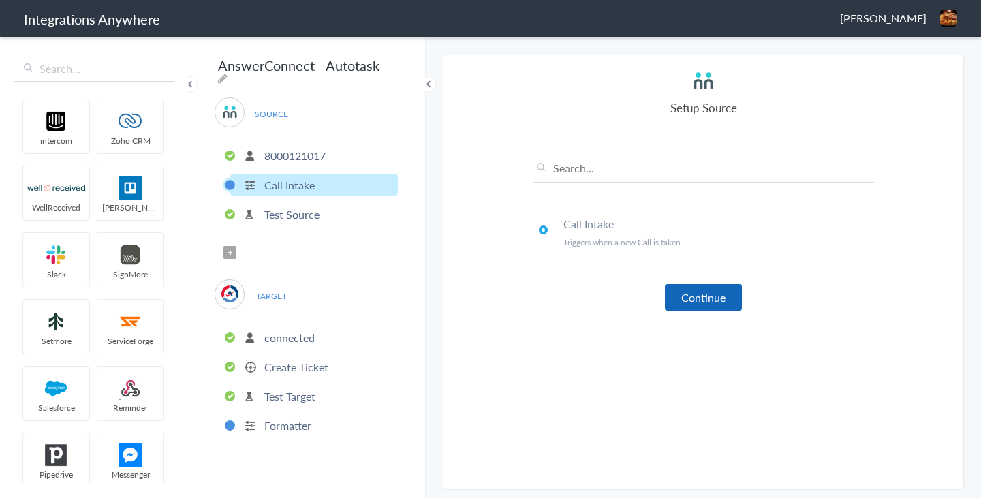
click at [701, 296] on button "Continue" at bounding box center [703, 297] width 77 height 27
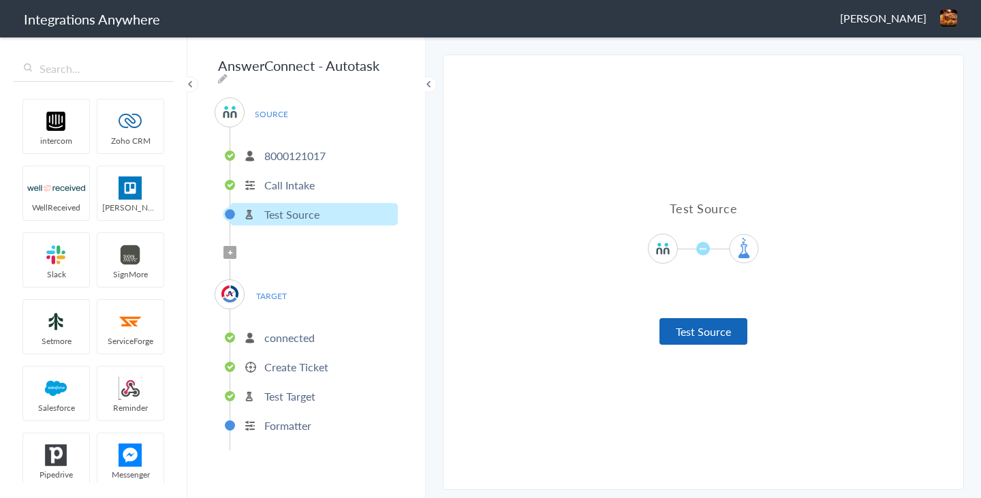
click at [696, 332] on button "Test Source" at bounding box center [704, 331] width 88 height 27
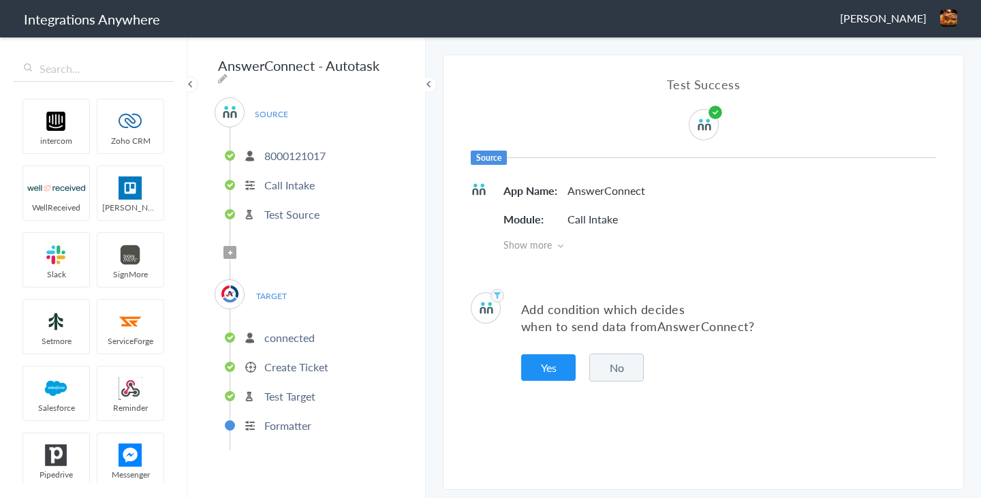
click at [616, 371] on button "No" at bounding box center [616, 368] width 55 height 28
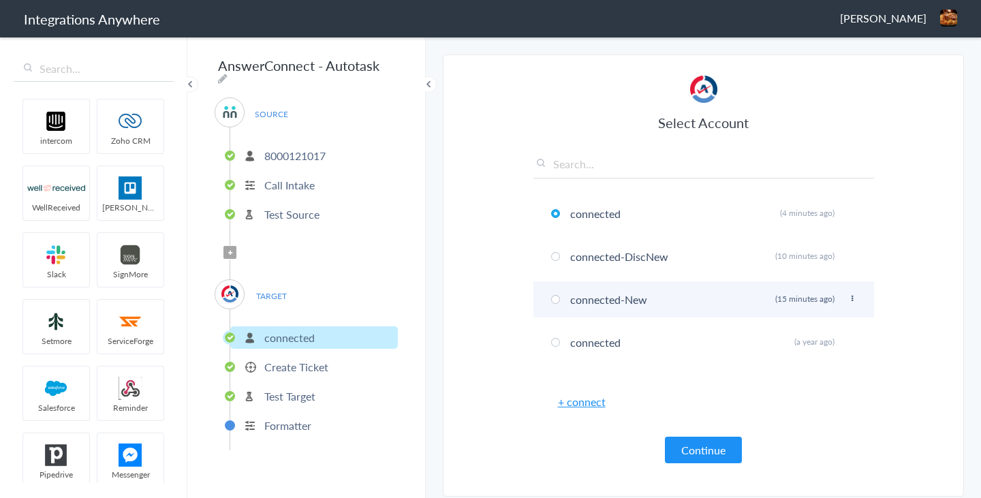
click at [649, 304] on li "connected-New Rename Delete (15 minutes ago)" at bounding box center [704, 299] width 341 height 36
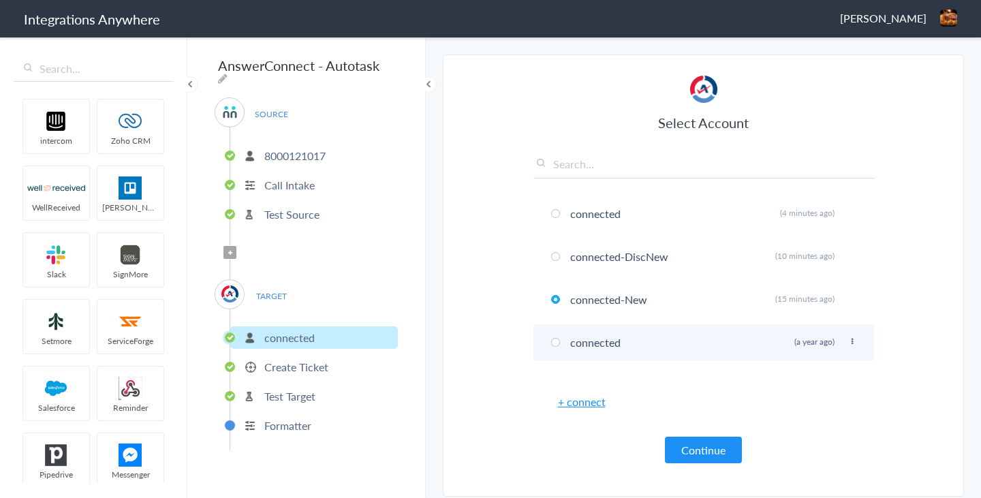
click at [684, 343] on li "connected Rename Delete (a year ago)" at bounding box center [704, 342] width 341 height 36
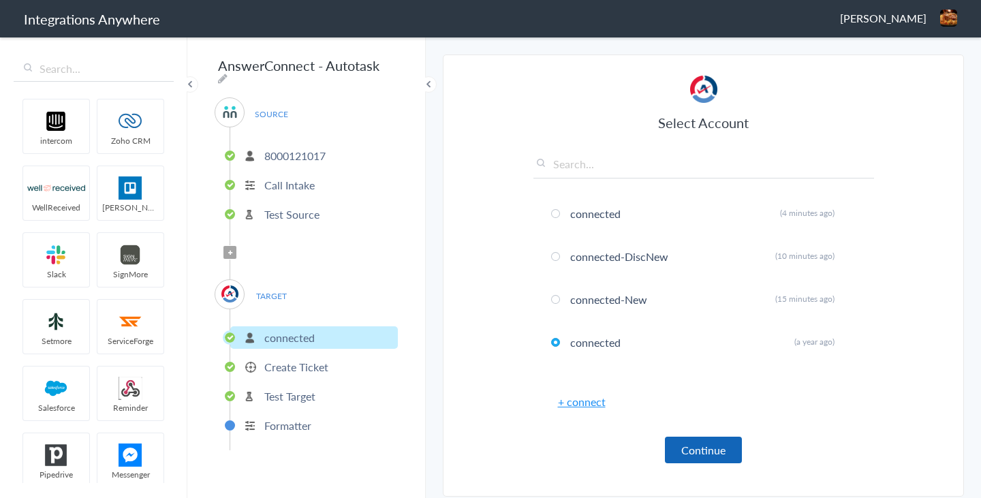
click at [707, 449] on button "Continue" at bounding box center [703, 450] width 77 height 27
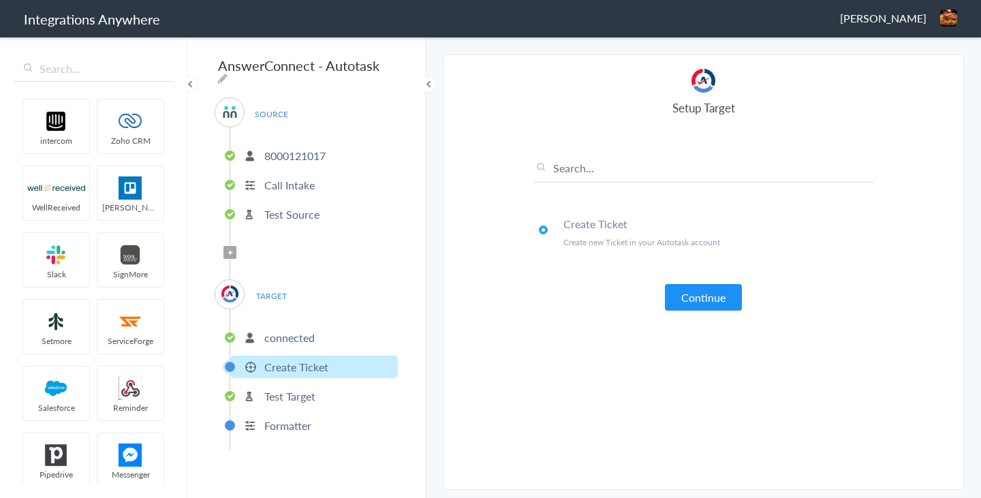
click at [305, 332] on p "connected" at bounding box center [289, 338] width 50 height 16
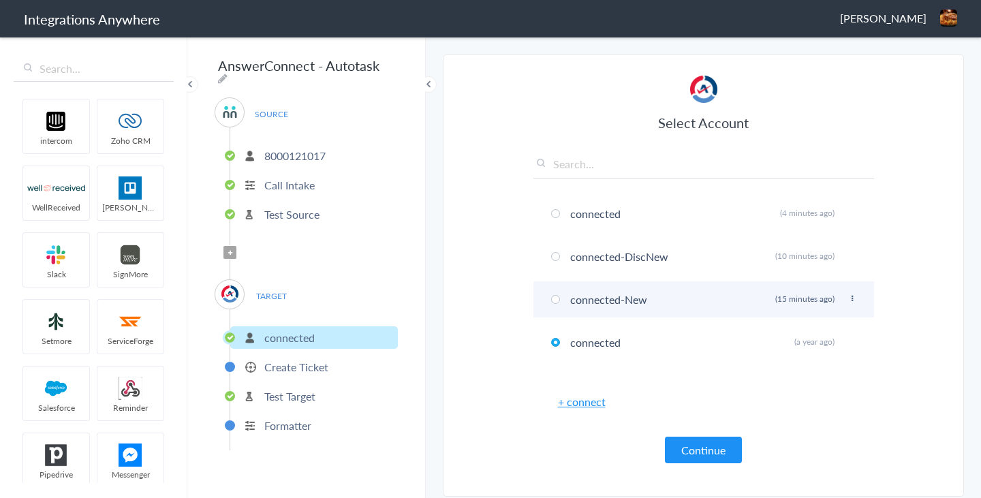
click at [640, 307] on li "connected-New Rename Delete (15 minutes ago)" at bounding box center [704, 299] width 341 height 36
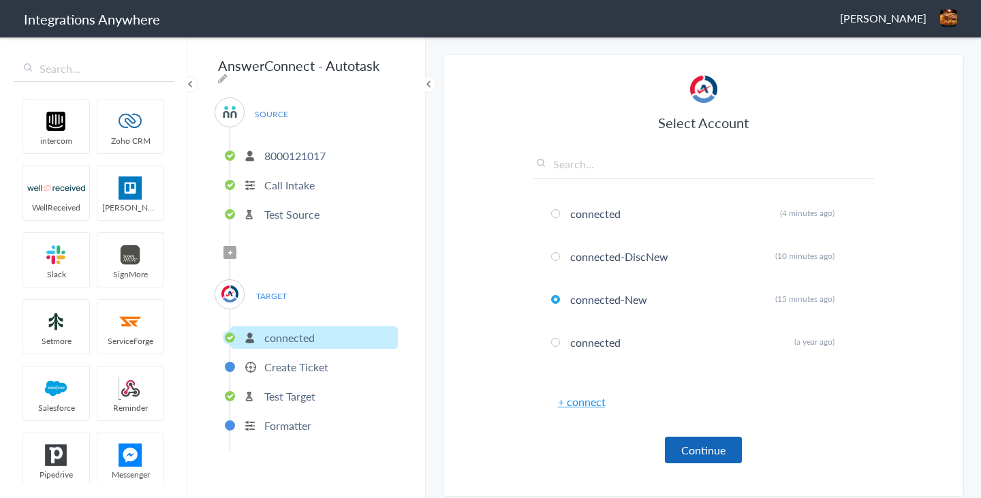
click at [693, 450] on button "Continue" at bounding box center [703, 450] width 77 height 27
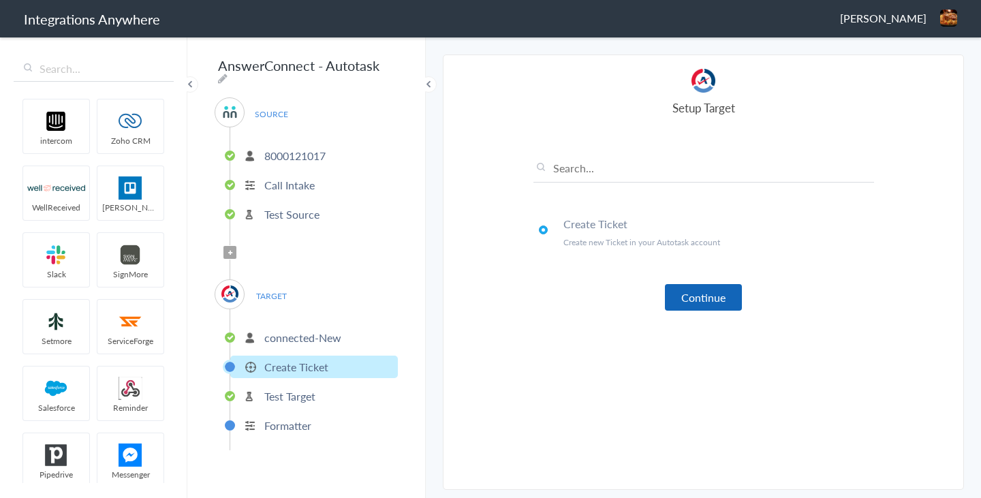
click at [705, 305] on button "Continue" at bounding box center [703, 297] width 77 height 27
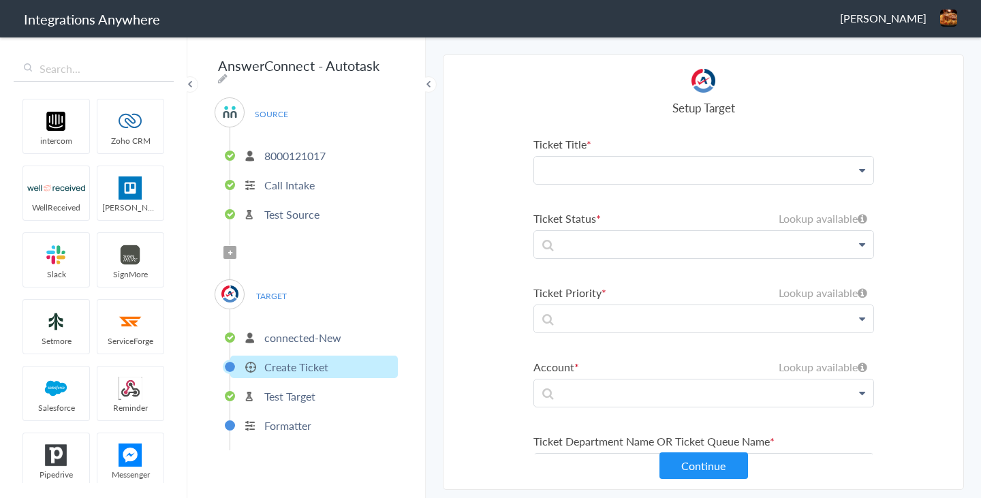
click at [683, 170] on p at bounding box center [703, 170] width 339 height 27
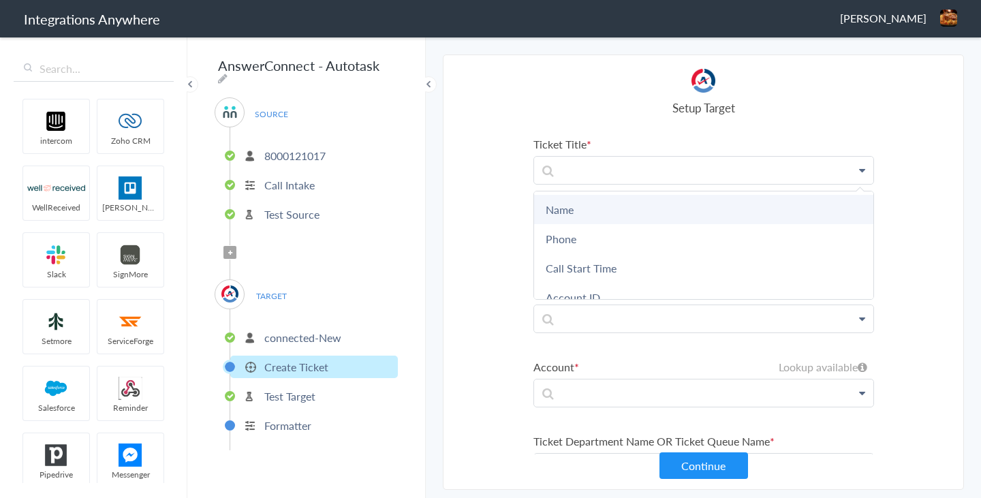
click at [679, 209] on link "Name" at bounding box center [703, 209] width 339 height 29
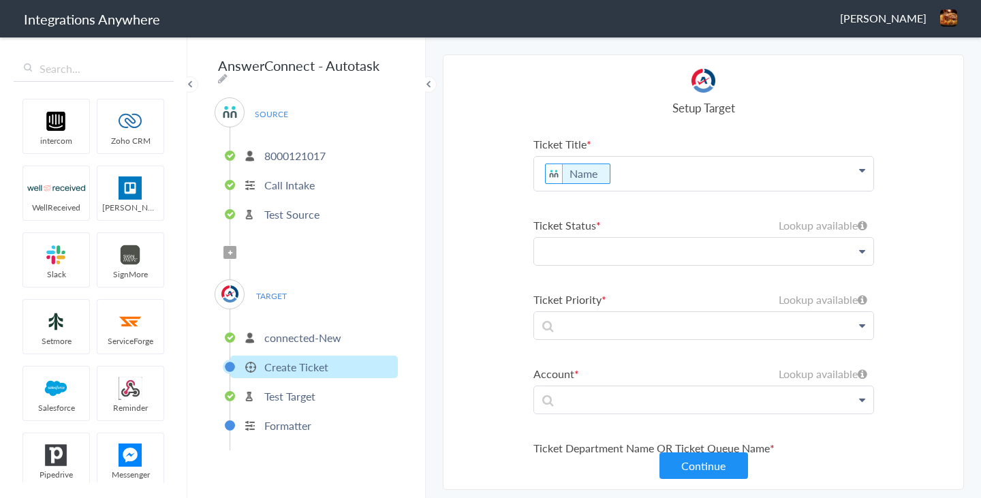
click at [679, 256] on p at bounding box center [703, 251] width 339 height 27
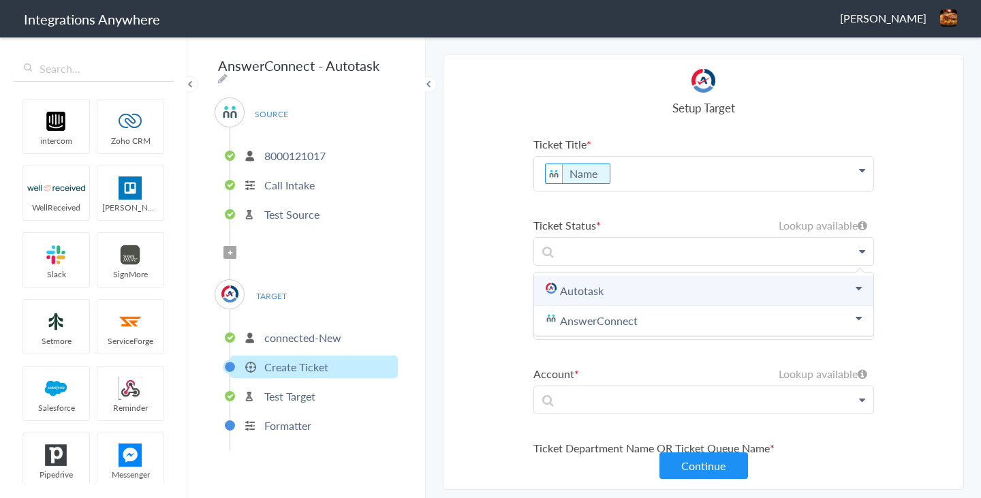
click at [662, 301] on link "Autotask" at bounding box center [703, 291] width 339 height 30
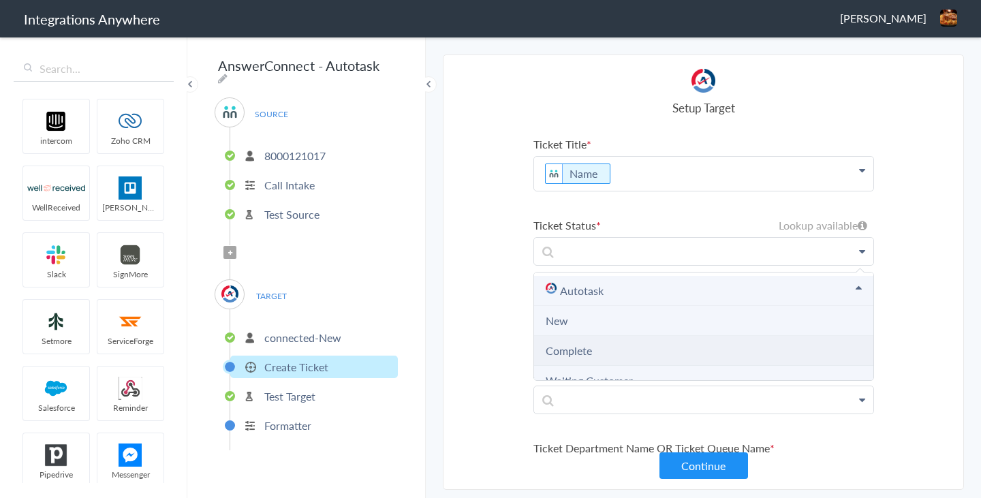
click at [639, 352] on li "Complete" at bounding box center [703, 351] width 339 height 30
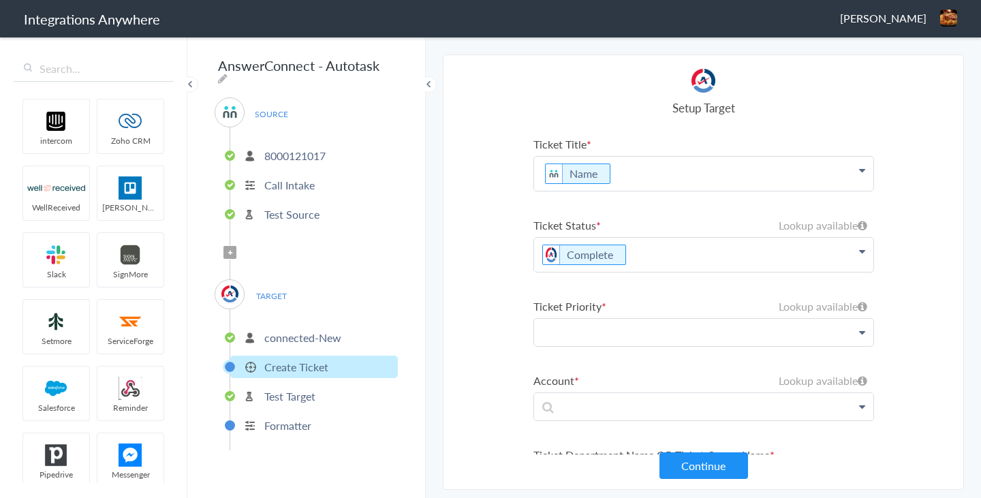
click at [642, 335] on p at bounding box center [703, 332] width 339 height 27
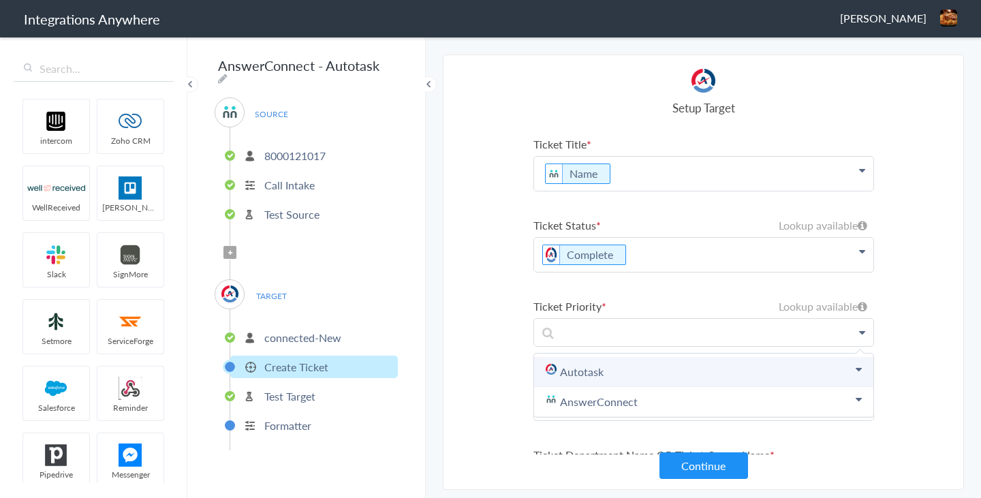
click at [637, 365] on link "Autotask" at bounding box center [703, 372] width 339 height 30
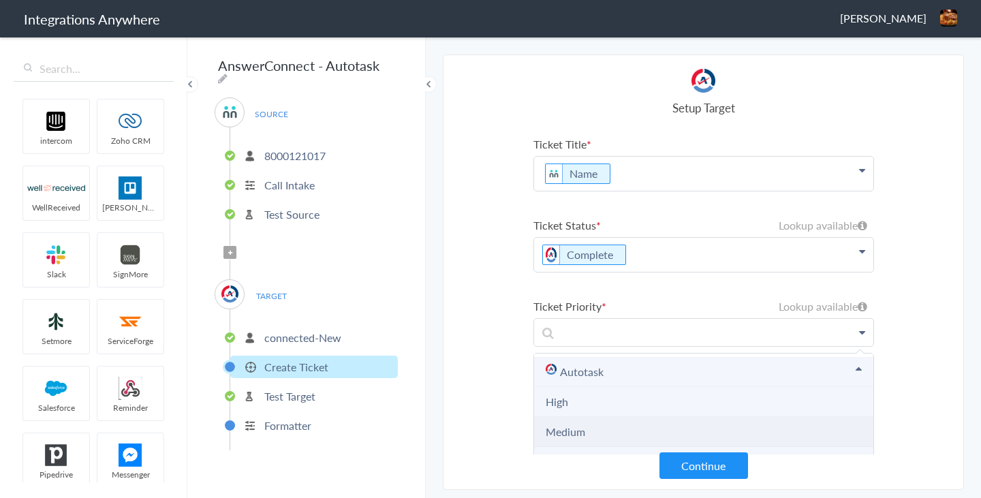
click at [623, 429] on li "Medium" at bounding box center [703, 432] width 339 height 30
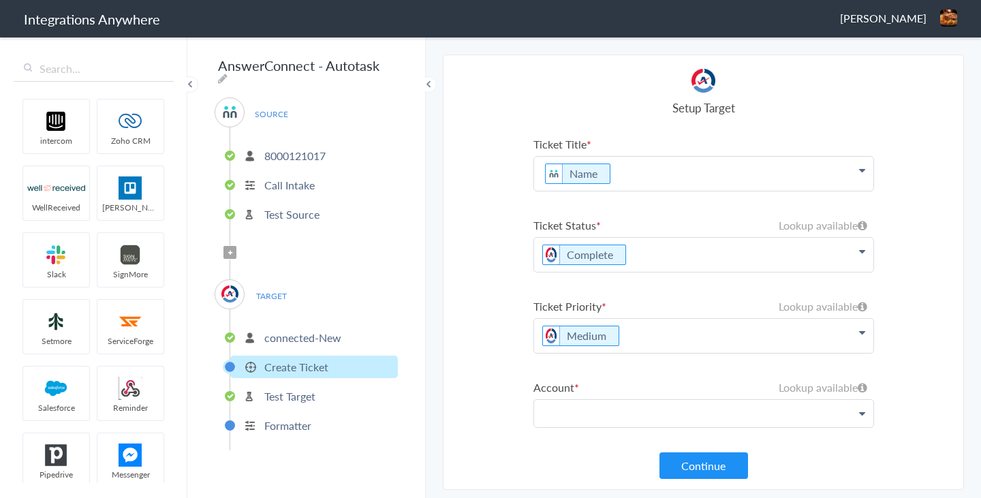
click at [659, 412] on p at bounding box center [703, 413] width 339 height 27
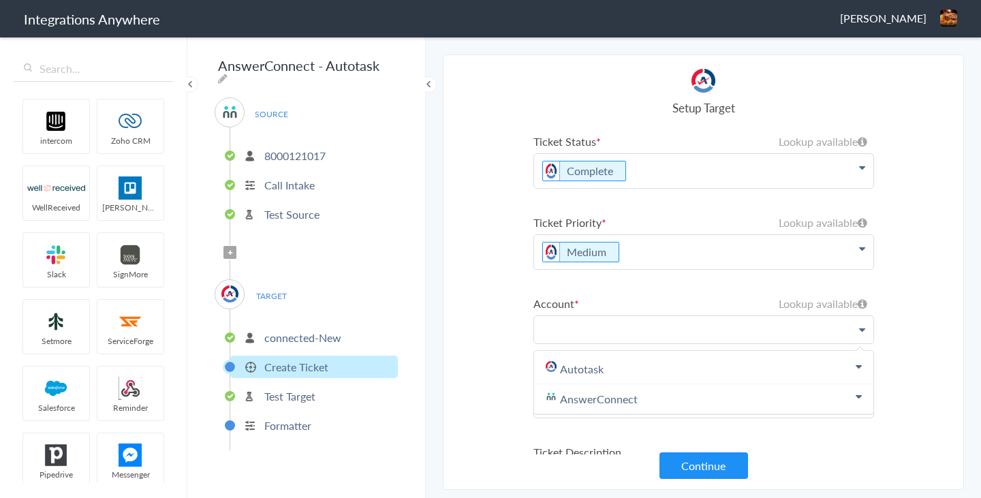
scroll to position [89, 0]
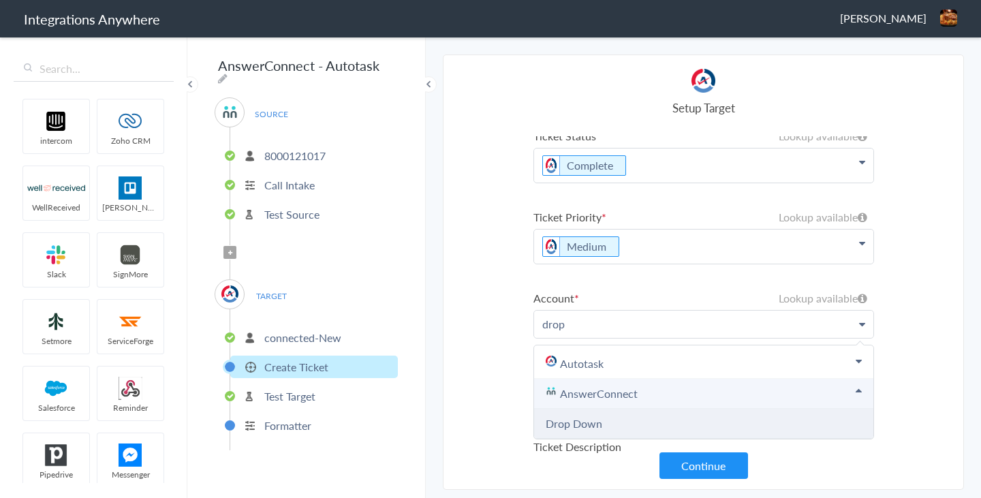
click at [611, 423] on Down "Drop Down" at bounding box center [703, 424] width 339 height 30
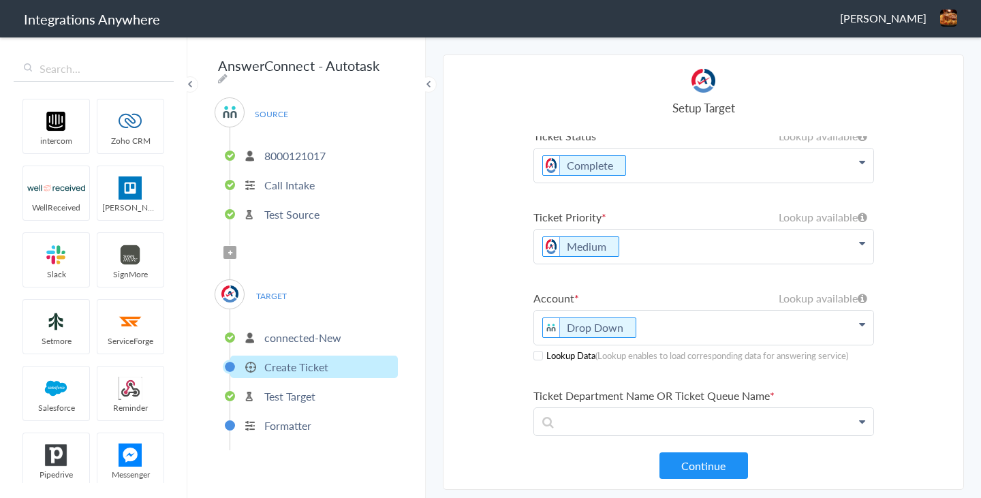
click at [538, 356] on span at bounding box center [539, 356] width 10 height 10
click at [672, 423] on p at bounding box center [703, 421] width 339 height 27
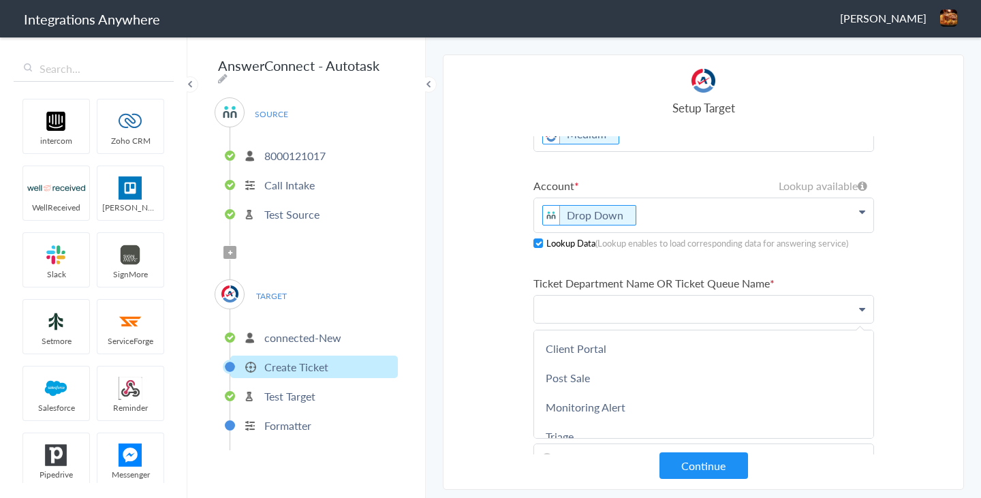
scroll to position [219, 0]
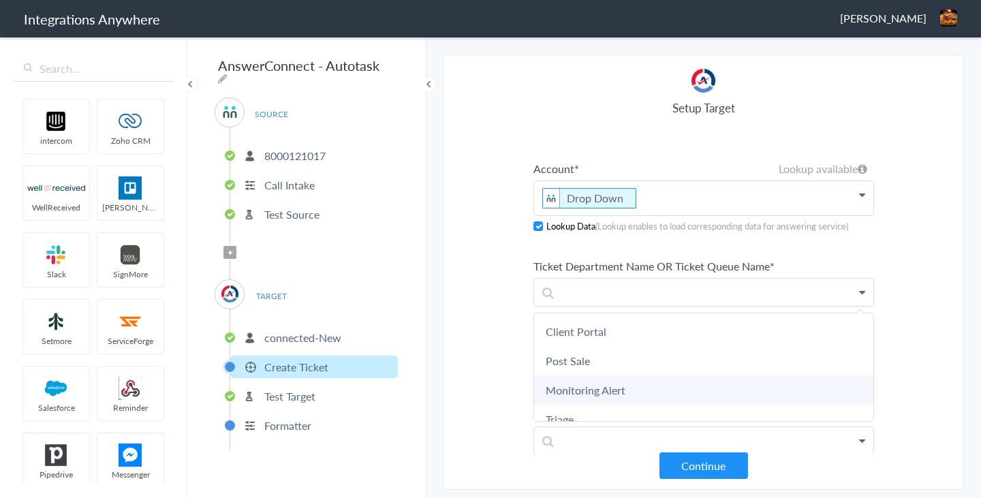
click at [661, 387] on link "Monitoring Alert" at bounding box center [703, 389] width 339 height 29
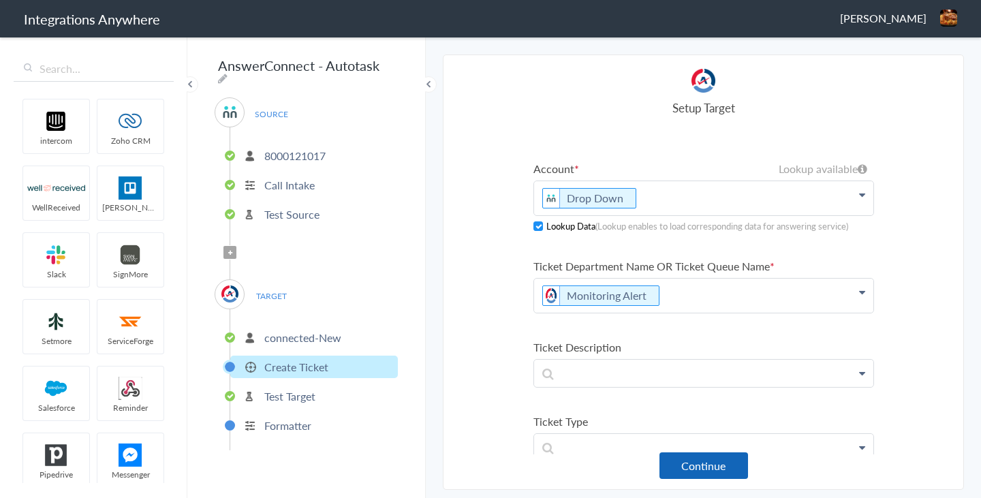
click at [707, 470] on button "Continue" at bounding box center [704, 466] width 89 height 27
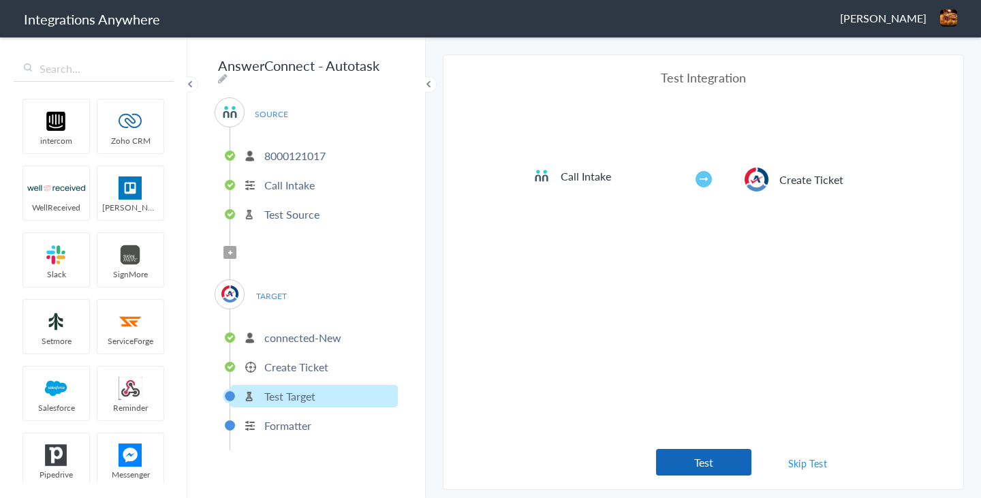
click at [711, 463] on button "Test" at bounding box center [703, 462] width 95 height 27
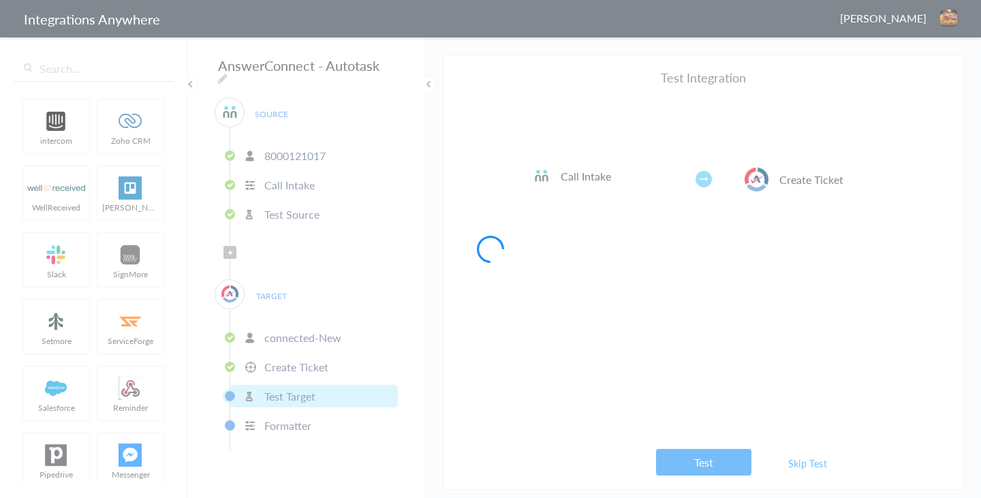
click at [711, 466] on div at bounding box center [490, 249] width 981 height 498
click at [690, 466] on div at bounding box center [490, 249] width 981 height 498
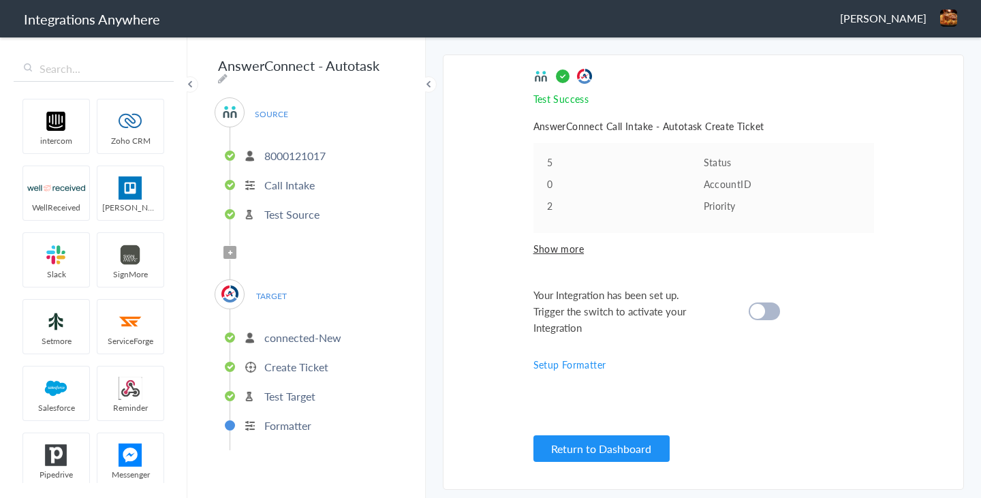
click at [767, 307] on div at bounding box center [764, 312] width 31 height 18
click at [598, 440] on button "Return to Dashboard" at bounding box center [602, 448] width 136 height 27
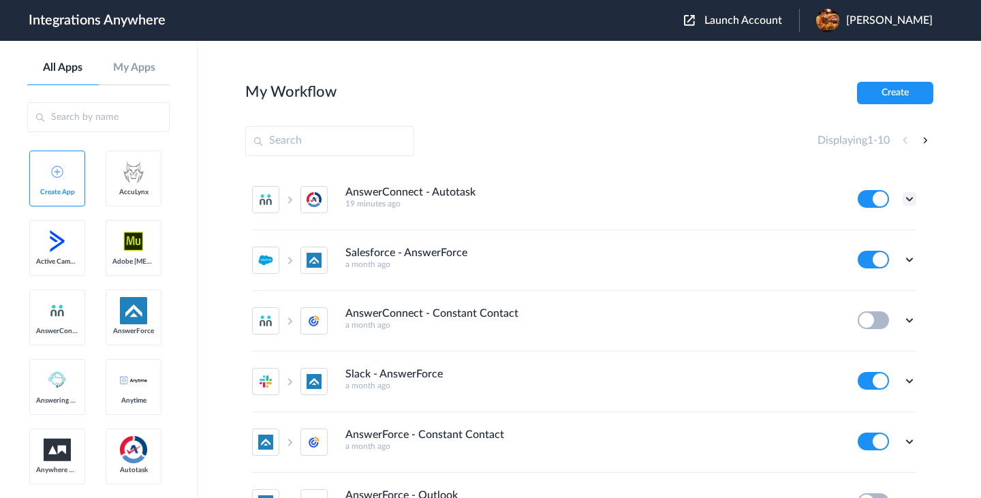
click at [915, 201] on icon at bounding box center [910, 199] width 14 height 14
click at [872, 260] on link "Task history" at bounding box center [870, 256] width 65 height 10
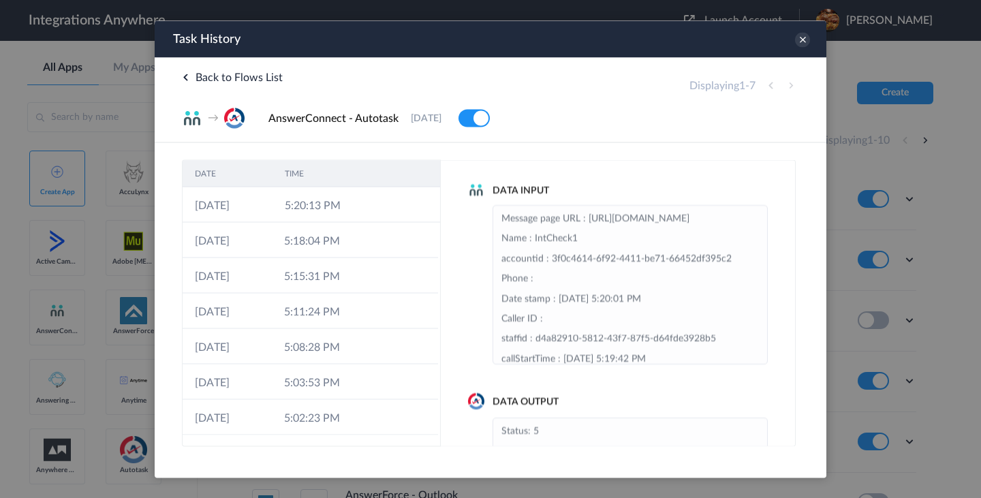
scroll to position [123, 0]
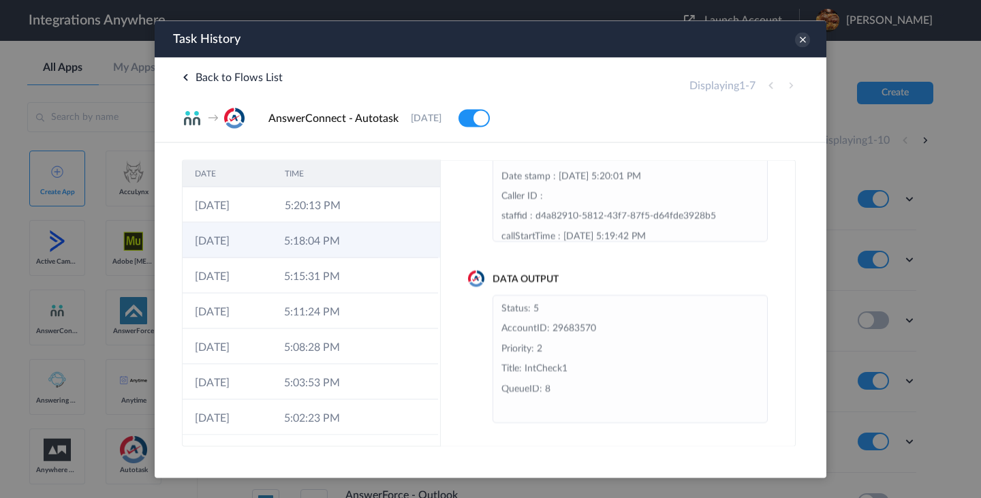
click at [393, 237] on td at bounding box center [412, 239] width 51 height 35
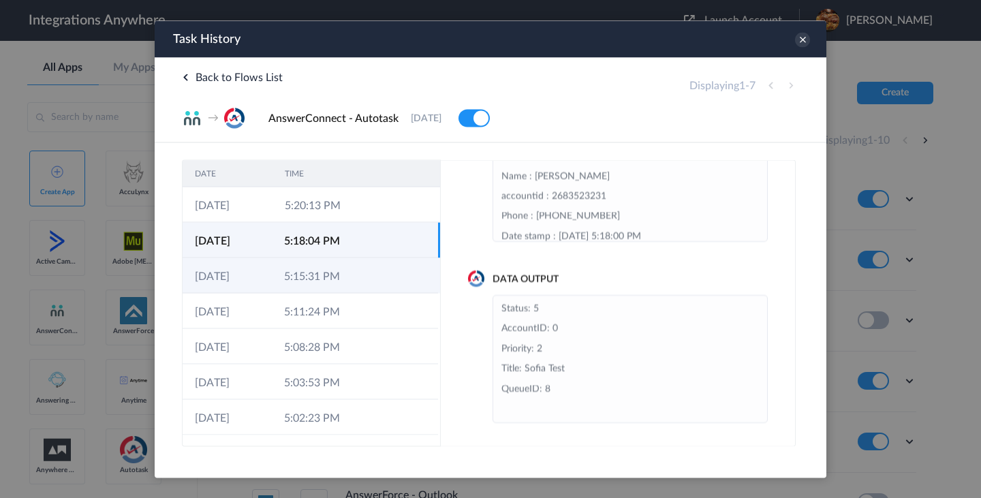
click at [388, 266] on td at bounding box center [412, 275] width 51 height 35
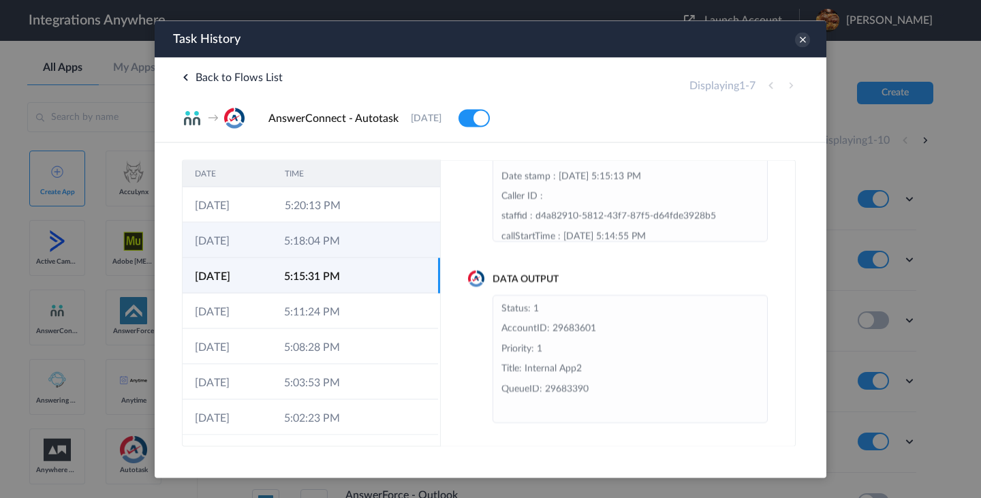
click at [359, 240] on td "5:18:04 PM" at bounding box center [316, 239] width 89 height 35
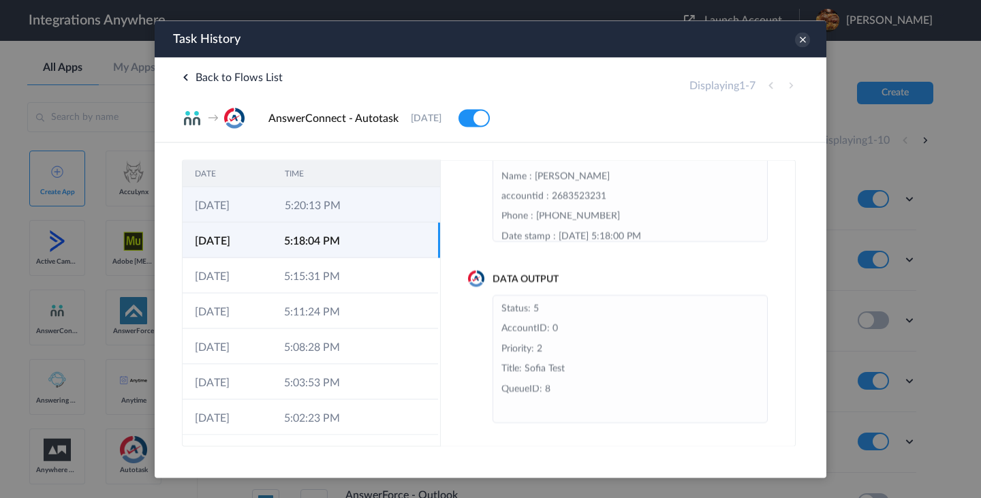
click at [359, 213] on td "5:20:13 PM" at bounding box center [318, 204] width 90 height 35
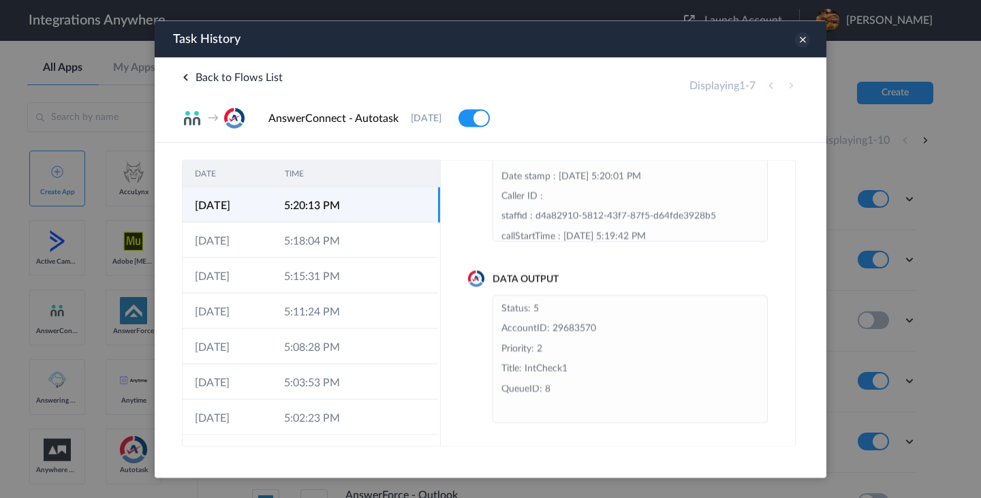
click at [801, 44] on icon at bounding box center [802, 39] width 15 height 15
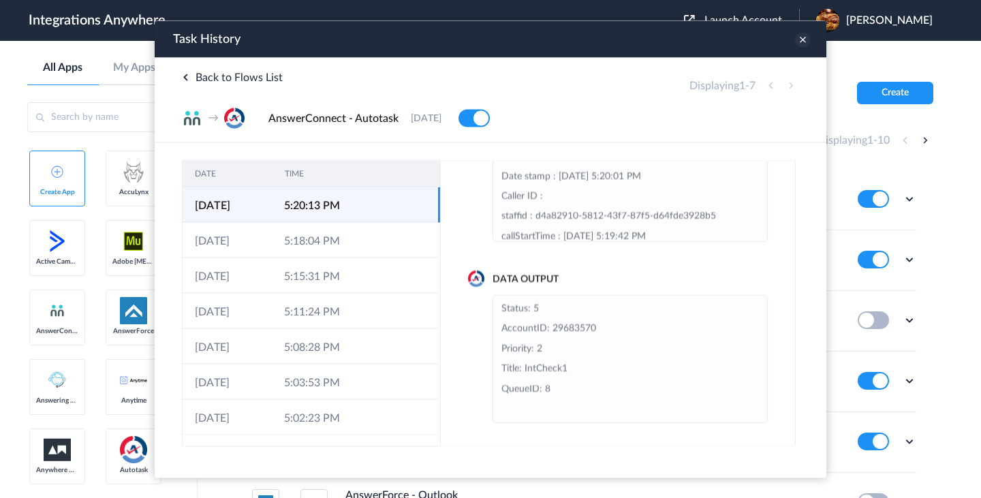
click at [801, 44] on icon at bounding box center [802, 39] width 15 height 15
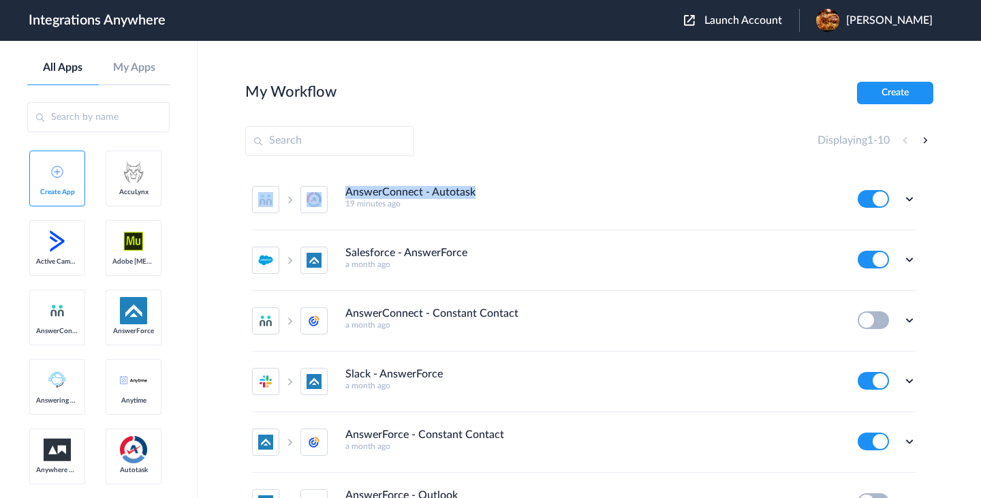
drag, startPoint x: 495, startPoint y: 199, endPoint x: 224, endPoint y: 188, distance: 272.1
click at [224, 188] on main "My Workflow Create Displaying 1 - 10 AnswerConnect - Autotask 19 minutes ago Ed…" at bounding box center [590, 269] width 784 height 457
drag, startPoint x: 224, startPoint y: 188, endPoint x: 439, endPoint y: 219, distance: 217.5
click at [439, 219] on main "My Workflow Create Displaying 1 - 10 AnswerConnect - Autotask 19 minutes ago Ed…" at bounding box center [590, 269] width 784 height 457
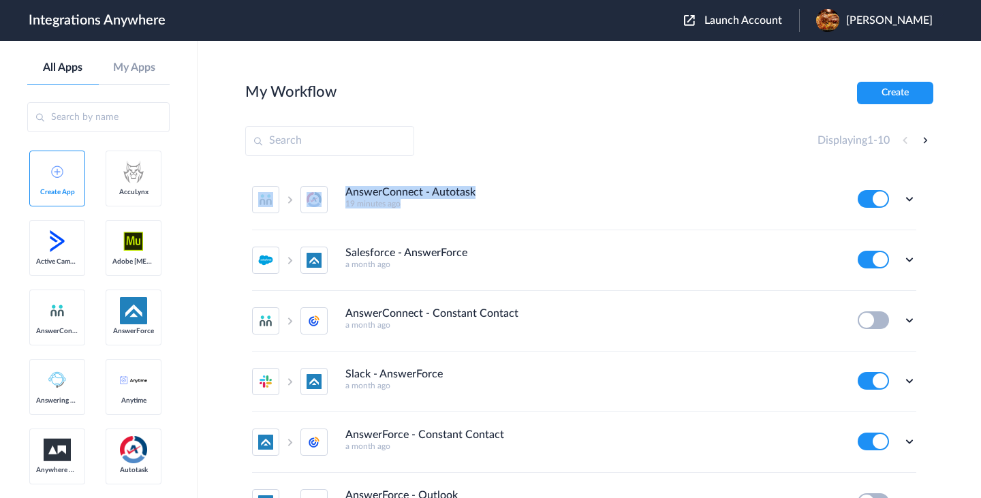
click at [439, 219] on li "AnswerConnect - Autotask 19 minutes ago Edit Task history Delete" at bounding box center [584, 200] width 664 height 61
drag, startPoint x: 439, startPoint y: 219, endPoint x: 218, endPoint y: 189, distance: 222.7
click at [218, 189] on main "My Workflow Create Displaying 1 - 10 AnswerConnect - Autotask 19 minutes ago Ed…" at bounding box center [590, 269] width 784 height 457
drag, startPoint x: 218, startPoint y: 211, endPoint x: 427, endPoint y: 202, distance: 209.4
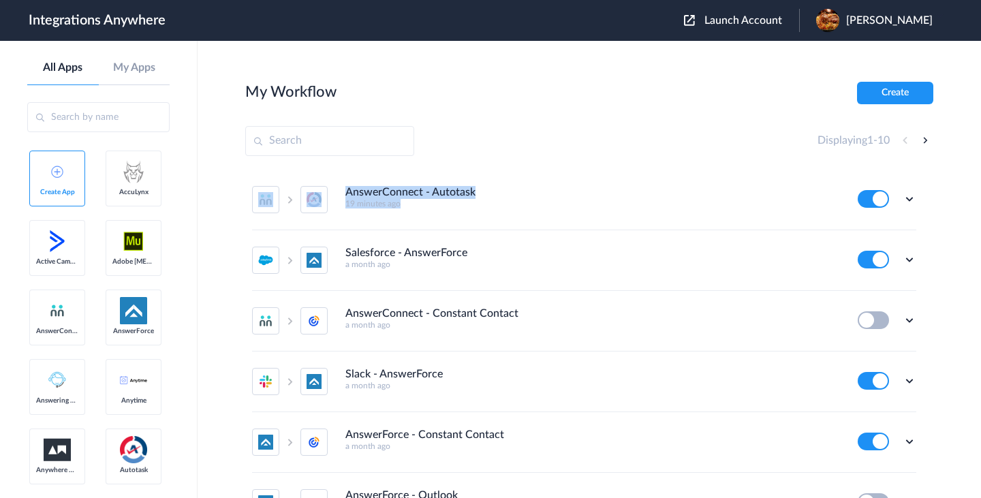
click at [427, 202] on main "My Workflow Create Displaying 1 - 10 AnswerConnect - Autotask 19 minutes ago Ed…" at bounding box center [590, 269] width 784 height 457
click at [427, 202] on h5 "19 minutes ago" at bounding box center [593, 204] width 494 height 10
drag, startPoint x: 427, startPoint y: 206, endPoint x: 210, endPoint y: 192, distance: 217.9
click at [210, 192] on main "My Workflow Create Displaying 1 - 10 AnswerConnect - Autotask 19 minutes ago Ed…" at bounding box center [590, 269] width 784 height 457
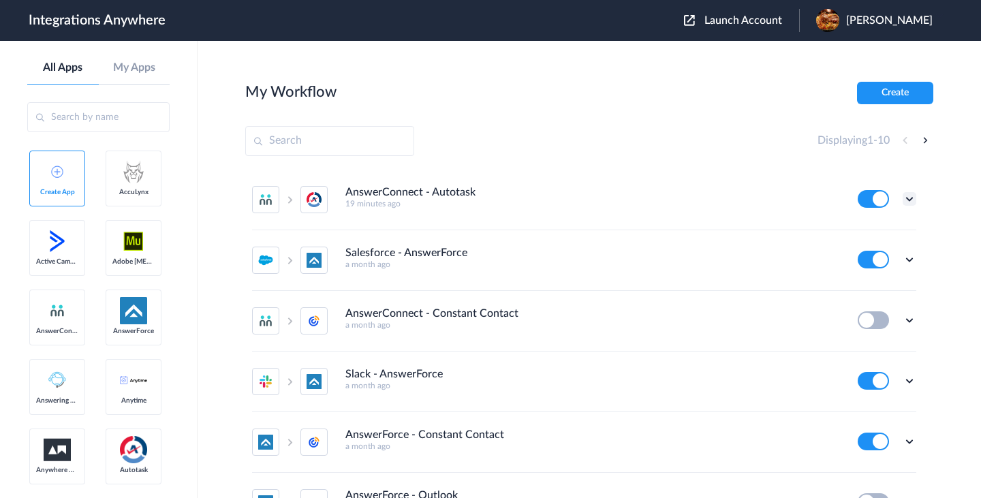
click at [909, 194] on icon at bounding box center [910, 199] width 14 height 14
click at [876, 254] on link "Task history" at bounding box center [870, 256] width 65 height 10
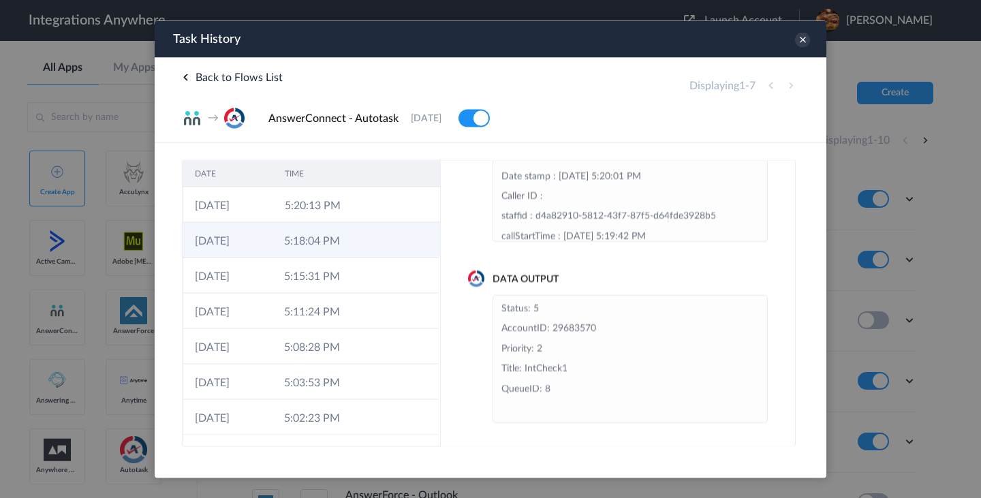
click at [399, 236] on td at bounding box center [412, 239] width 51 height 35
click at [804, 40] on icon at bounding box center [802, 39] width 15 height 15
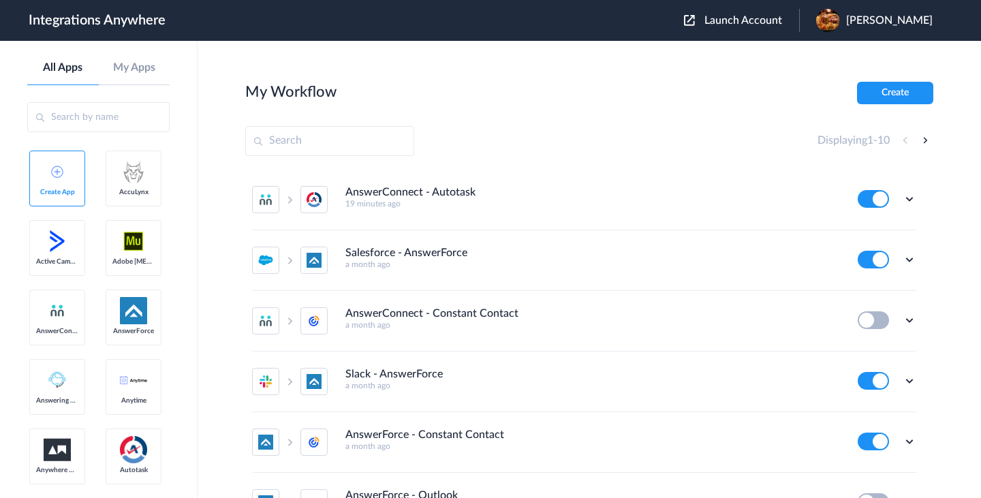
click at [804, 40] on header "Integrations Anywhere Launch Account [PERSON_NAME] My Account Logout" at bounding box center [490, 20] width 981 height 41
click at [905, 200] on icon at bounding box center [910, 199] width 14 height 14
click at [872, 236] on li "Edit" at bounding box center [872, 230] width 89 height 25
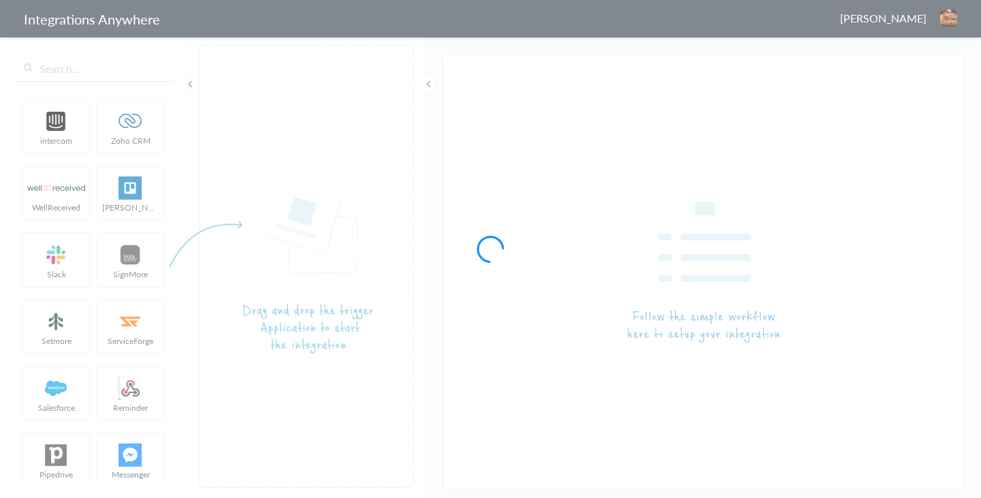
type input "AnswerConnect - Autotask"
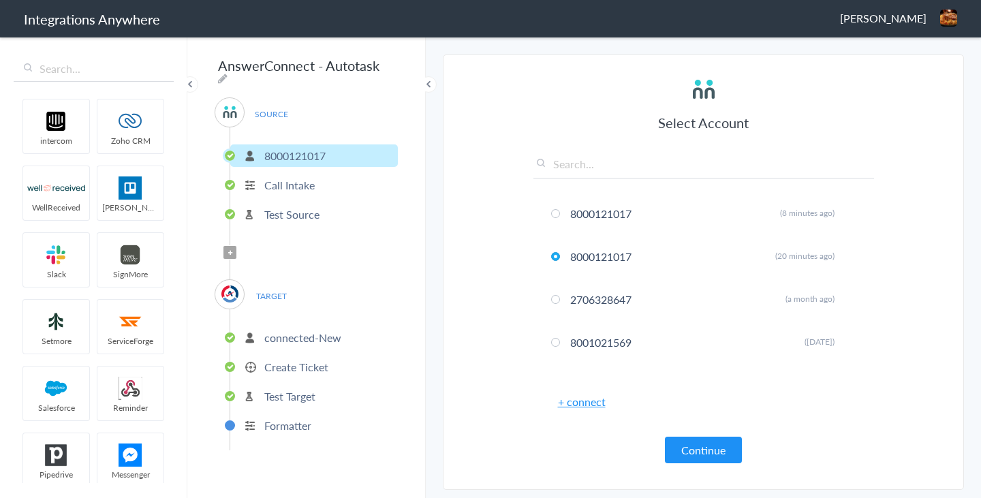
click at [229, 250] on icon at bounding box center [230, 252] width 4 height 5
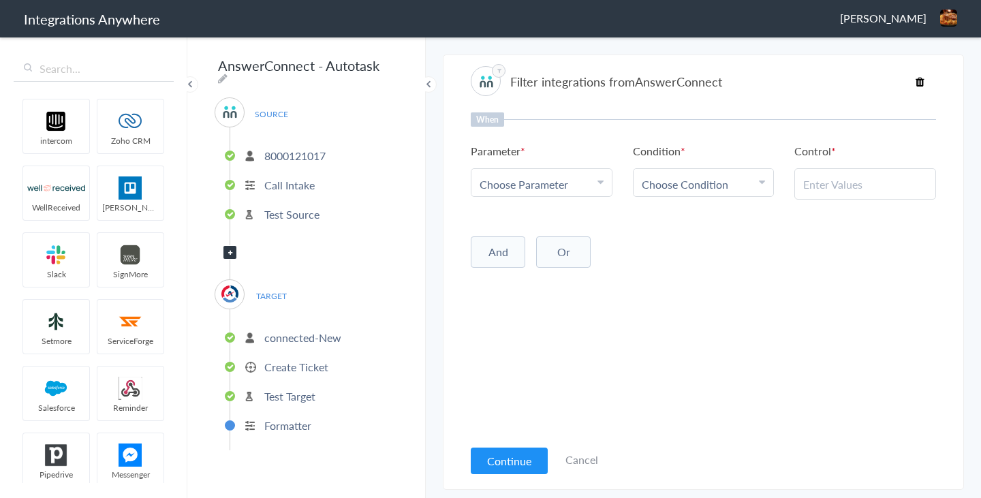
click at [562, 187] on span "Choose Parameter" at bounding box center [524, 185] width 89 height 16
click at [517, 258] on link "Name" at bounding box center [542, 250] width 140 height 29
click at [692, 188] on span "Choose Condition" at bounding box center [685, 185] width 87 height 16
click at [682, 245] on link "Contains" at bounding box center [704, 250] width 140 height 29
click at [834, 189] on input "text" at bounding box center [865, 185] width 124 height 16
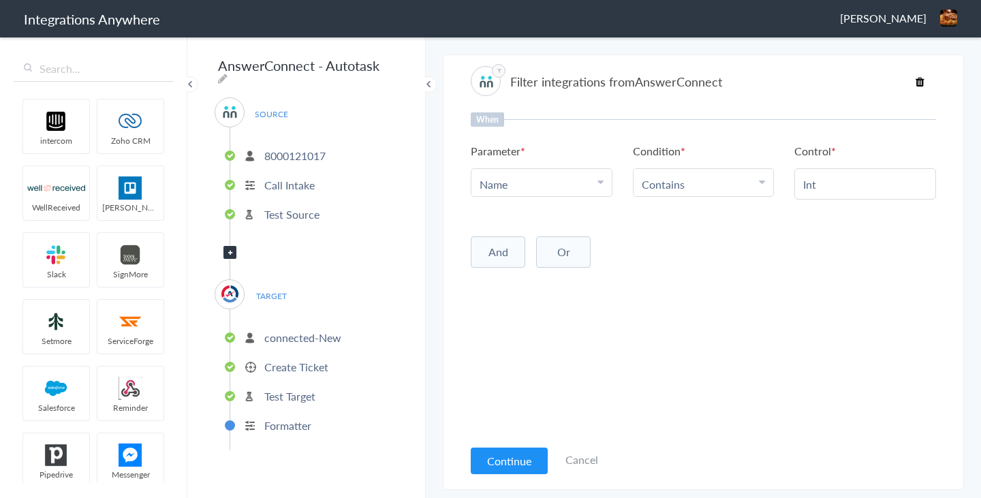
type input "Int"
click at [695, 184] on li "Contains" at bounding box center [701, 185] width 118 height 16
click at [677, 252] on link "Contains" at bounding box center [704, 250] width 140 height 29
click at [830, 189] on input "text" at bounding box center [865, 185] width 124 height 16
type input "Int"
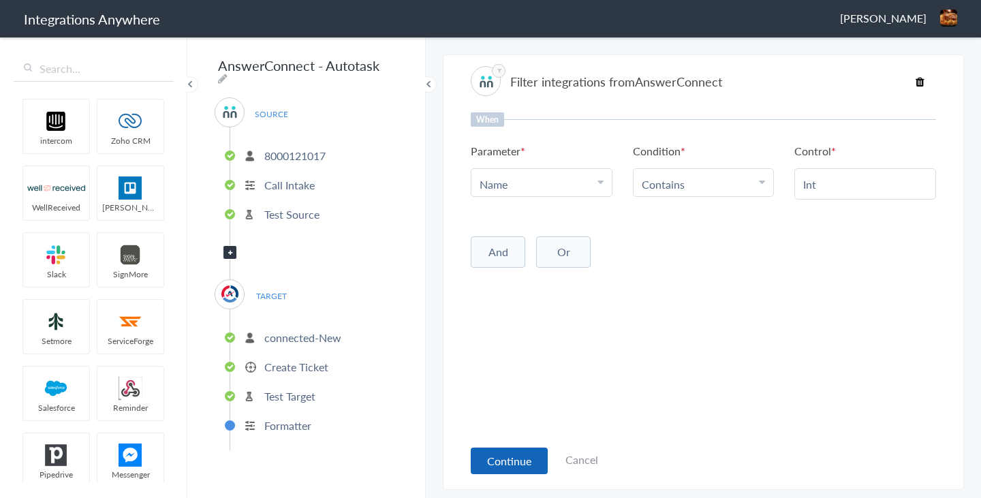
click at [514, 468] on button "Continue" at bounding box center [509, 461] width 77 height 27
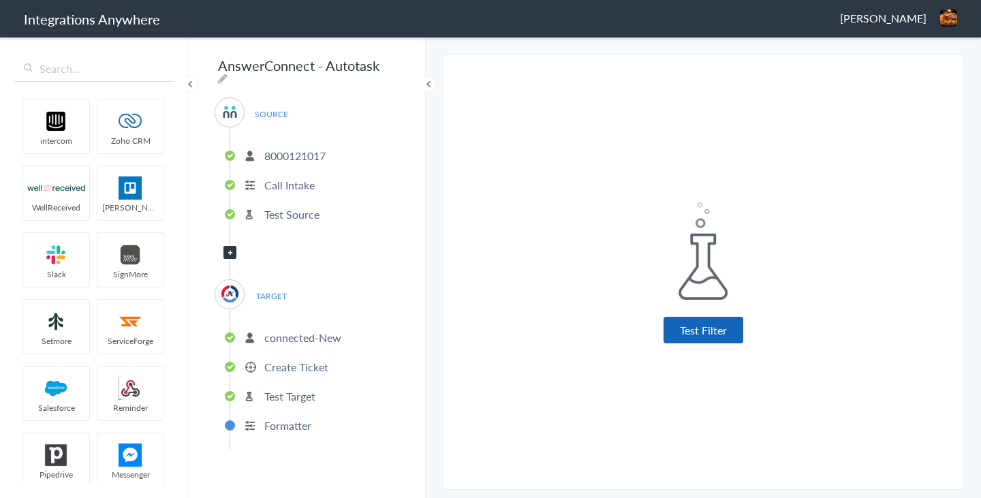
click at [701, 328] on button "Test Filter" at bounding box center [704, 330] width 80 height 27
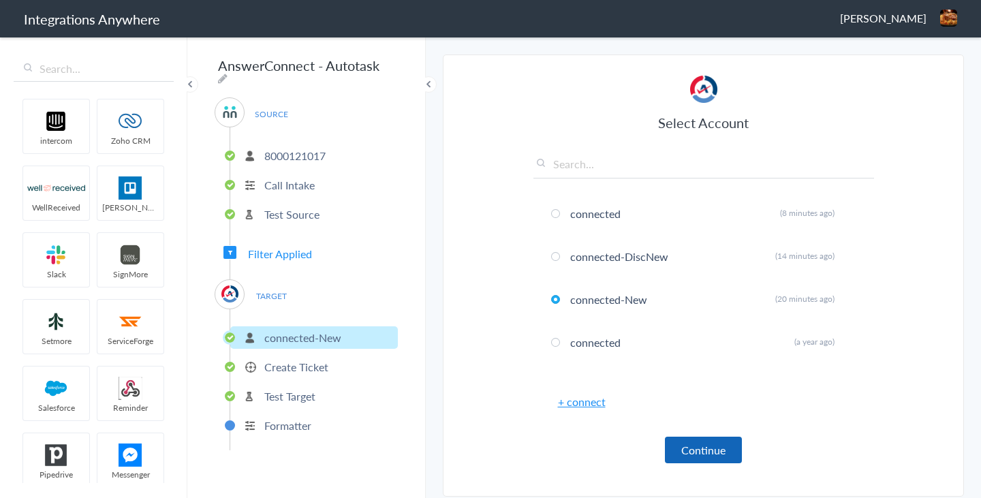
click at [701, 449] on button "Continue" at bounding box center [703, 450] width 77 height 27
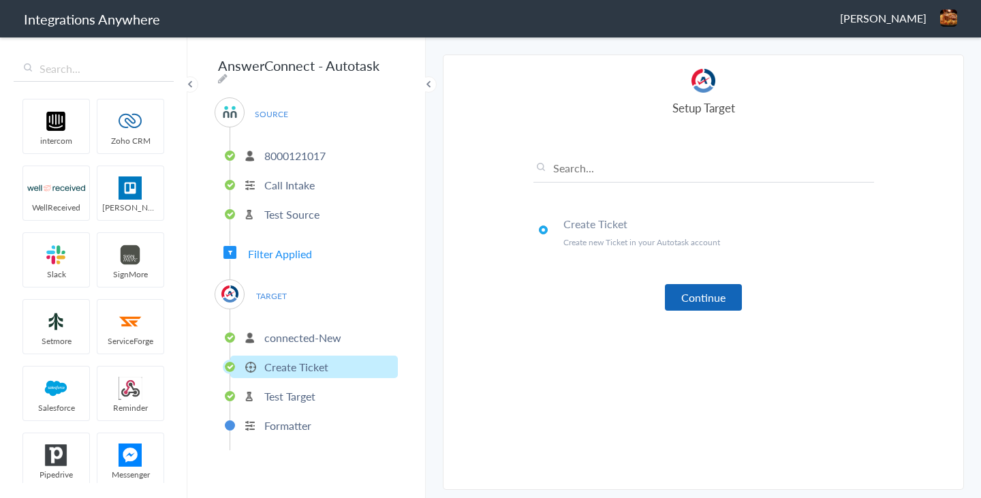
click at [702, 296] on button "Continue" at bounding box center [703, 297] width 77 height 27
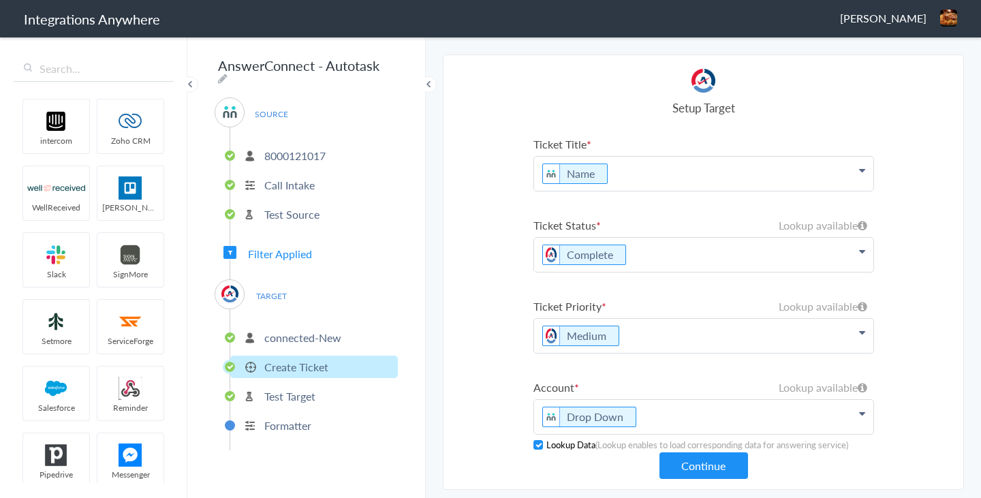
click at [296, 390] on p "Test Target" at bounding box center [289, 396] width 51 height 16
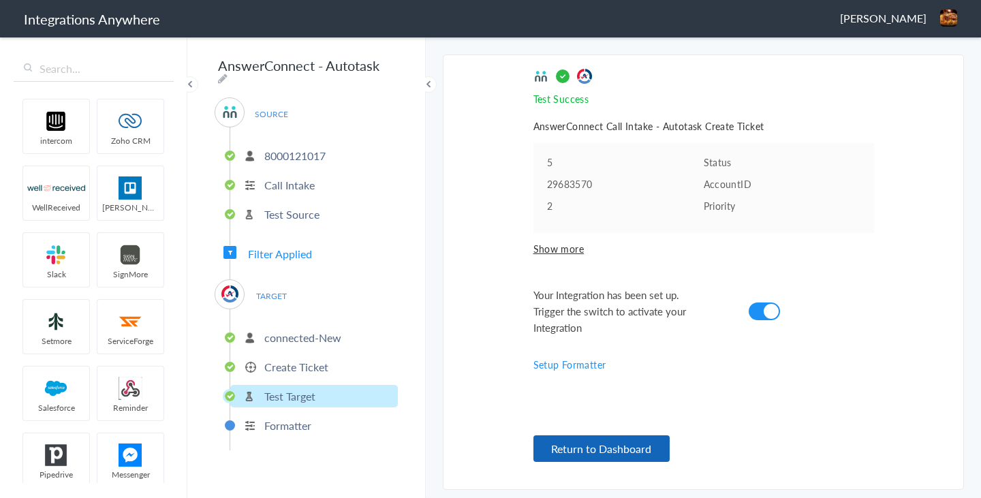
click at [564, 444] on button "Return to Dashboard" at bounding box center [602, 448] width 136 height 27
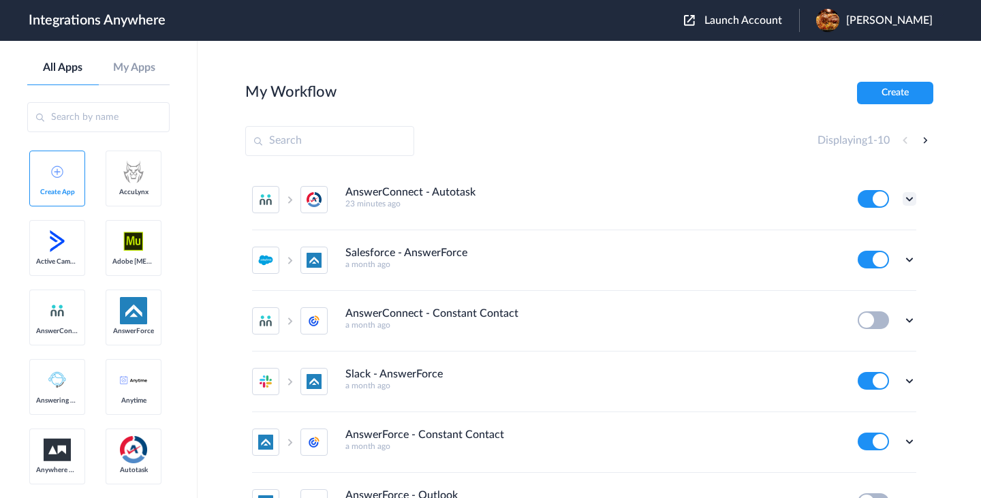
click at [907, 198] on icon at bounding box center [910, 199] width 14 height 14
click at [869, 258] on link "Task history" at bounding box center [870, 256] width 65 height 10
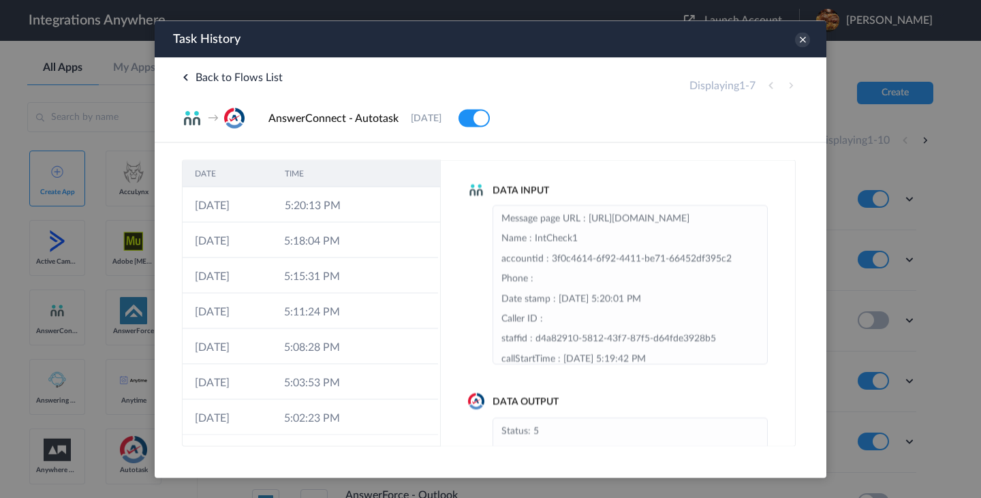
scroll to position [123, 0]
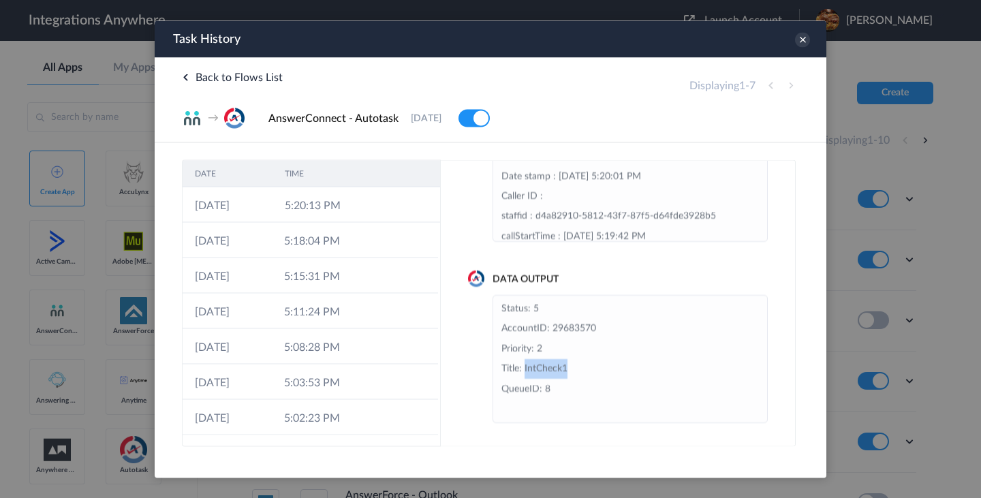
drag, startPoint x: 525, startPoint y: 370, endPoint x: 584, endPoint y: 371, distance: 58.6
click at [585, 370] on li "Status: 5 AccountID: 29683570 Priority: 2 Title: IntCheck1 QueueID: 8" at bounding box center [631, 358] width 258 height 120
click at [565, 369] on li "Status: 5 AccountID: 29683570 Priority: 2 Title: IntCheck1 QueueID: 8" at bounding box center [631, 358] width 258 height 120
click at [802, 39] on icon at bounding box center [802, 39] width 15 height 15
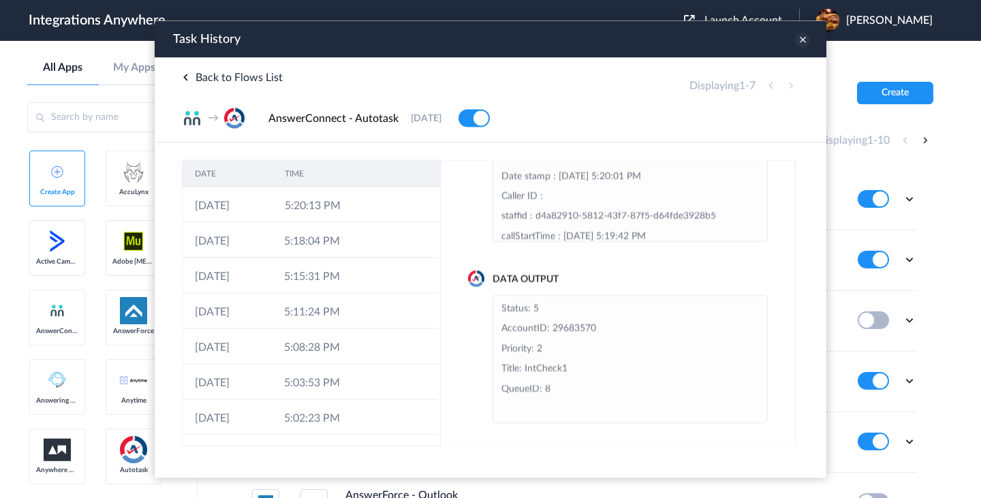
click at [802, 39] on icon at bounding box center [802, 39] width 15 height 15
click at [802, 40] on icon at bounding box center [802, 39] width 15 height 15
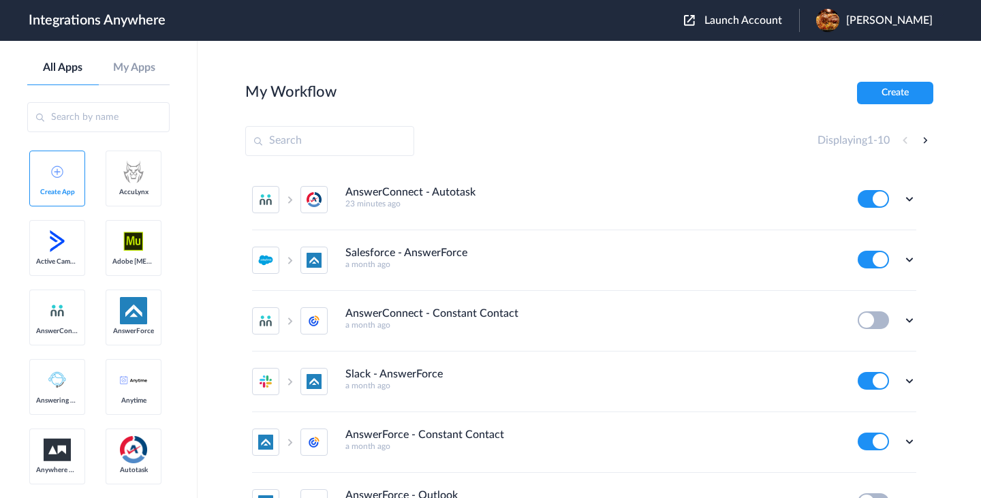
click at [567, 153] on div "Displaying 1 - 10" at bounding box center [589, 141] width 688 height 30
click at [908, 202] on icon at bounding box center [910, 199] width 14 height 14
click at [878, 252] on link "Task history" at bounding box center [870, 256] width 65 height 10
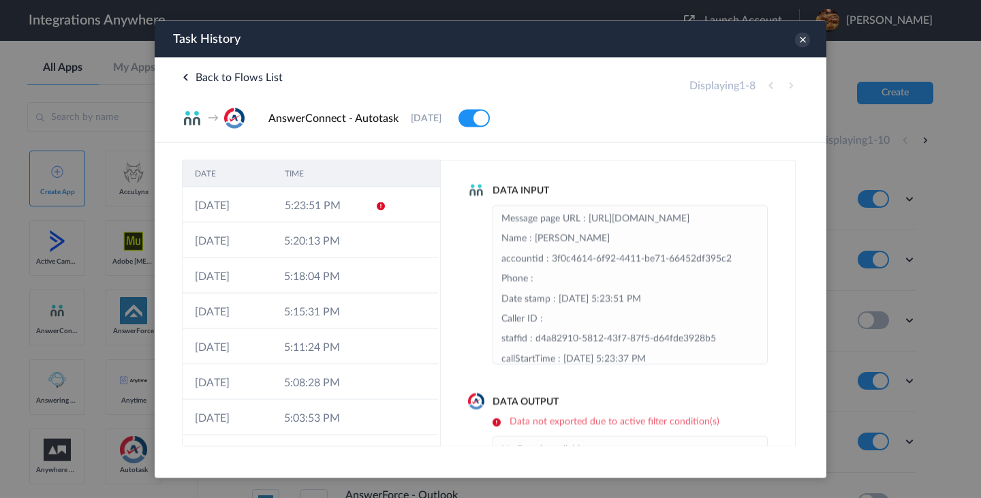
scroll to position [41, 0]
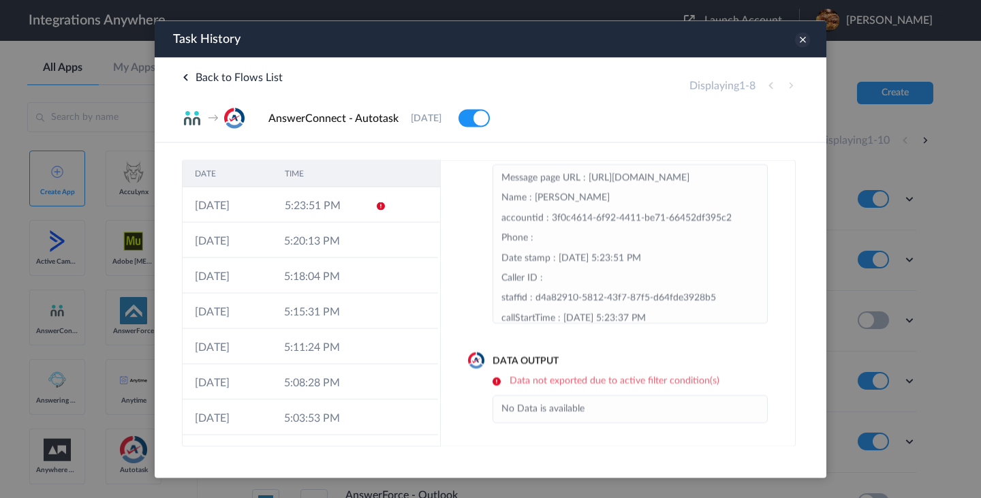
click at [805, 44] on icon at bounding box center [802, 39] width 15 height 15
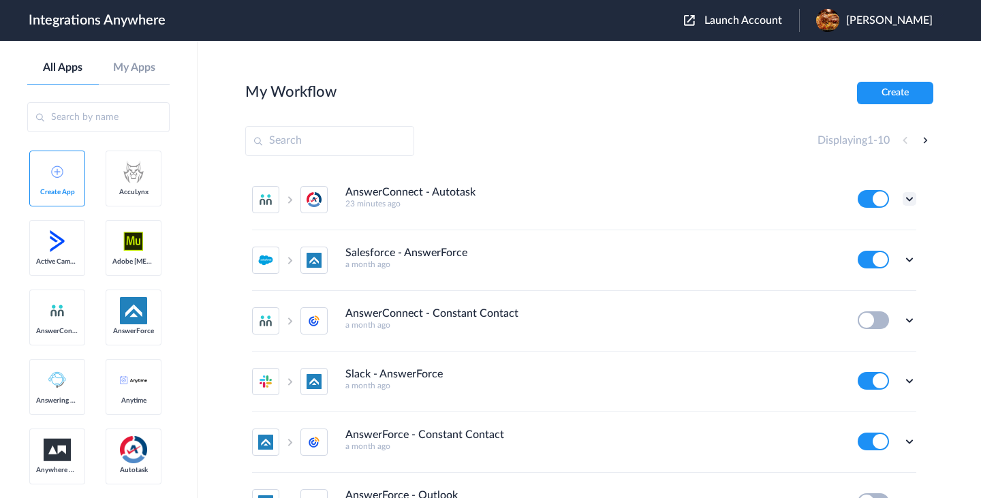
click at [914, 204] on icon at bounding box center [910, 199] width 14 height 14
click at [873, 256] on link "Task history" at bounding box center [870, 256] width 65 height 10
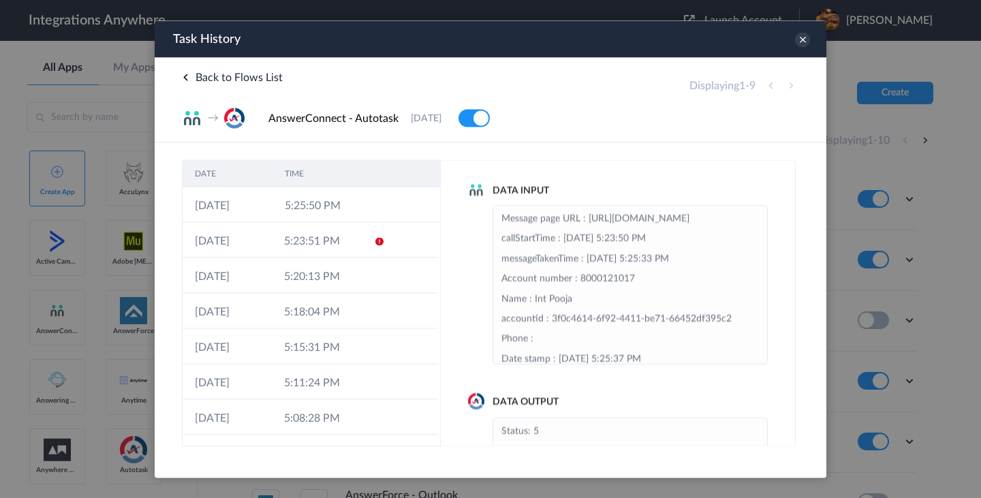
scroll to position [123, 0]
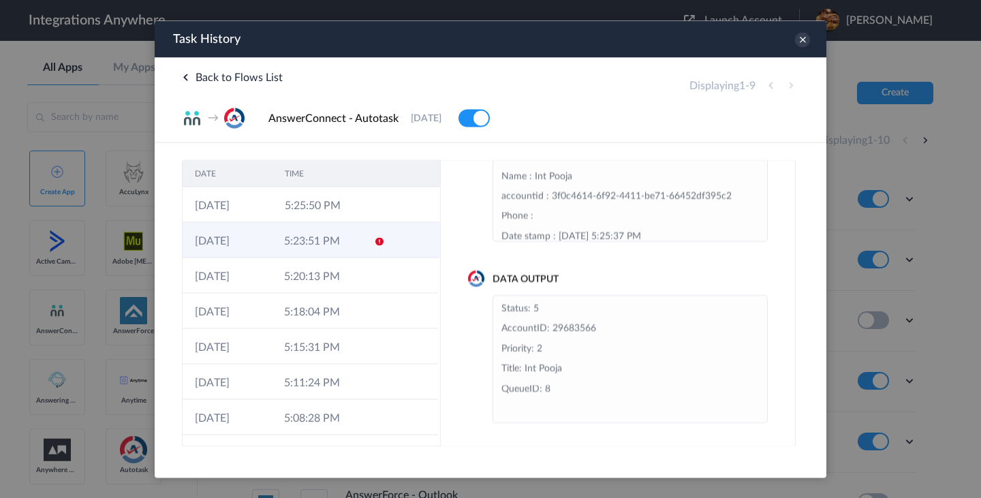
click at [281, 239] on td "5:23:51 PM" at bounding box center [316, 239] width 89 height 35
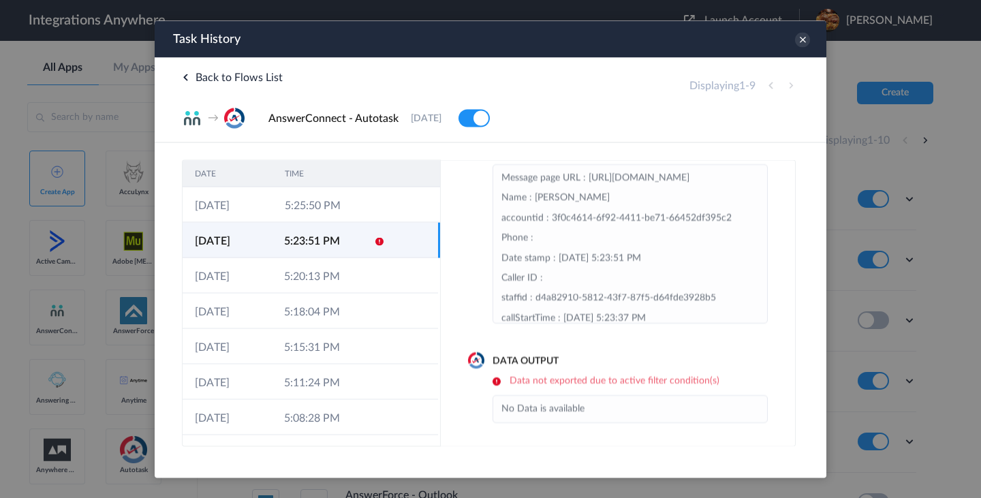
scroll to position [41, 0]
click at [803, 43] on icon at bounding box center [802, 39] width 15 height 15
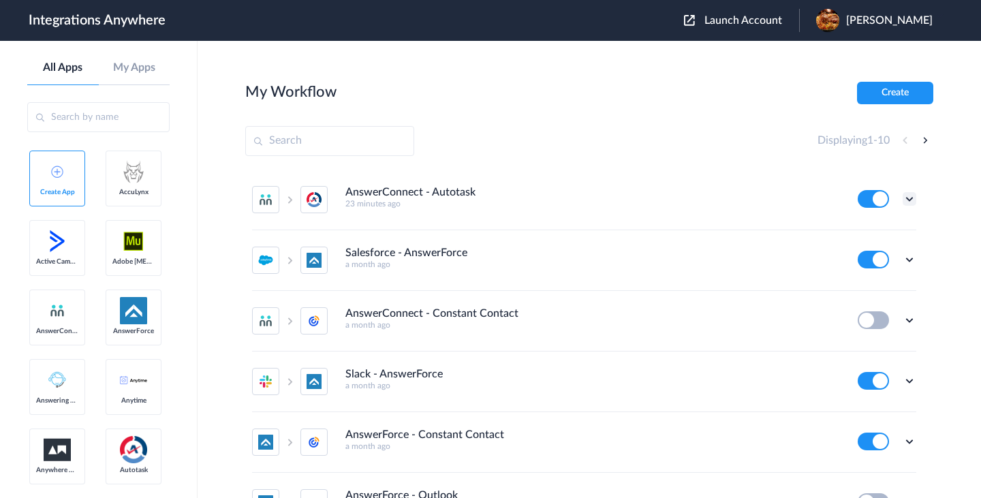
click at [909, 202] on icon at bounding box center [910, 199] width 14 height 14
click at [869, 232] on link "Edit" at bounding box center [854, 231] width 33 height 10
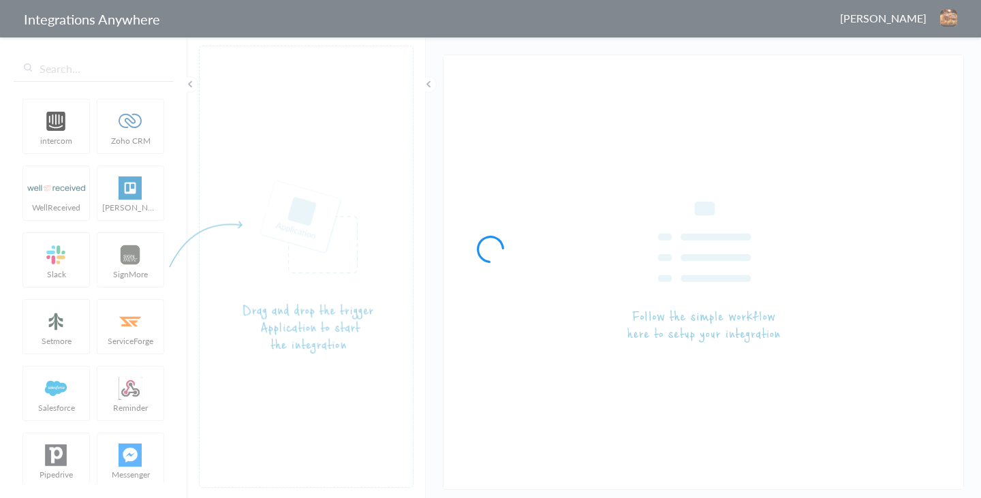
type input "AnswerConnect - Autotask"
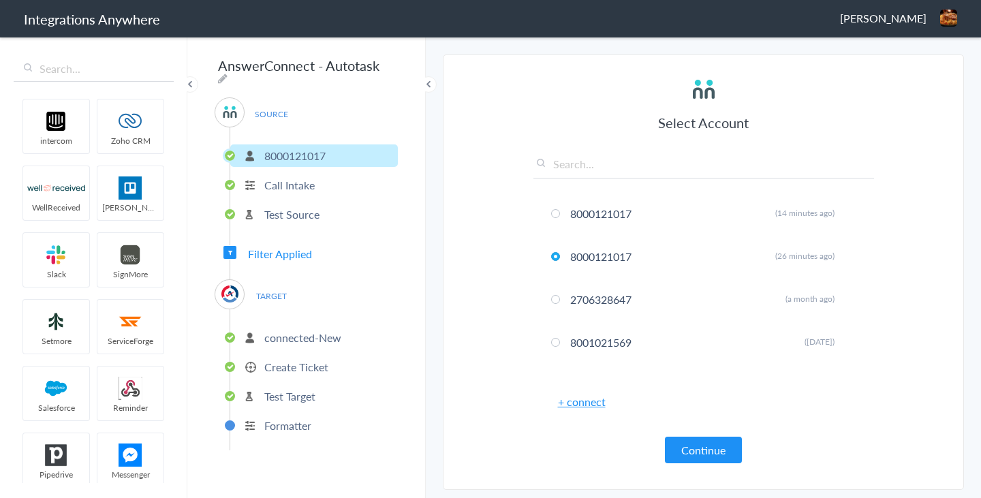
click at [294, 247] on span "Filter Applied" at bounding box center [280, 254] width 64 height 16
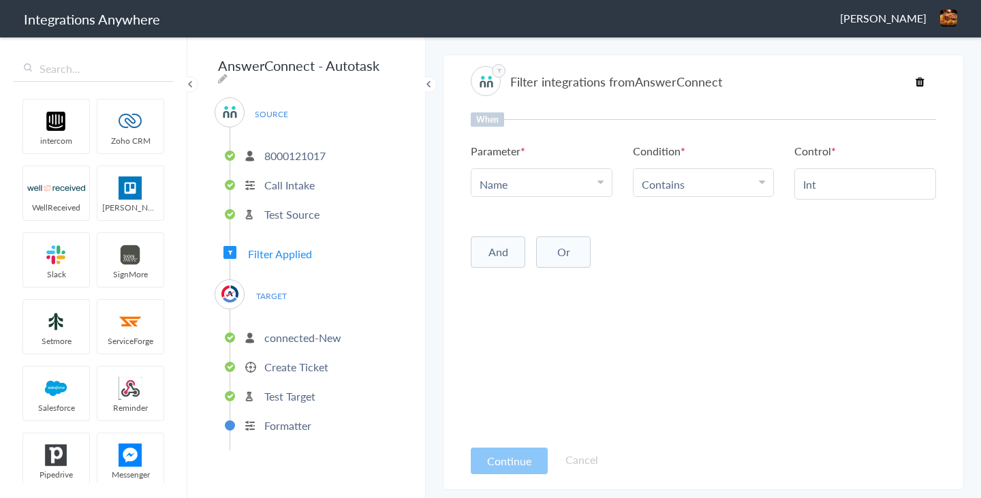
click at [919, 80] on icon at bounding box center [920, 81] width 9 height 11
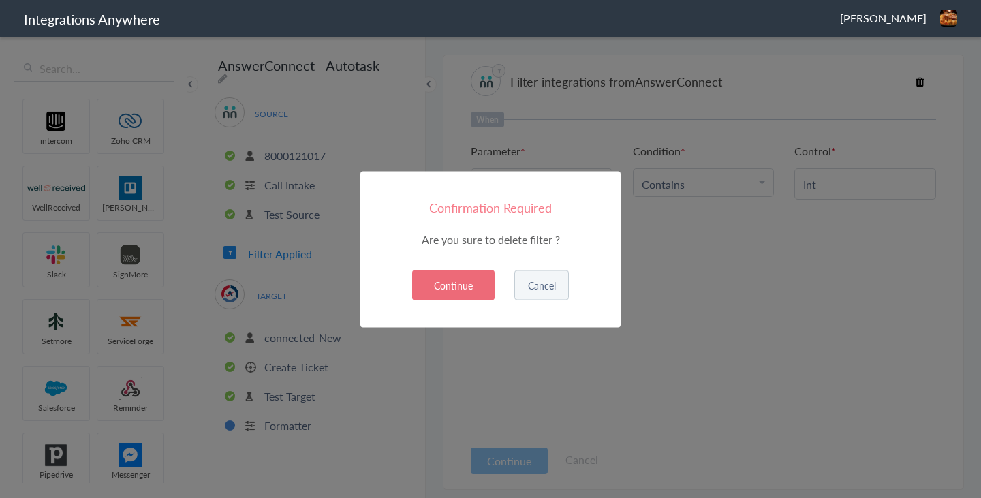
click at [470, 289] on button "Continue" at bounding box center [453, 285] width 82 height 30
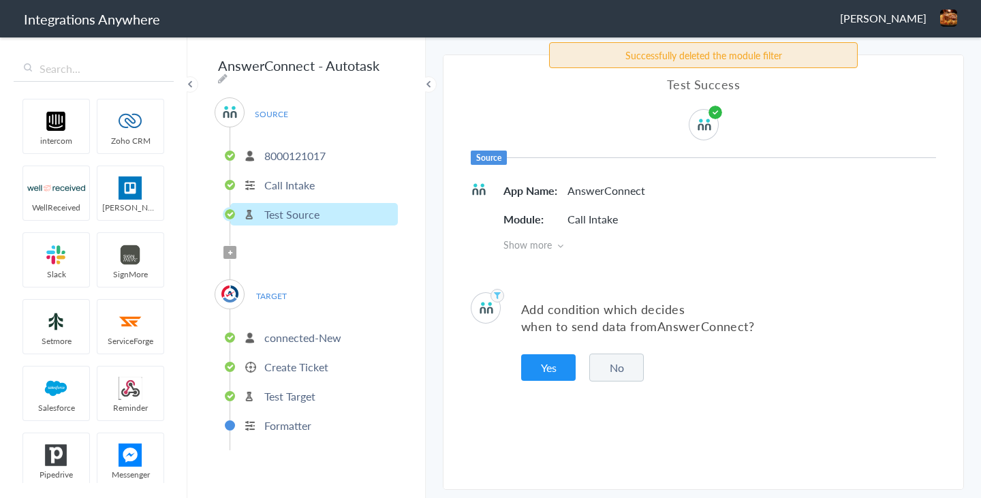
click at [298, 422] on p "Formatter" at bounding box center [287, 426] width 47 height 16
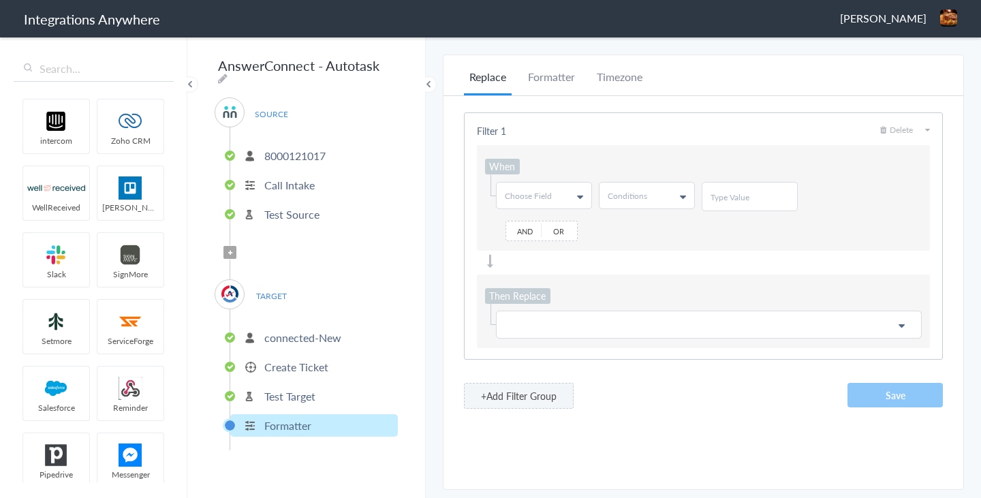
click at [553, 194] on link "Choose Field" at bounding box center [544, 196] width 95 height 26
click at [539, 250] on link "Name" at bounding box center [543, 251] width 93 height 25
click at [650, 198] on link "Conditions" at bounding box center [647, 196] width 95 height 26
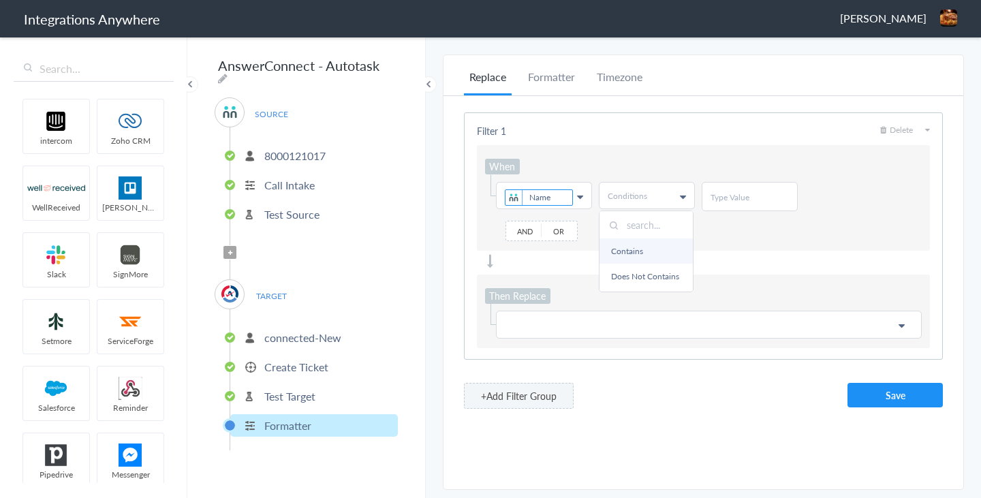
click at [638, 248] on link "Contains" at bounding box center [646, 251] width 93 height 25
click at [735, 197] on input "text" at bounding box center [750, 197] width 78 height 12
type input "Int"
click at [553, 320] on p at bounding box center [709, 324] width 408 height 17
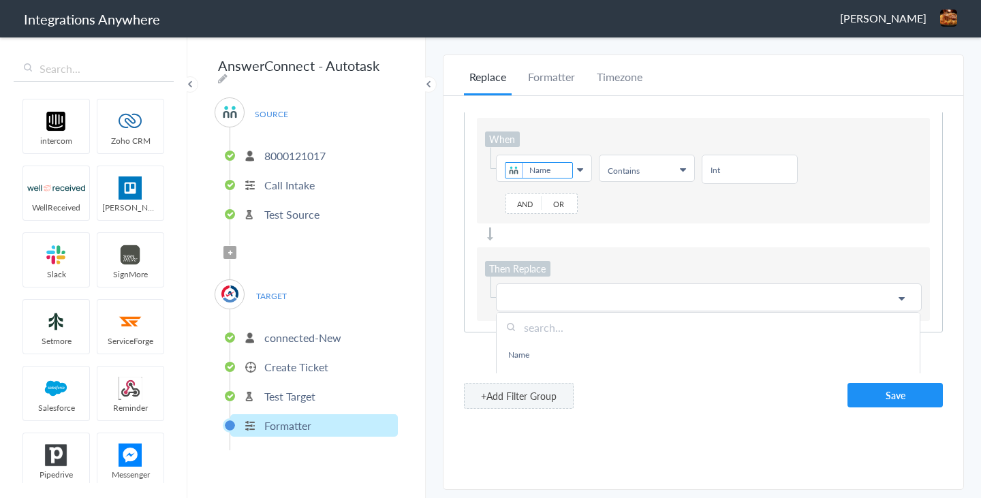
scroll to position [48, 0]
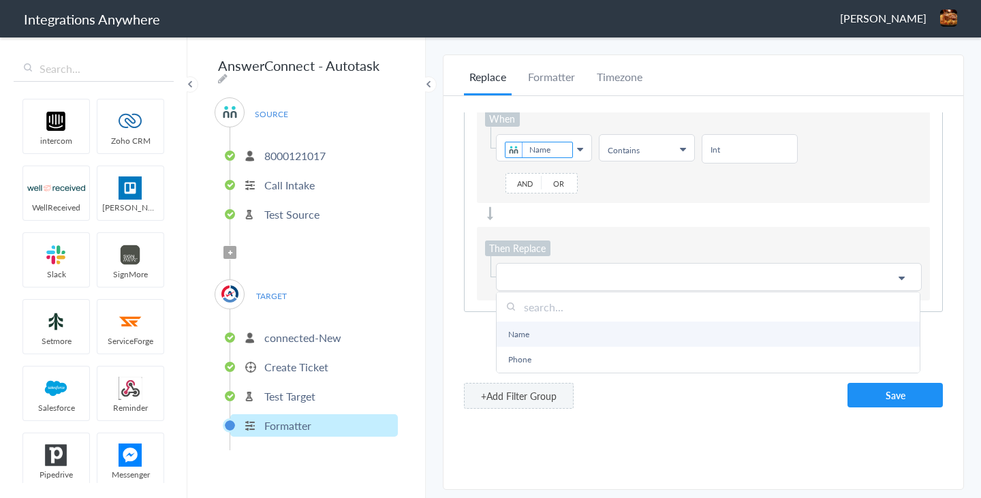
click at [536, 332] on link "Name" at bounding box center [708, 334] width 423 height 25
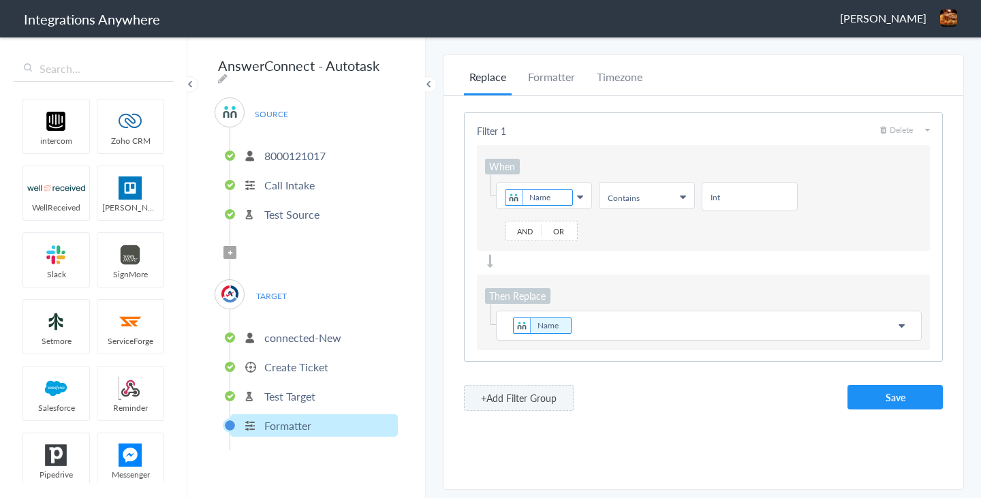
click at [594, 328] on p "Name" at bounding box center [709, 325] width 408 height 19
click at [878, 405] on button "Save" at bounding box center [895, 397] width 95 height 25
click at [305, 393] on p "Test Target" at bounding box center [289, 396] width 51 height 16
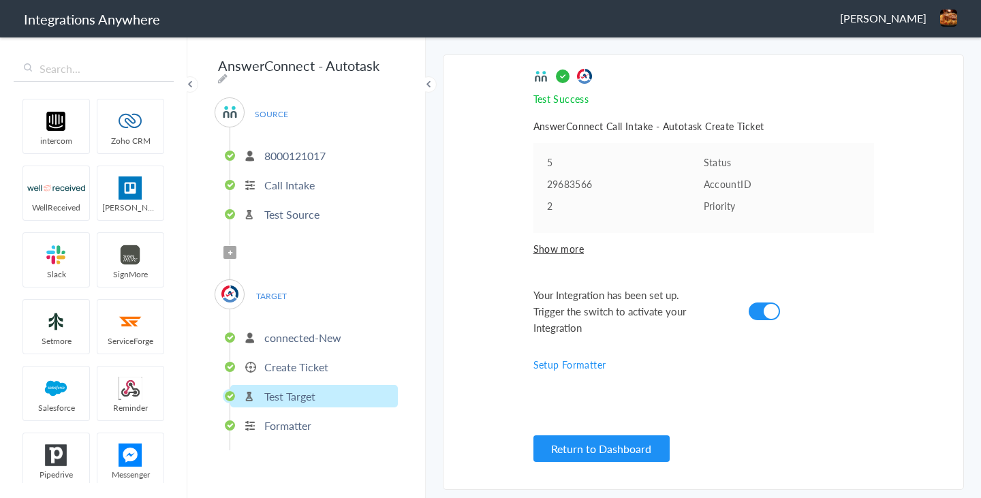
click at [301, 418] on p "Formatter" at bounding box center [287, 426] width 47 height 16
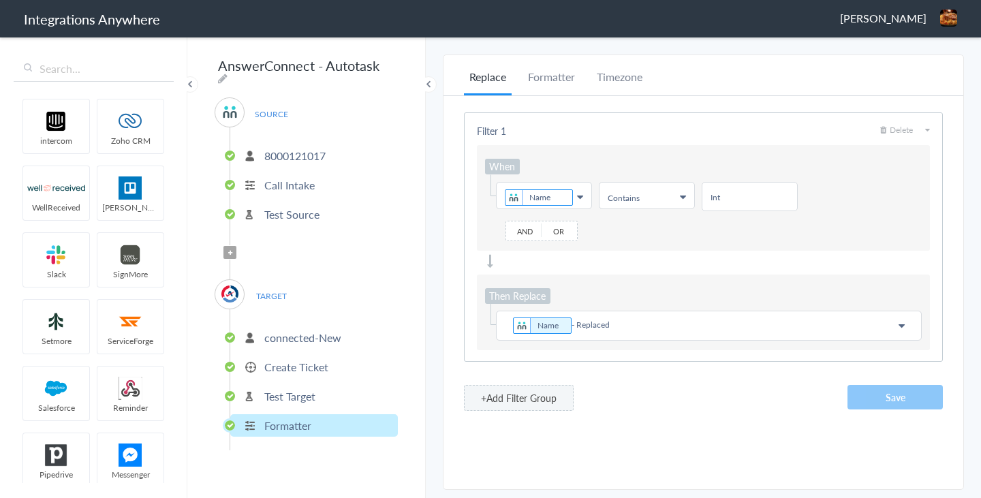
click at [301, 395] on p "Test Target" at bounding box center [289, 396] width 51 height 16
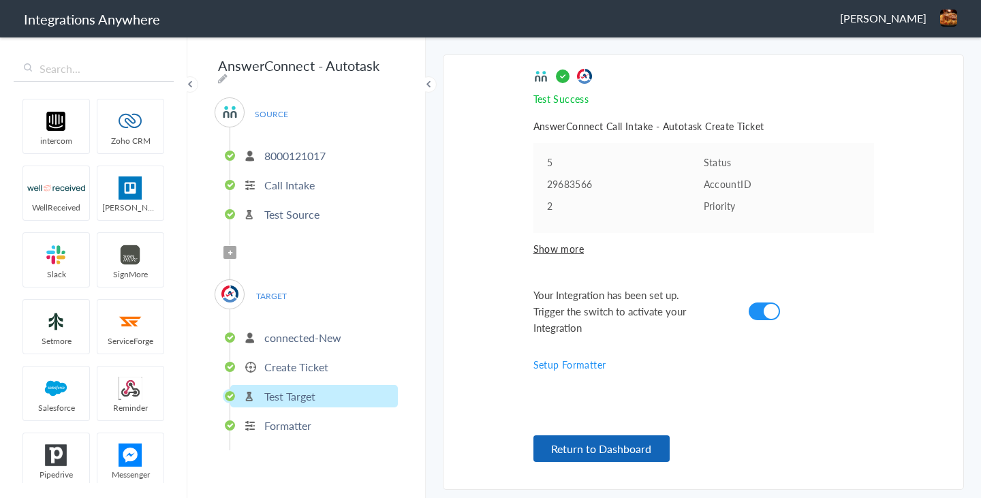
click at [568, 445] on button "Return to Dashboard" at bounding box center [602, 448] width 136 height 27
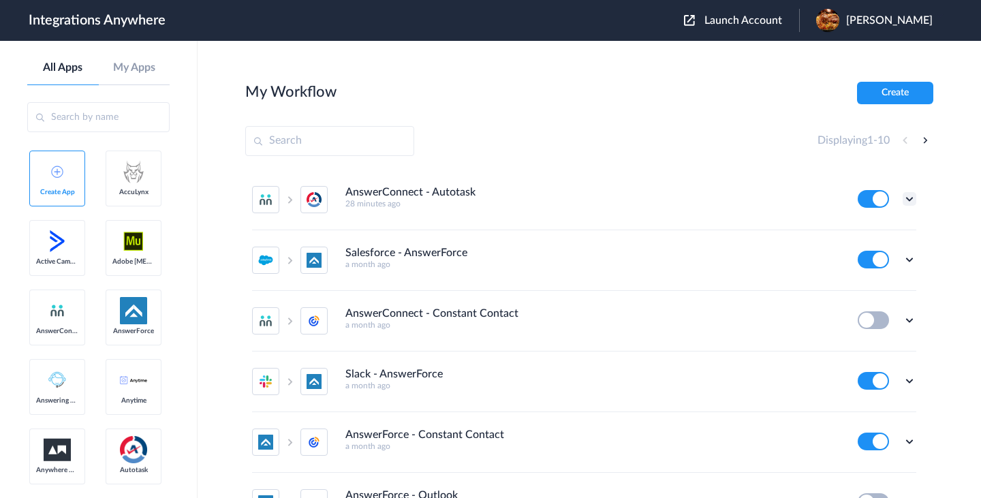
click at [908, 202] on icon at bounding box center [910, 199] width 14 height 14
click at [880, 256] on link "Task history" at bounding box center [870, 256] width 65 height 10
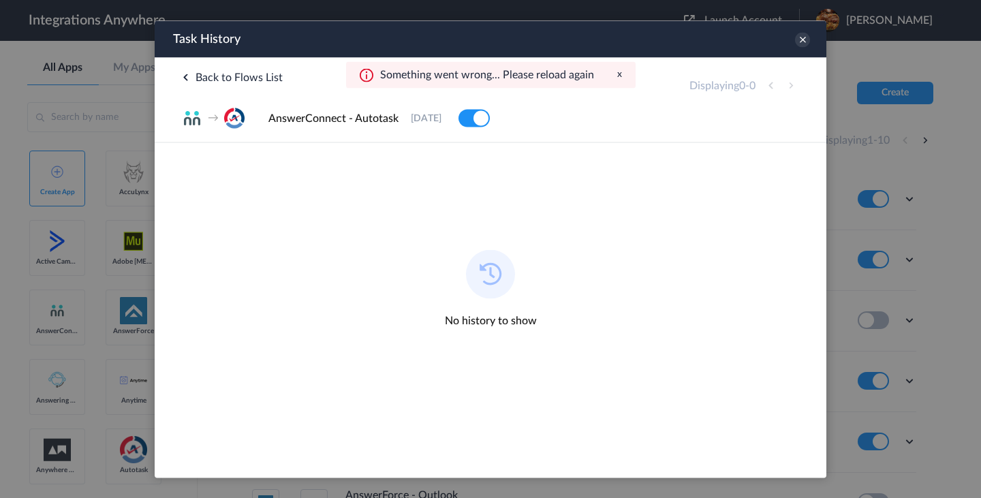
click at [617, 75] on button "x" at bounding box center [619, 74] width 5 height 12
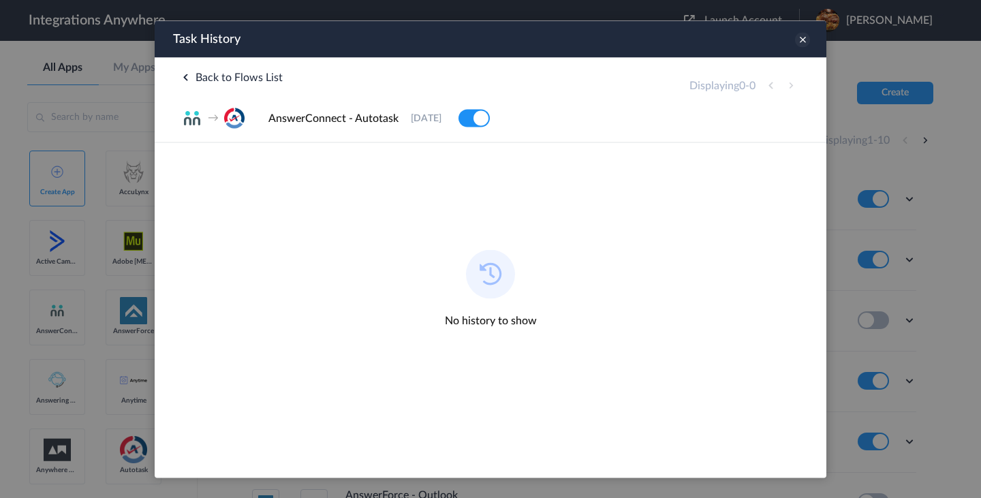
click at [801, 39] on icon at bounding box center [802, 39] width 15 height 15
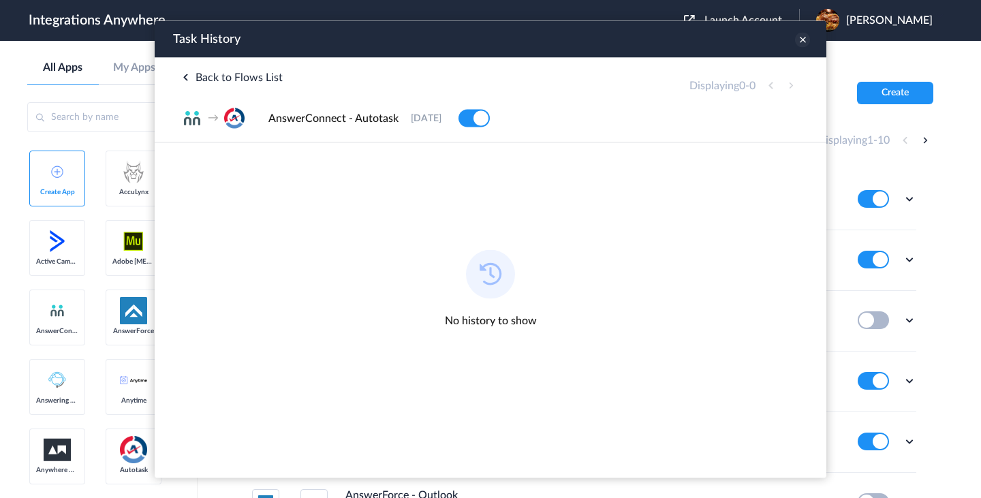
click at [803, 41] on icon at bounding box center [802, 39] width 15 height 15
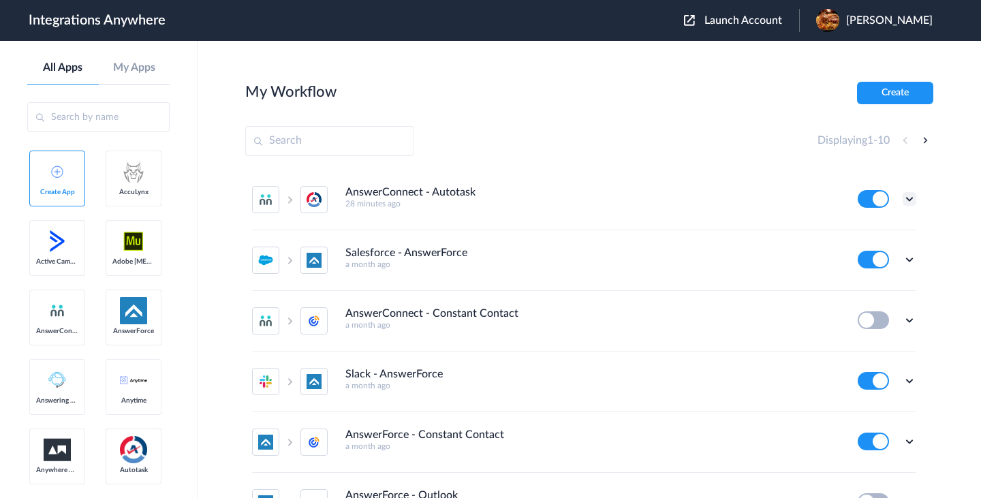
click at [908, 200] on icon at bounding box center [910, 199] width 14 height 14
click at [874, 254] on link "Task history" at bounding box center [870, 256] width 65 height 10
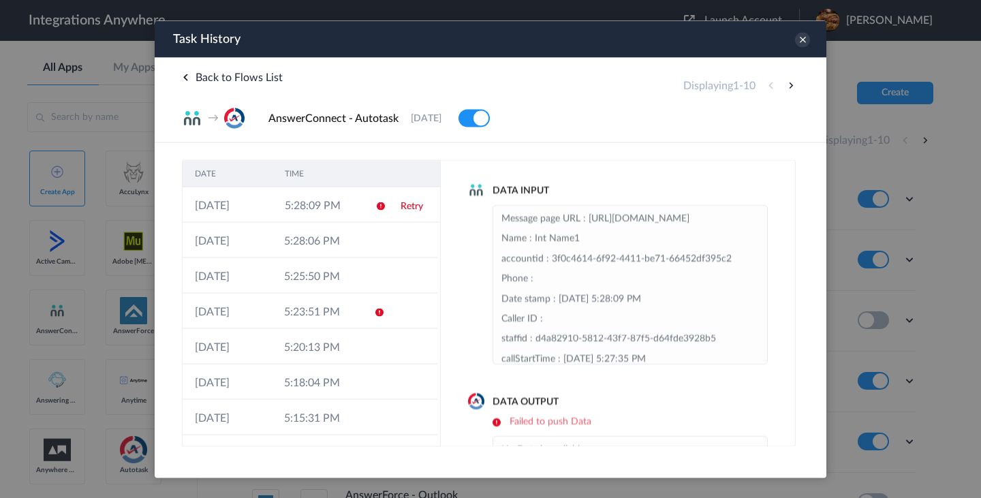
click at [186, 76] on icon at bounding box center [185, 77] width 7 height 7
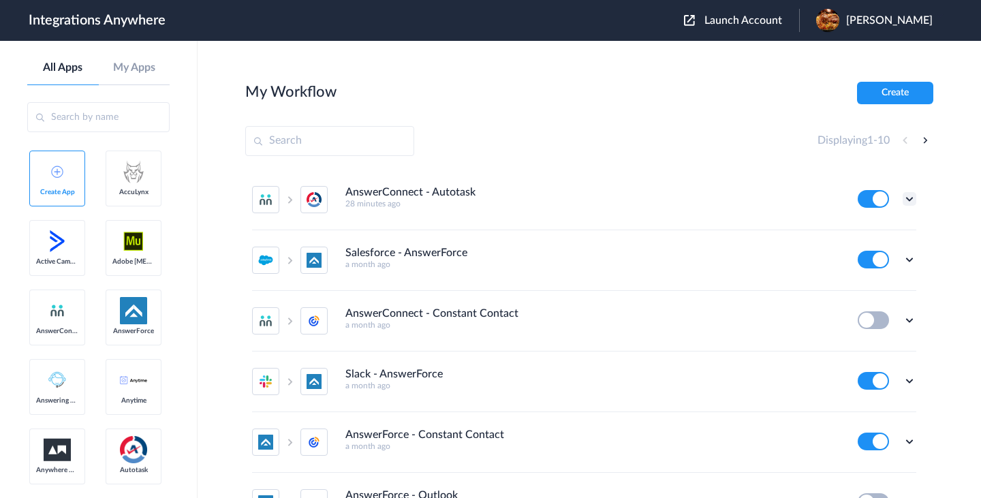
click at [908, 201] on icon at bounding box center [910, 199] width 14 height 14
click at [876, 255] on link "Task history" at bounding box center [870, 256] width 65 height 10
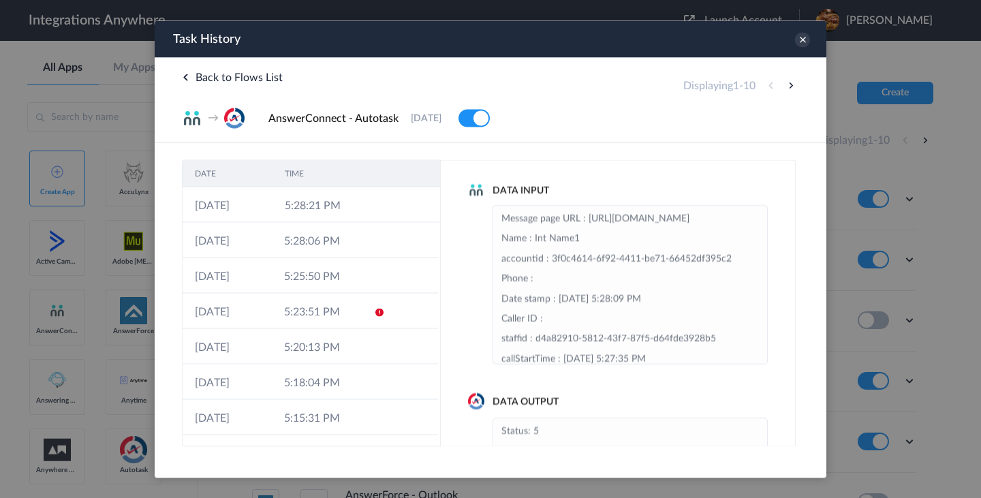
scroll to position [123, 0]
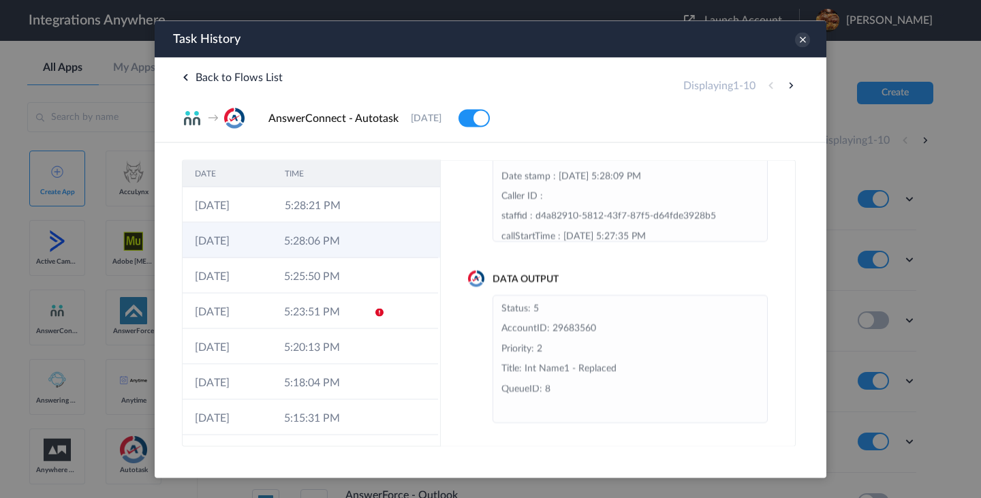
click at [357, 241] on td "5:28:06 PM" at bounding box center [316, 239] width 89 height 35
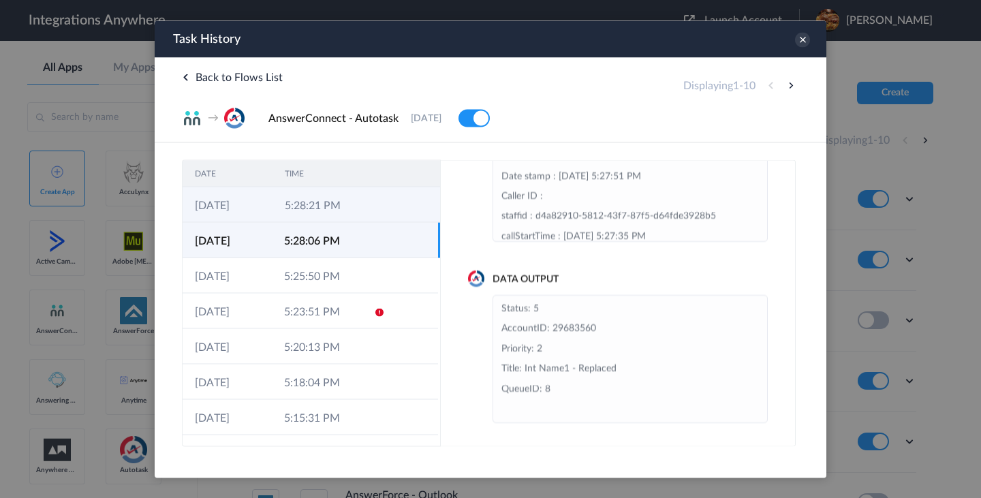
click at [356, 208] on td "5:28:21 PM" at bounding box center [318, 204] width 90 height 35
click at [356, 239] on td "5:28:06 PM" at bounding box center [316, 239] width 89 height 35
click at [352, 215] on td "5:28:21 PM" at bounding box center [318, 204] width 90 height 35
click at [352, 236] on td "5:28:06 PM" at bounding box center [316, 239] width 89 height 35
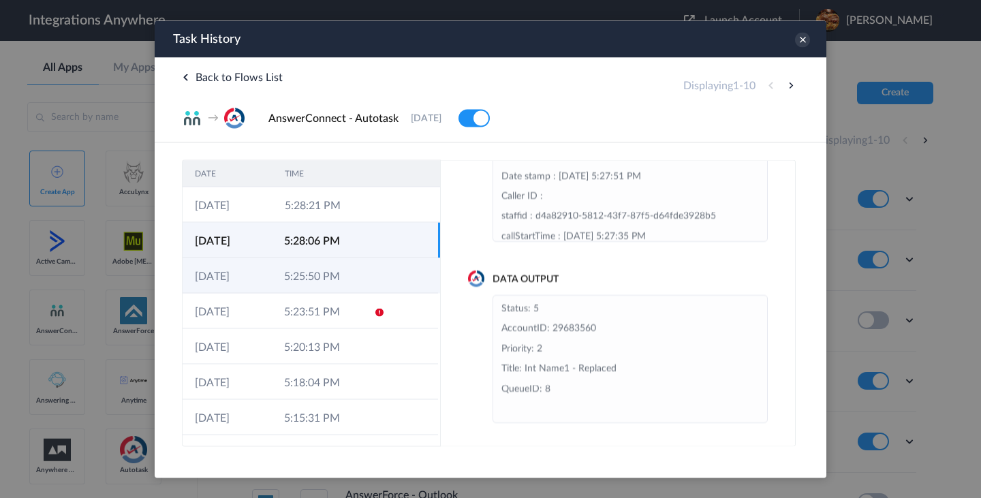
click at [342, 271] on td "5:25:50 PM" at bounding box center [316, 275] width 89 height 35
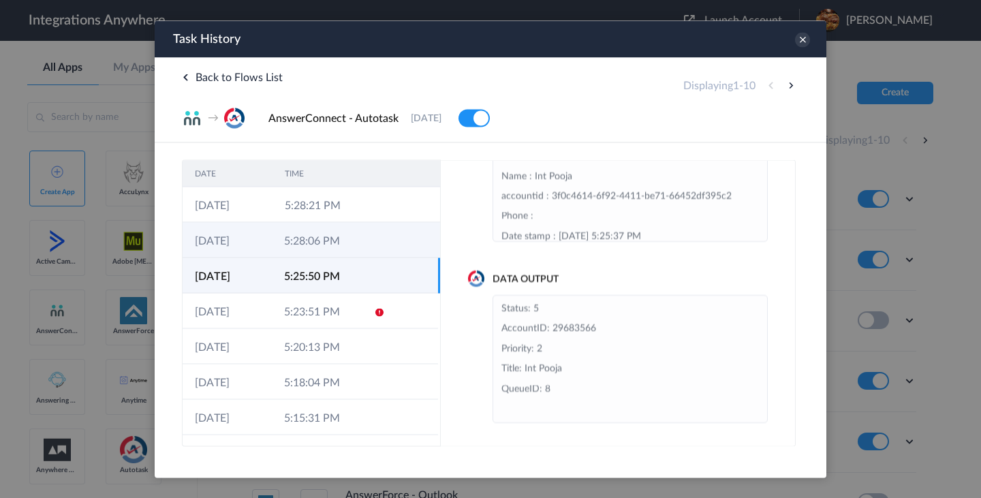
click at [343, 238] on td "5:28:06 PM" at bounding box center [316, 239] width 89 height 35
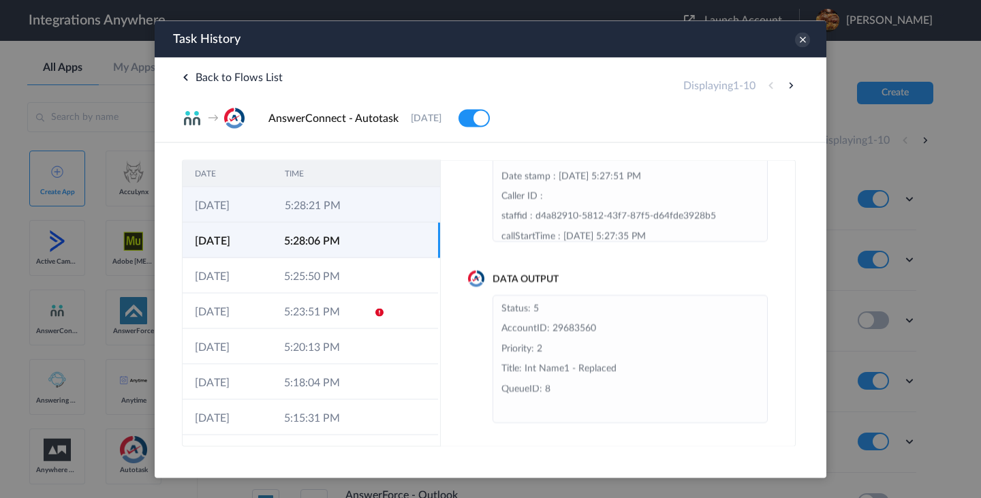
click at [347, 201] on td "5:28:21 PM" at bounding box center [318, 204] width 90 height 35
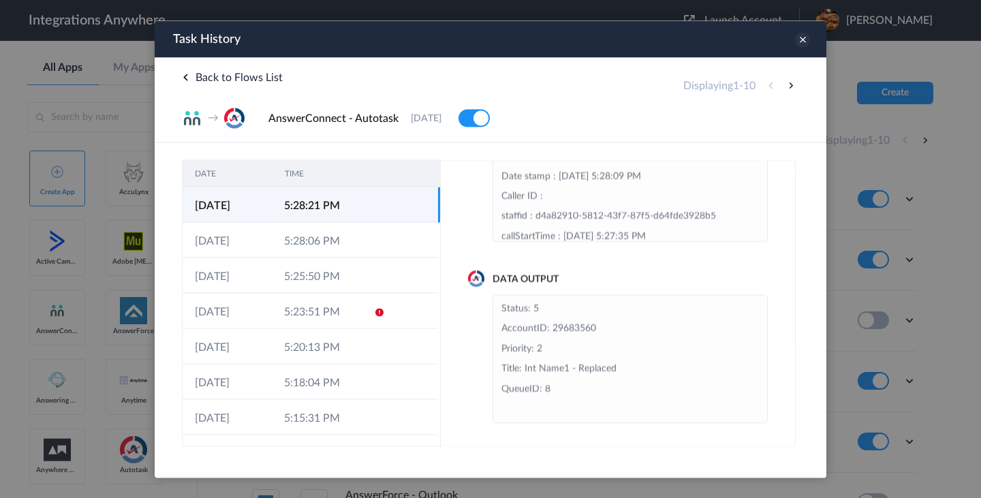
click at [803, 46] on icon at bounding box center [802, 39] width 15 height 15
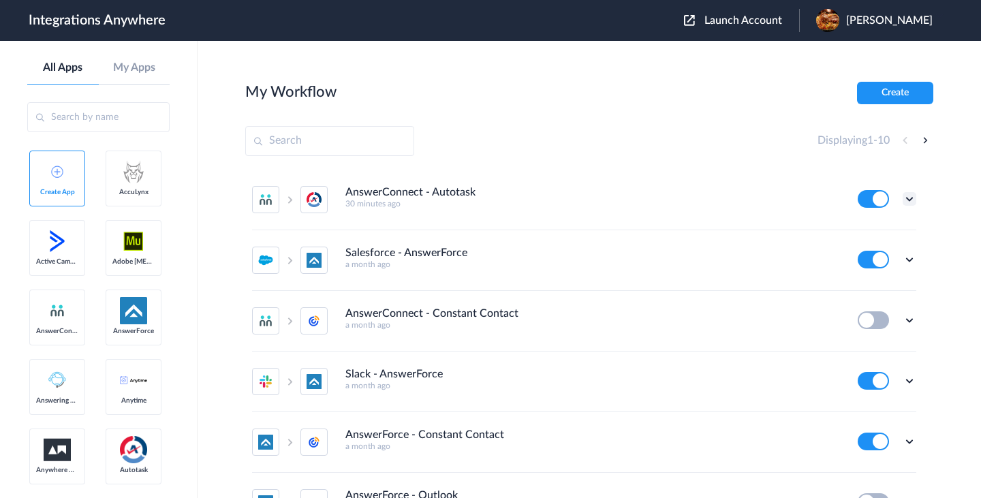
click at [910, 200] on icon at bounding box center [910, 199] width 14 height 14
click at [879, 254] on link "Task history" at bounding box center [870, 256] width 65 height 10
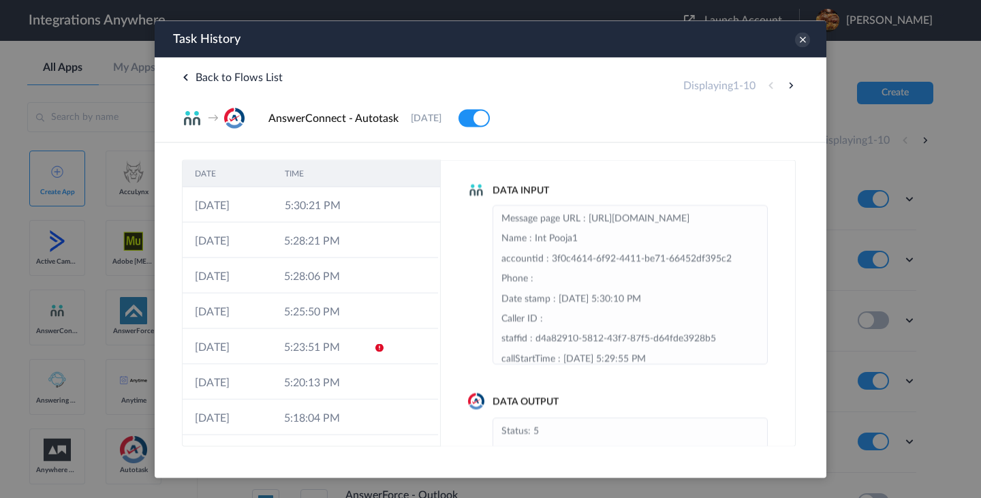
scroll to position [123, 0]
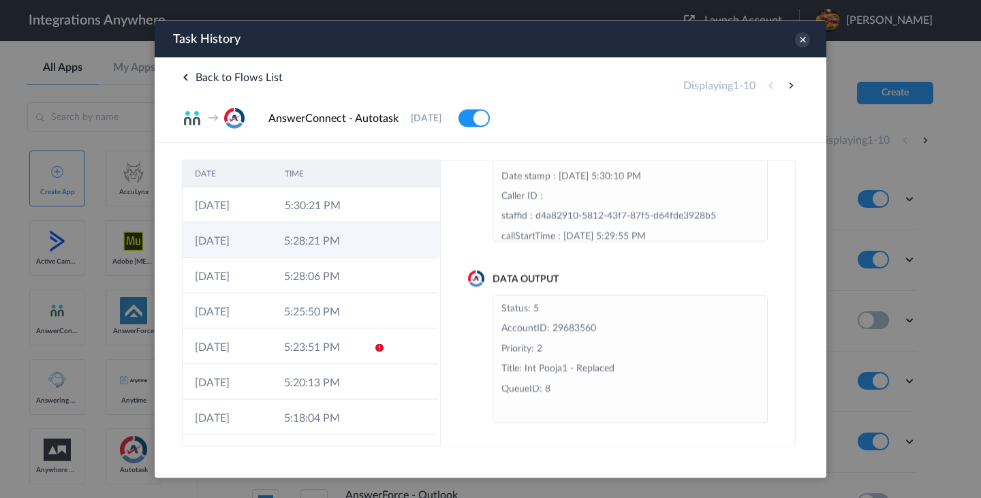
click at [370, 243] on td at bounding box center [375, 239] width 26 height 35
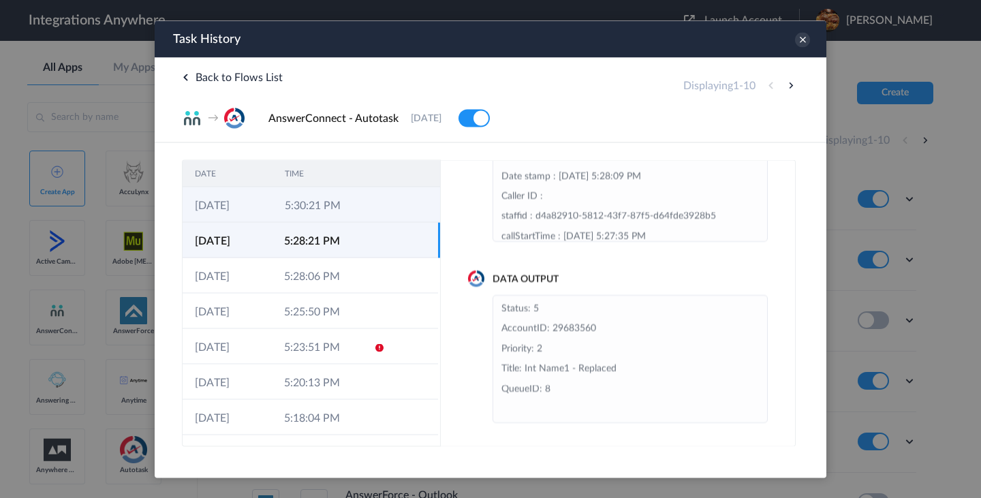
click at [369, 215] on td at bounding box center [376, 204] width 26 height 35
click at [371, 236] on td at bounding box center [375, 239] width 26 height 35
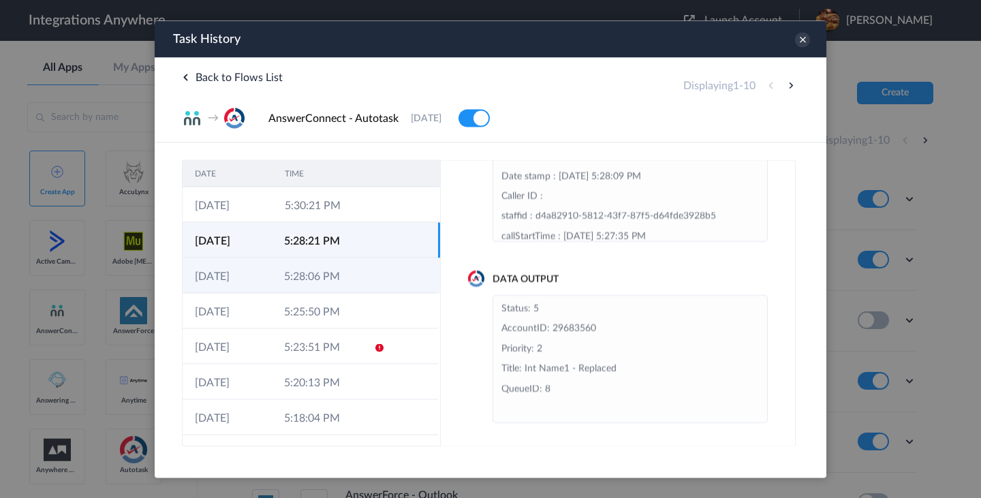
click at [367, 281] on td at bounding box center [375, 275] width 26 height 35
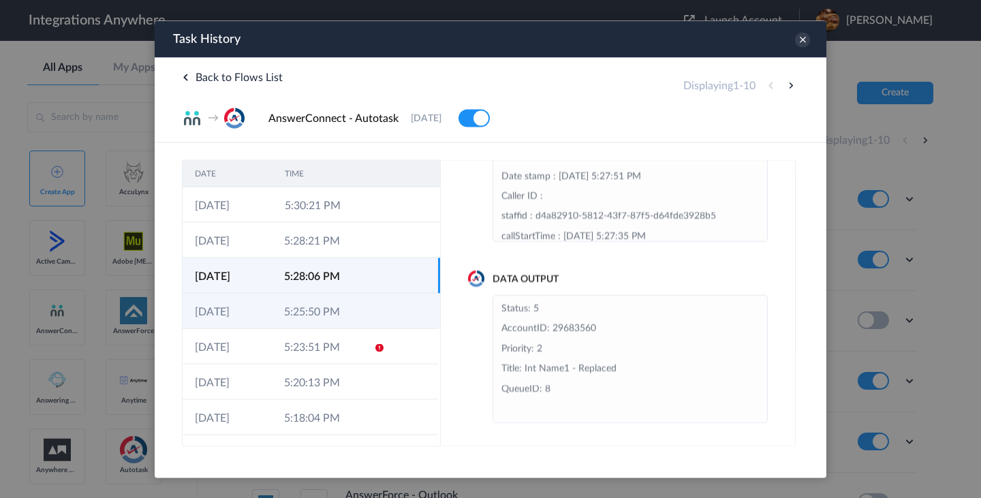
click at [363, 313] on td at bounding box center [375, 310] width 26 height 35
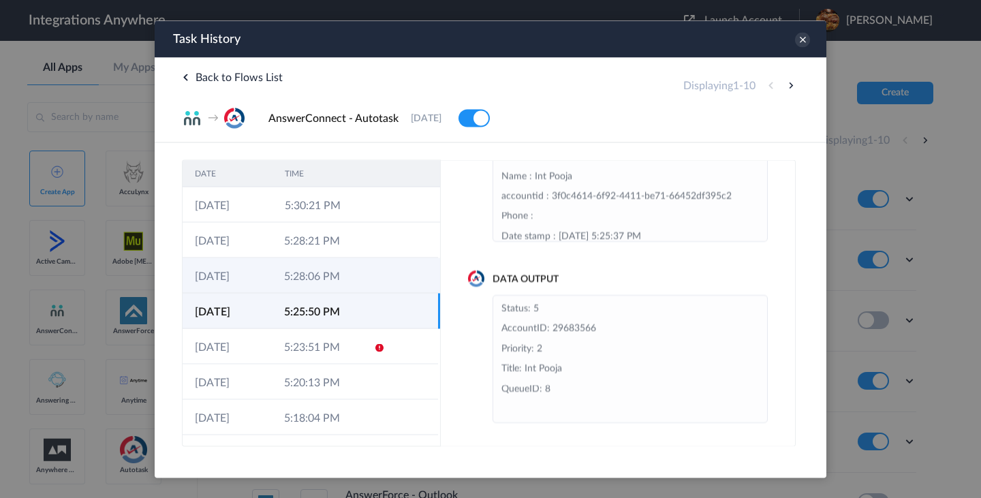
click at [354, 274] on td "5:28:06 PM" at bounding box center [316, 275] width 89 height 35
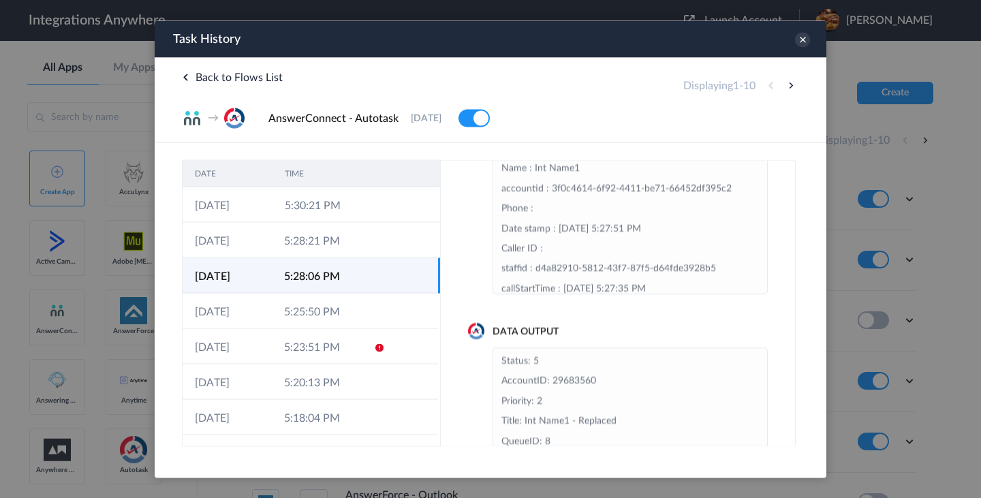
scroll to position [67, 0]
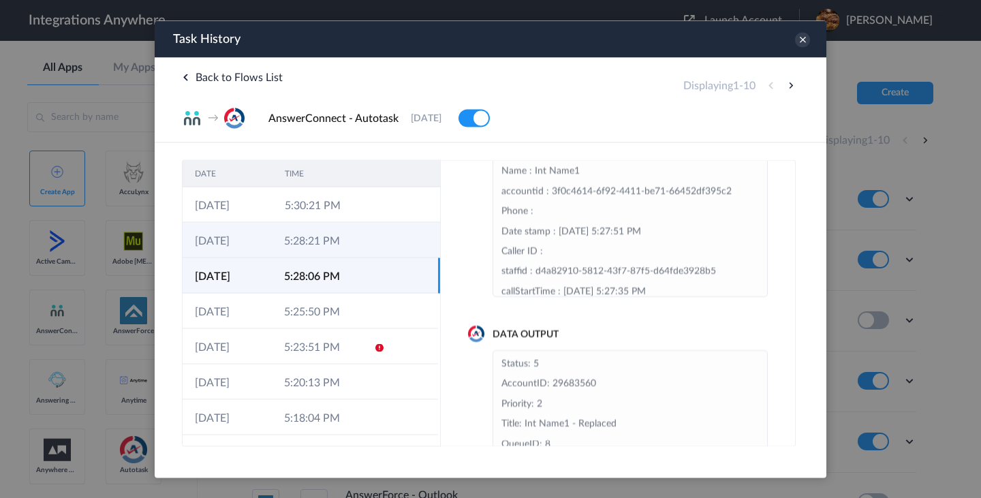
click at [362, 246] on td at bounding box center [375, 239] width 26 height 35
click at [362, 268] on td at bounding box center [375, 275] width 26 height 35
click at [362, 236] on td at bounding box center [375, 239] width 26 height 35
click at [362, 262] on td at bounding box center [375, 275] width 26 height 35
click at [361, 234] on td "5:28:21 PM" at bounding box center [316, 239] width 89 height 35
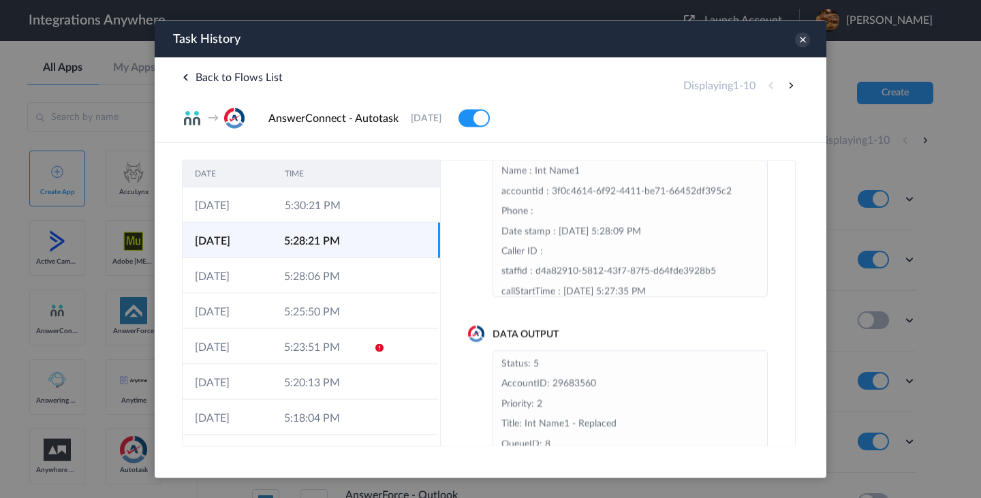
click at [362, 256] on td at bounding box center [375, 239] width 26 height 35
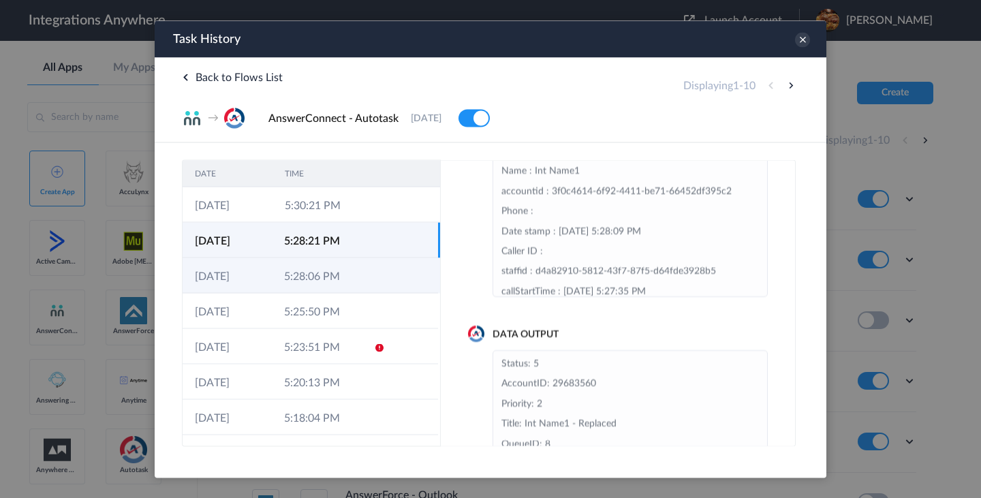
click at [361, 273] on td "5:28:06 PM" at bounding box center [316, 275] width 89 height 35
click at [360, 245] on td "5:28:21 PM" at bounding box center [316, 239] width 89 height 35
click at [362, 274] on td at bounding box center [375, 275] width 26 height 35
click at [361, 249] on td "5:28:21 PM" at bounding box center [316, 239] width 89 height 35
click at [363, 271] on td at bounding box center [375, 275] width 26 height 35
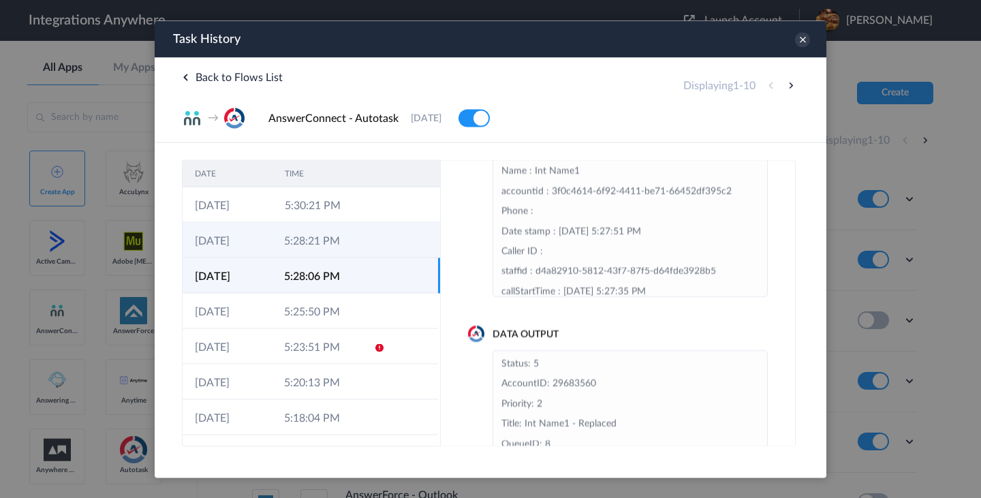
click at [369, 237] on td at bounding box center [375, 239] width 26 height 35
click at [369, 264] on td at bounding box center [375, 275] width 26 height 35
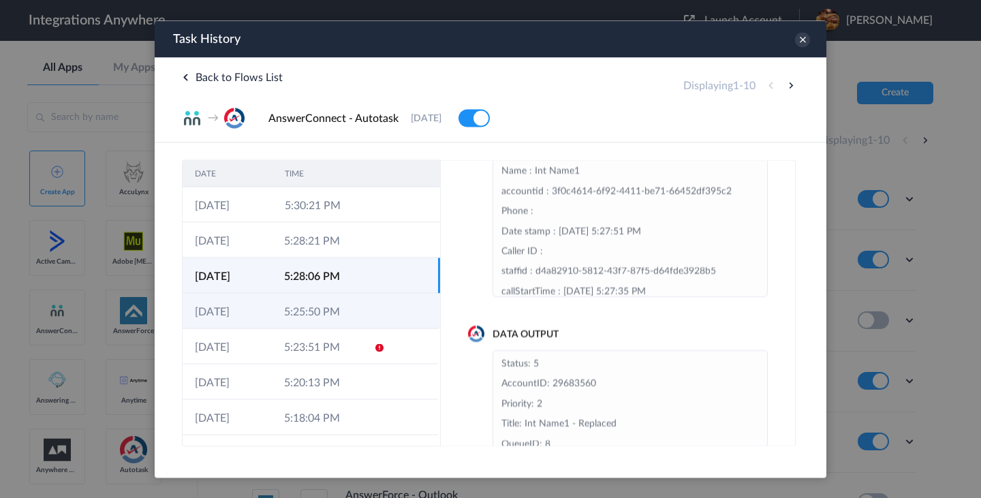
click at [363, 303] on td at bounding box center [375, 310] width 26 height 35
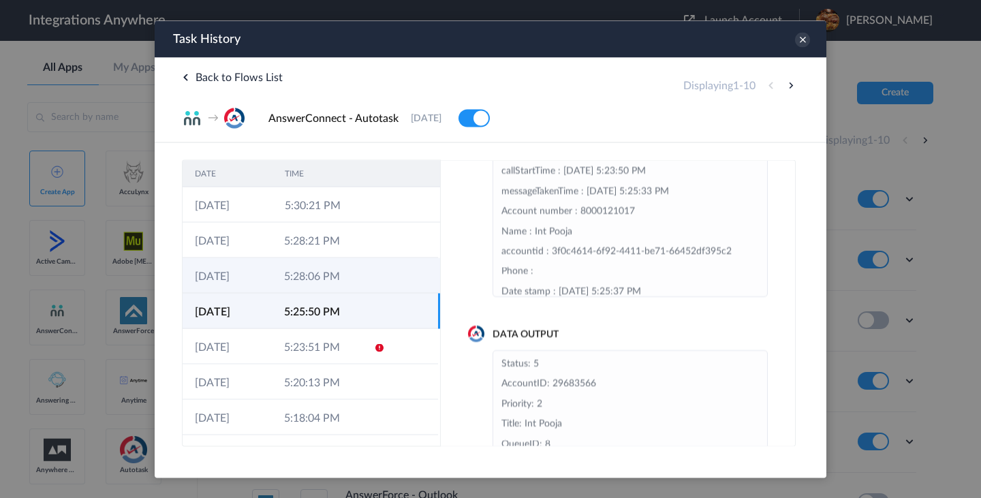
click at [365, 265] on td at bounding box center [375, 275] width 26 height 35
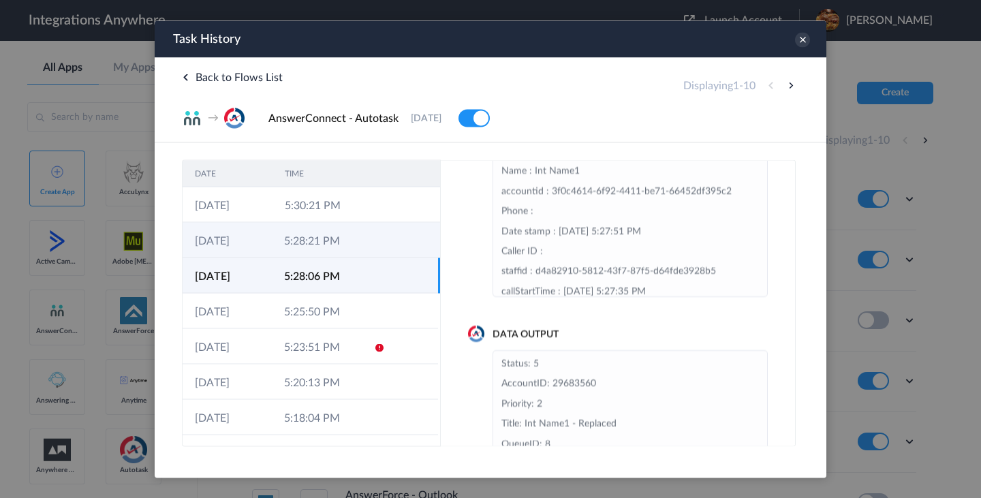
click at [366, 243] on td at bounding box center [375, 239] width 26 height 35
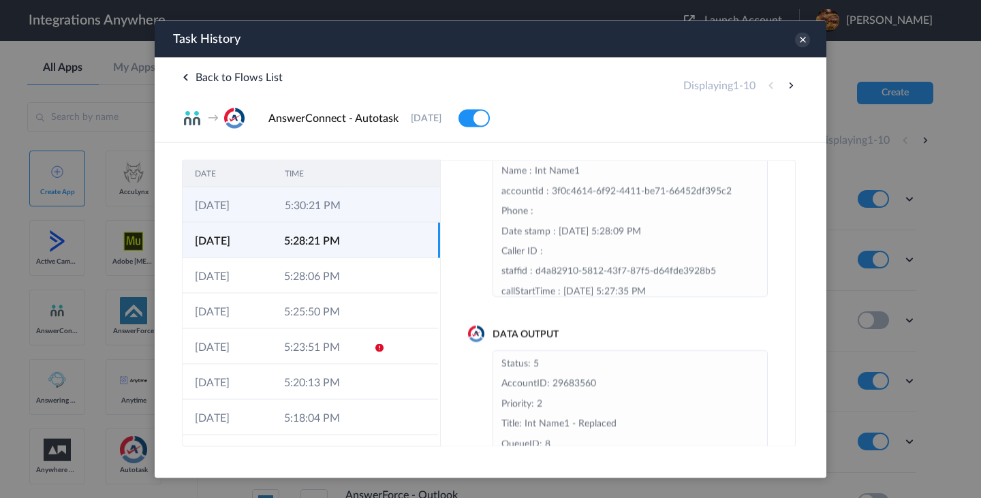
click at [363, 211] on td at bounding box center [376, 204] width 26 height 35
click at [364, 237] on td at bounding box center [375, 239] width 26 height 35
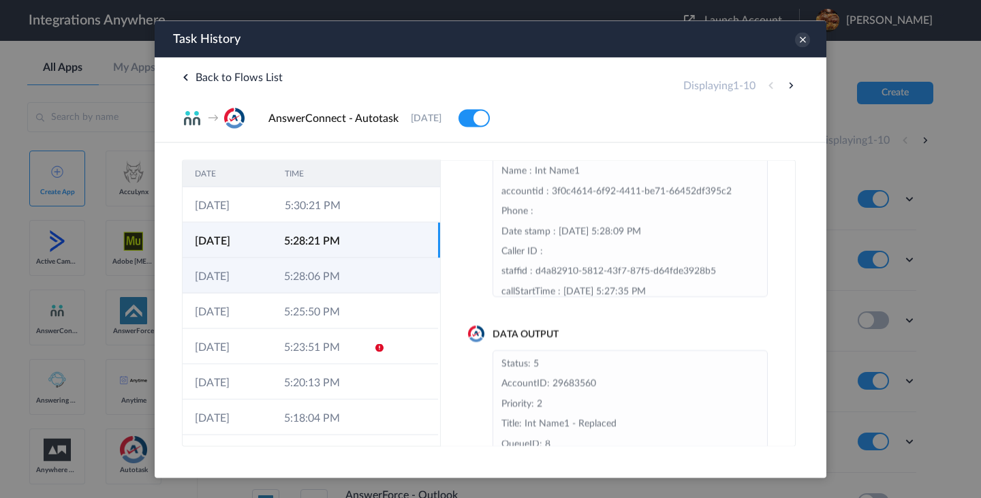
click at [362, 269] on td at bounding box center [375, 275] width 26 height 35
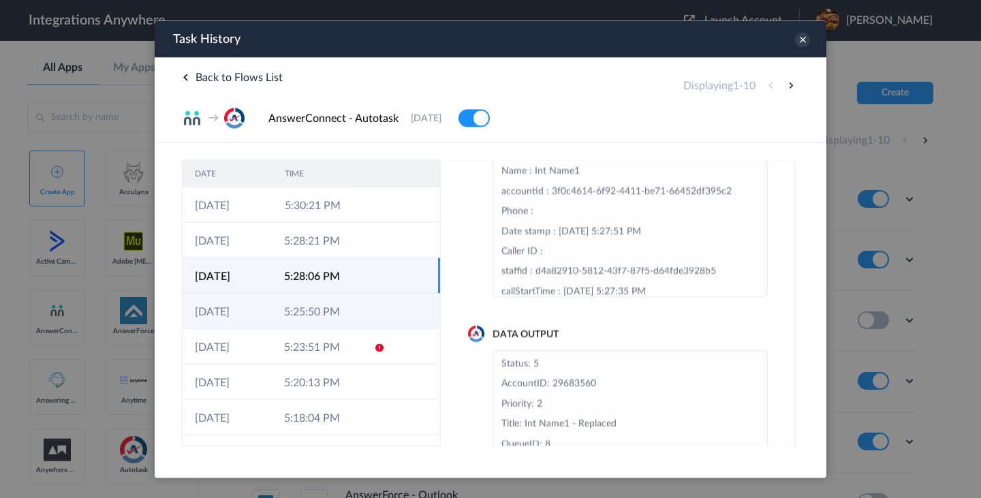
click at [362, 321] on td at bounding box center [375, 310] width 26 height 35
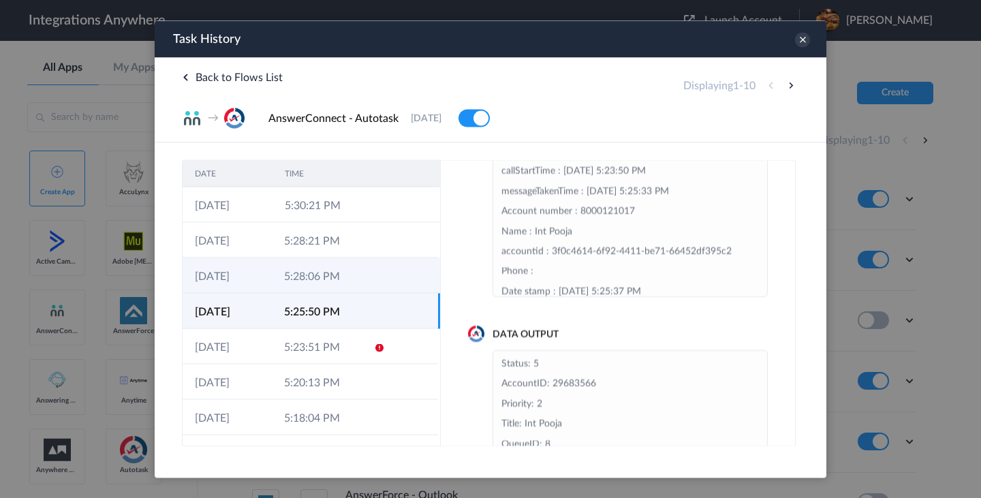
click at [363, 284] on td at bounding box center [375, 275] width 26 height 35
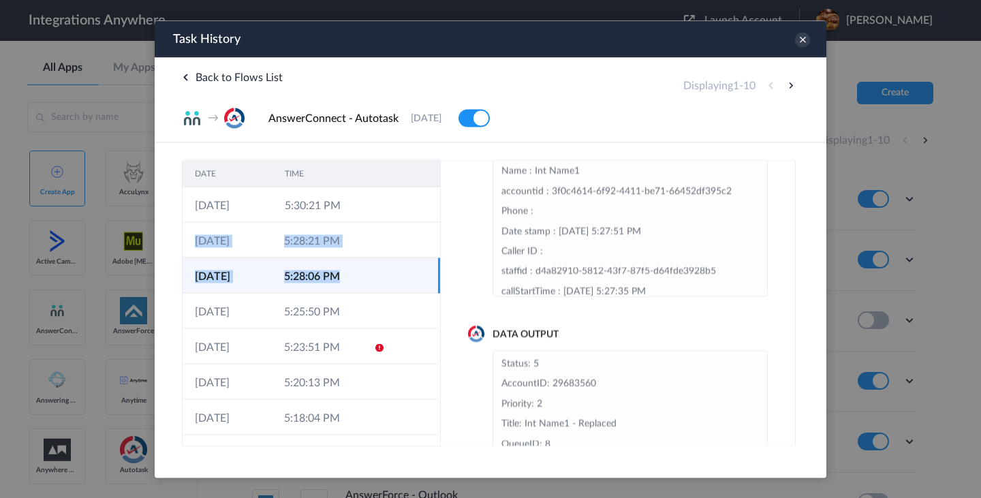
drag, startPoint x: 190, startPoint y: 243, endPoint x: 356, endPoint y: 276, distance: 168.9
click at [356, 276] on tbody "[DATE] 5:30:21 PM [DATE] 5:28:21 PM [DATE] 5:28:06 PM [DATE] 5:25:50 PM [DATE] …" at bounding box center [312, 311] width 258 height 249
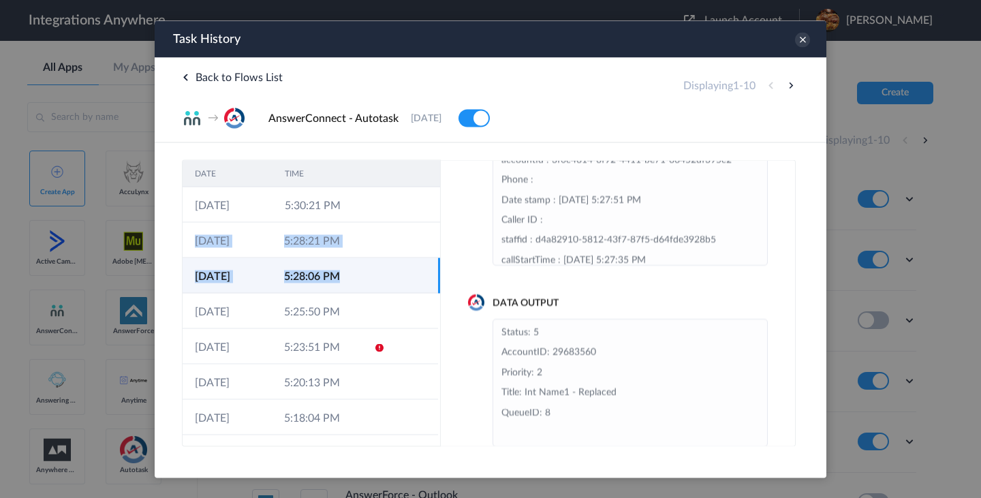
scroll to position [93, 0]
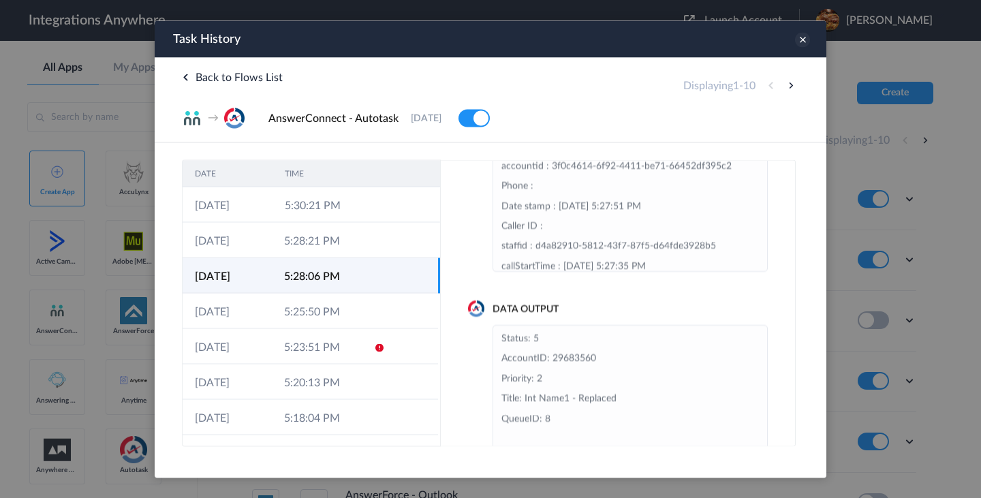
click at [801, 41] on icon at bounding box center [802, 39] width 15 height 15
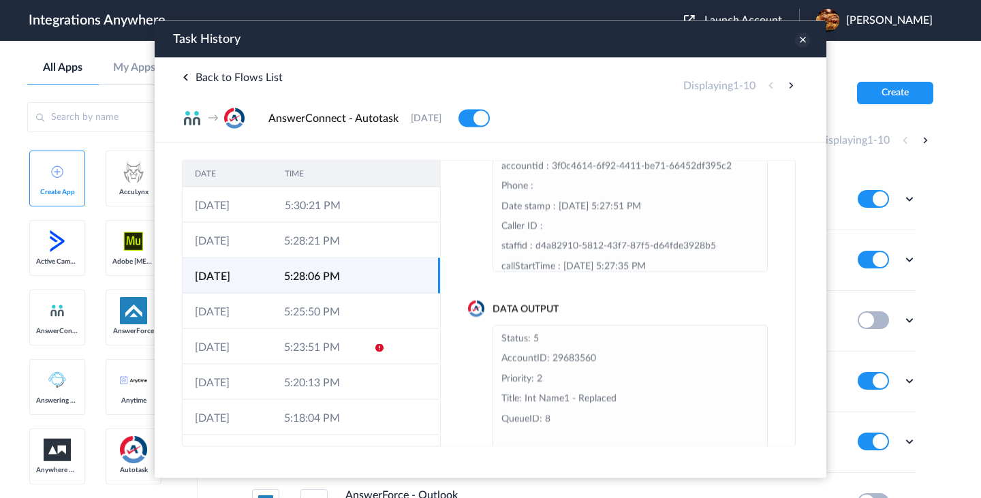
click at [806, 44] on icon at bounding box center [802, 39] width 15 height 15
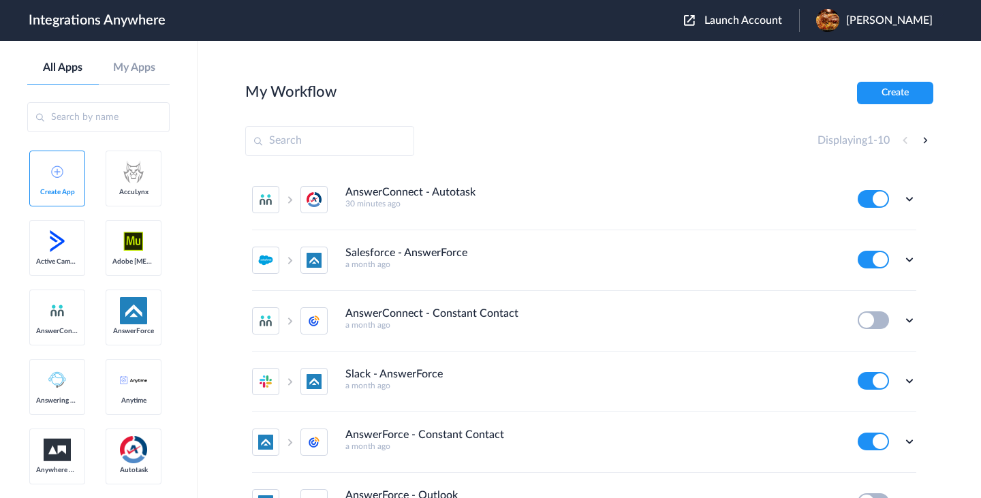
click at [613, 82] on div "My Workflow Create" at bounding box center [589, 93] width 688 height 22
click at [908, 200] on icon at bounding box center [910, 199] width 14 height 14
click at [870, 254] on link "Task history" at bounding box center [870, 256] width 65 height 10
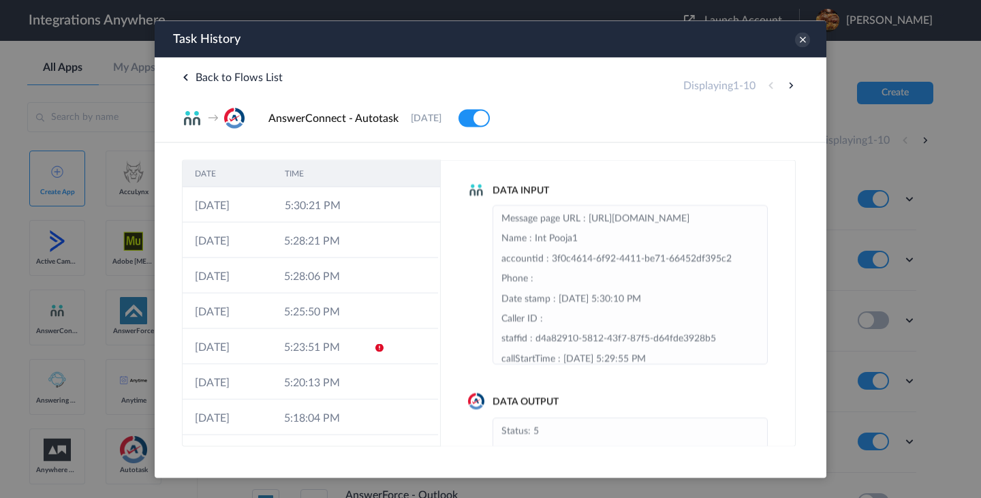
scroll to position [123, 0]
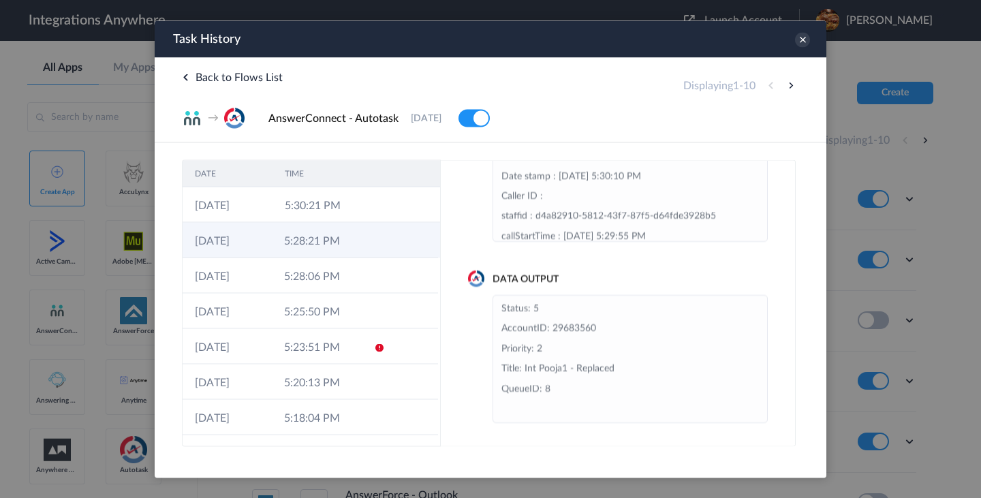
click at [341, 242] on td "5:28:21 PM" at bounding box center [316, 239] width 89 height 35
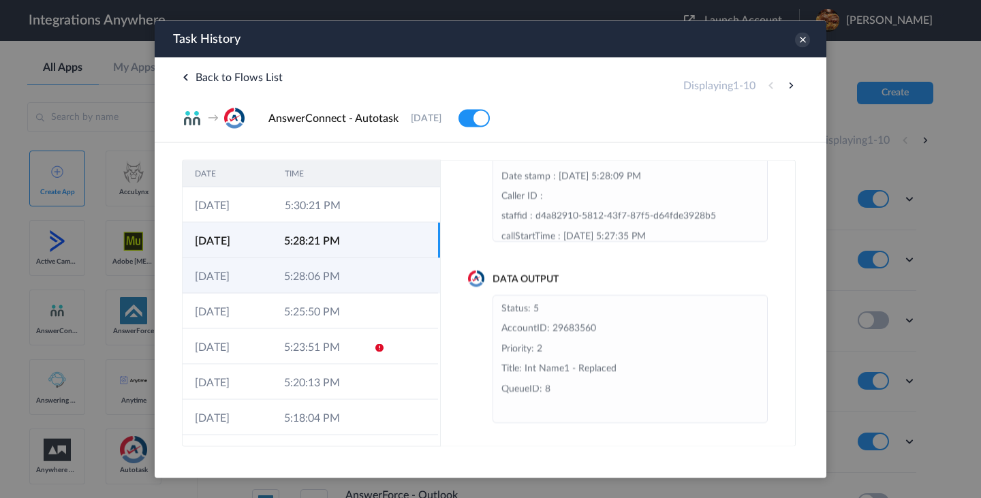
click at [341, 268] on td "5:28:06 PM" at bounding box center [316, 275] width 89 height 35
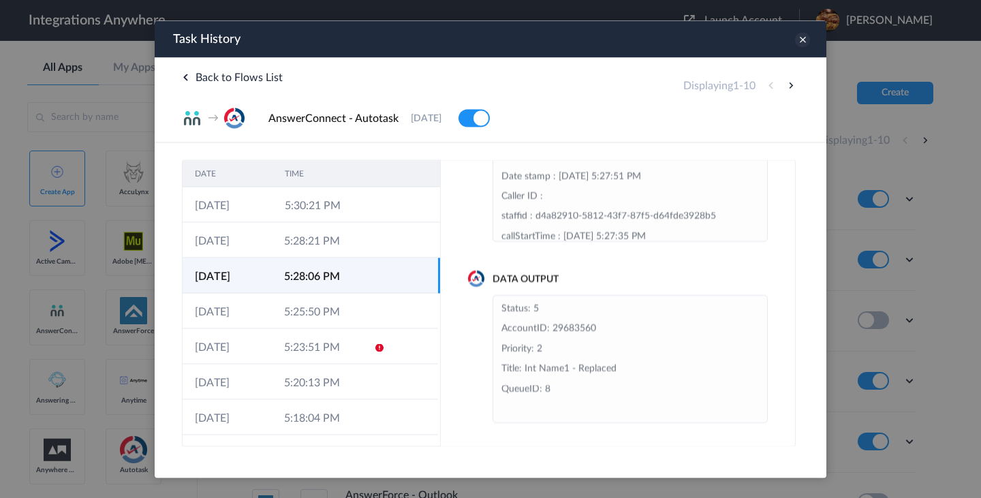
click at [802, 40] on icon at bounding box center [802, 39] width 15 height 15
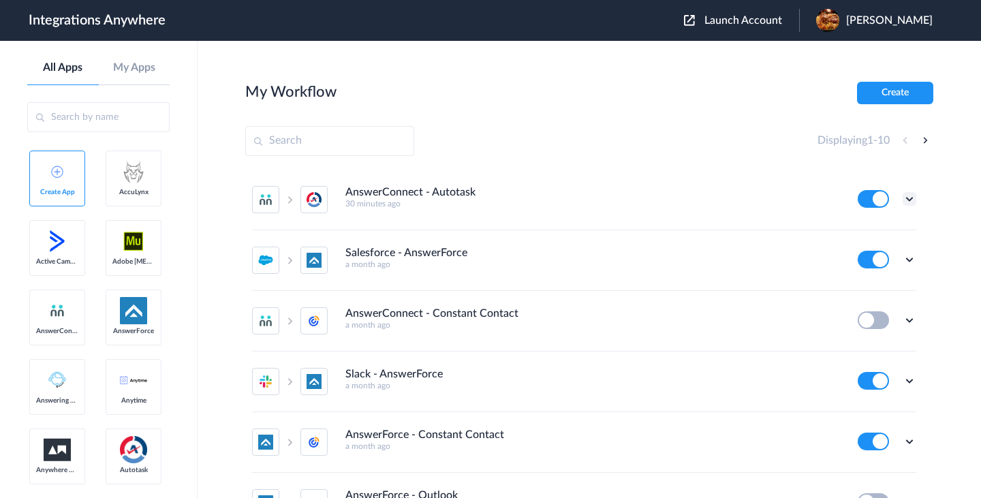
click at [911, 202] on icon at bounding box center [910, 199] width 14 height 14
click at [871, 257] on link "Task history" at bounding box center [870, 256] width 65 height 10
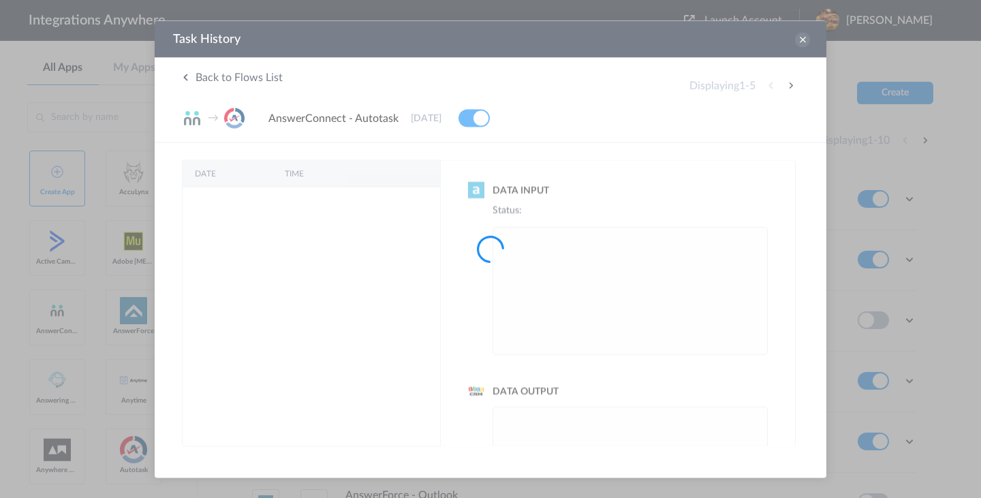
scroll to position [0, 0]
drag, startPoint x: 780, startPoint y: 204, endPoint x: 775, endPoint y: 170, distance: 34.5
click at [775, 170] on div at bounding box center [490, 249] width 981 height 498
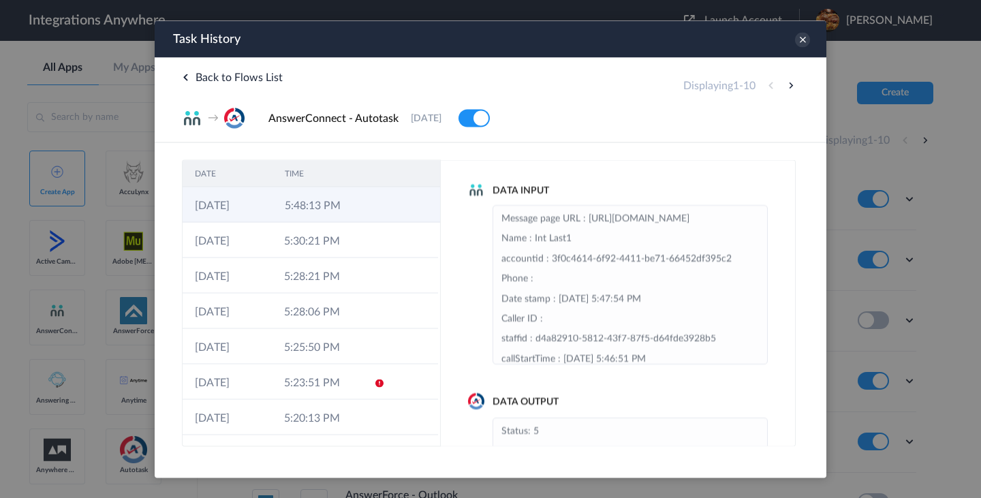
click at [394, 203] on td at bounding box center [414, 204] width 52 height 35
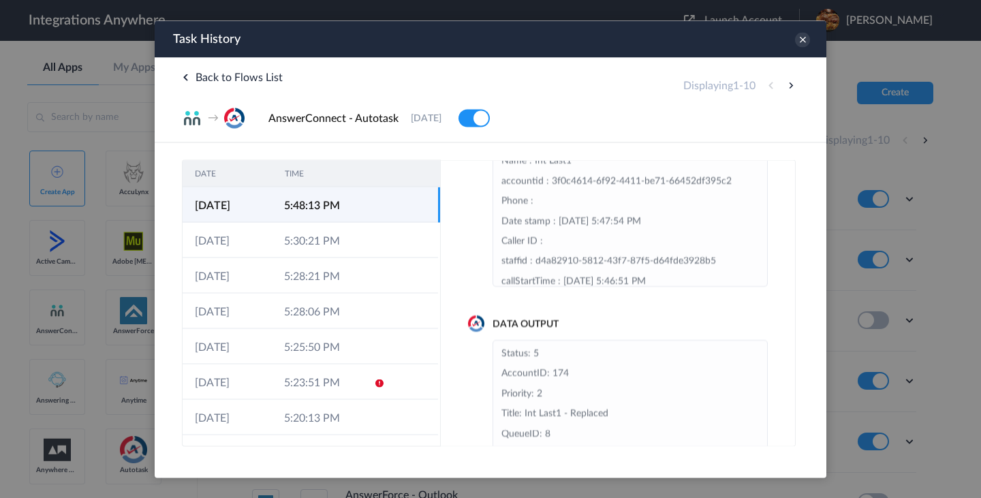
scroll to position [123, 0]
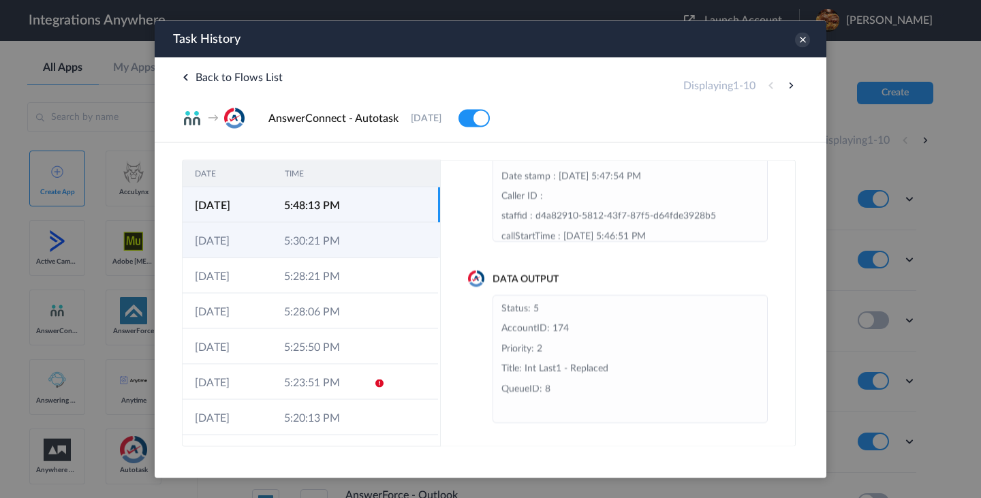
click at [382, 247] on icon at bounding box center [379, 241] width 11 height 11
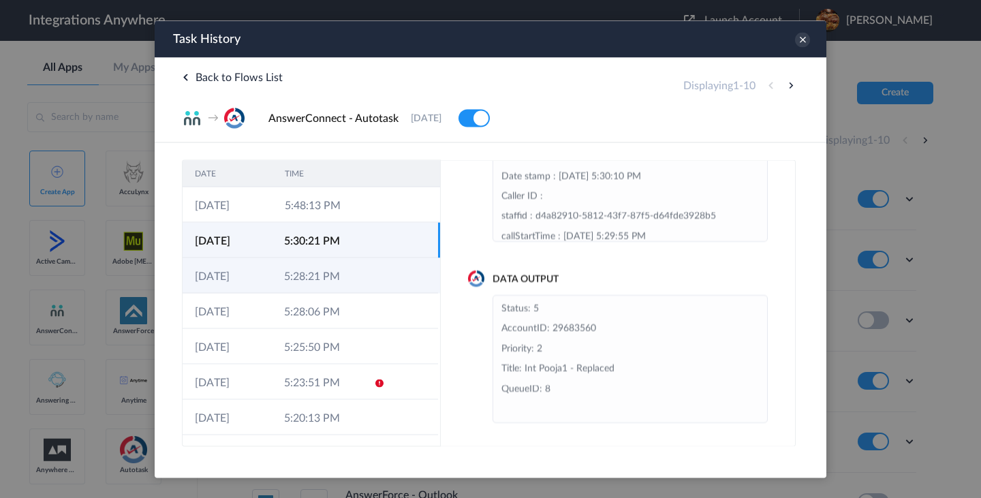
click at [376, 268] on td at bounding box center [375, 275] width 26 height 35
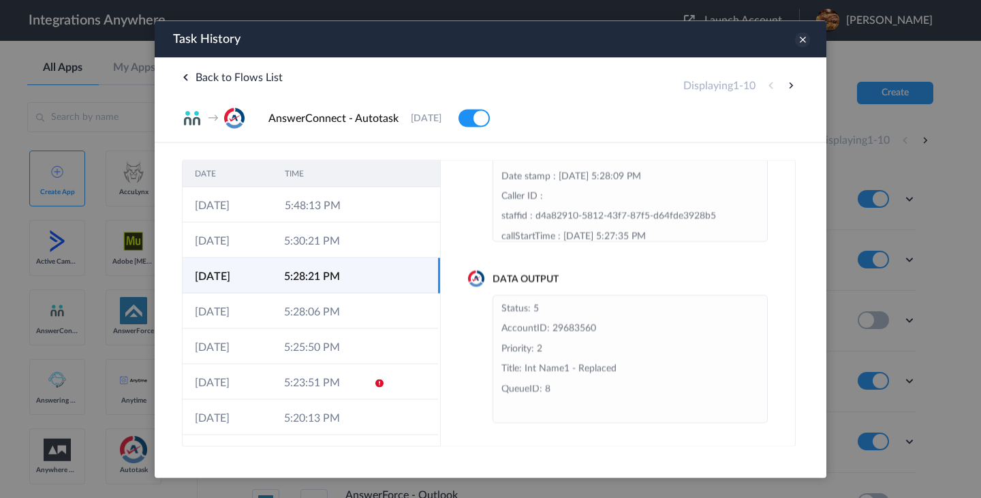
click at [802, 44] on icon at bounding box center [802, 39] width 15 height 15
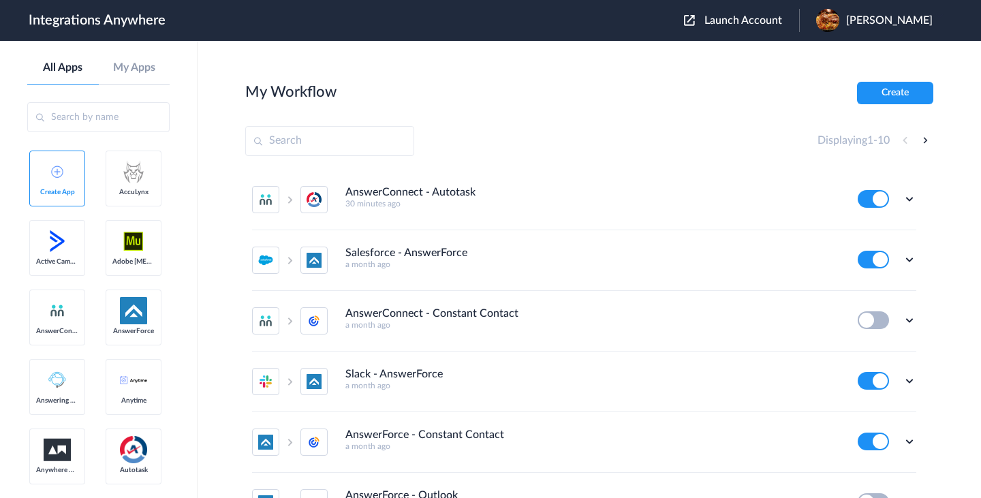
click at [632, 112] on section "My Workflow Create Displaying 1 - 10 AnswerConnect - Autotask 30 minutes ago Ed…" at bounding box center [589, 310] width 688 height 457
